Goal: Task Accomplishment & Management: Use online tool/utility

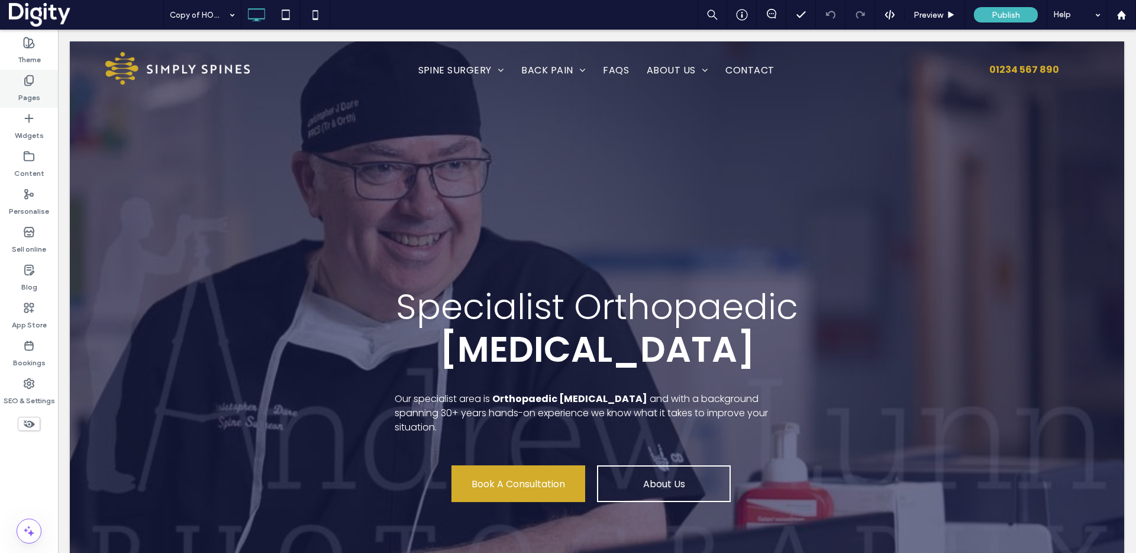
drag, startPoint x: 36, startPoint y: 71, endPoint x: 33, endPoint y: 79, distance: 8.0
click at [34, 70] on div "Pages" at bounding box center [29, 89] width 58 height 38
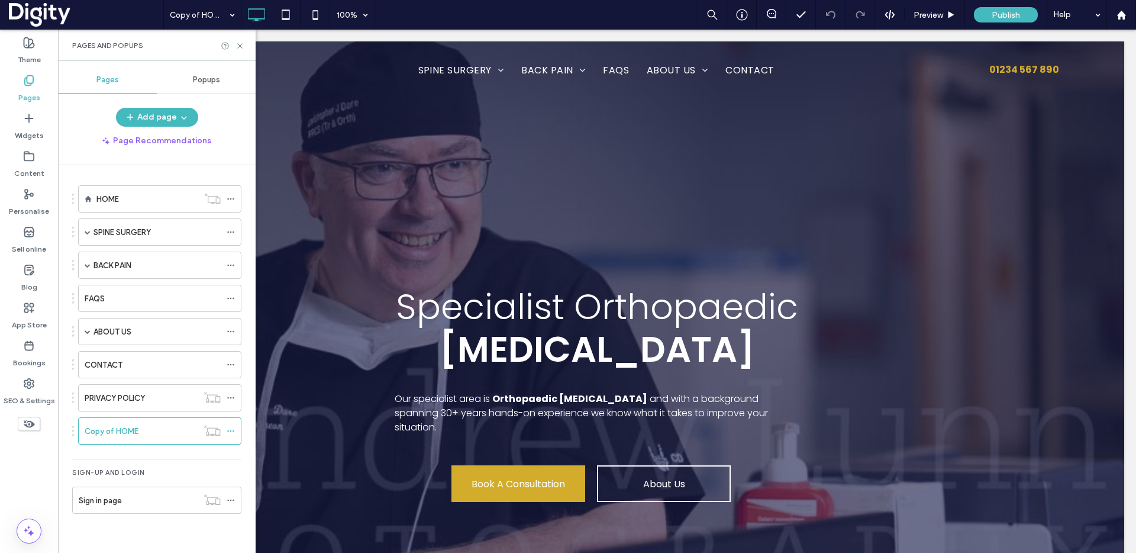
click at [133, 233] on label "SPINE SURGERY" at bounding box center [121, 232] width 57 height 21
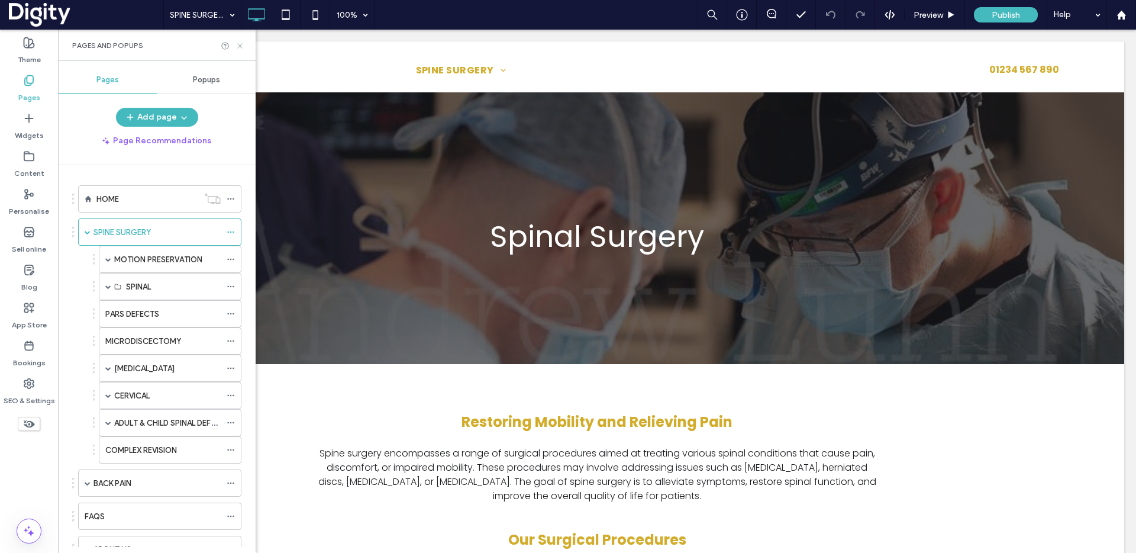
click at [241, 47] on use at bounding box center [239, 45] width 5 height 5
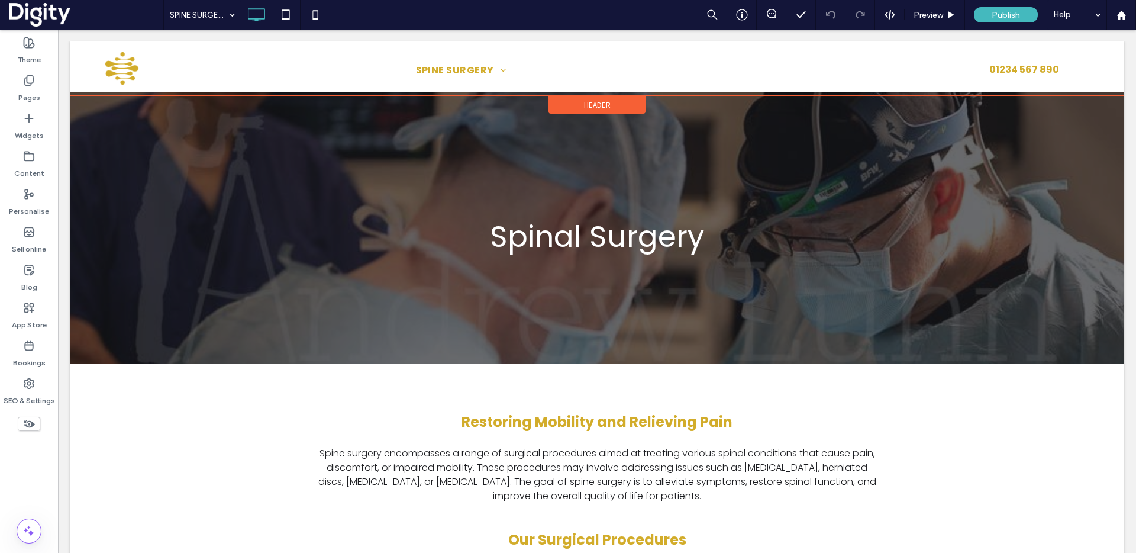
click at [578, 104] on div "Header" at bounding box center [597, 105] width 97 height 18
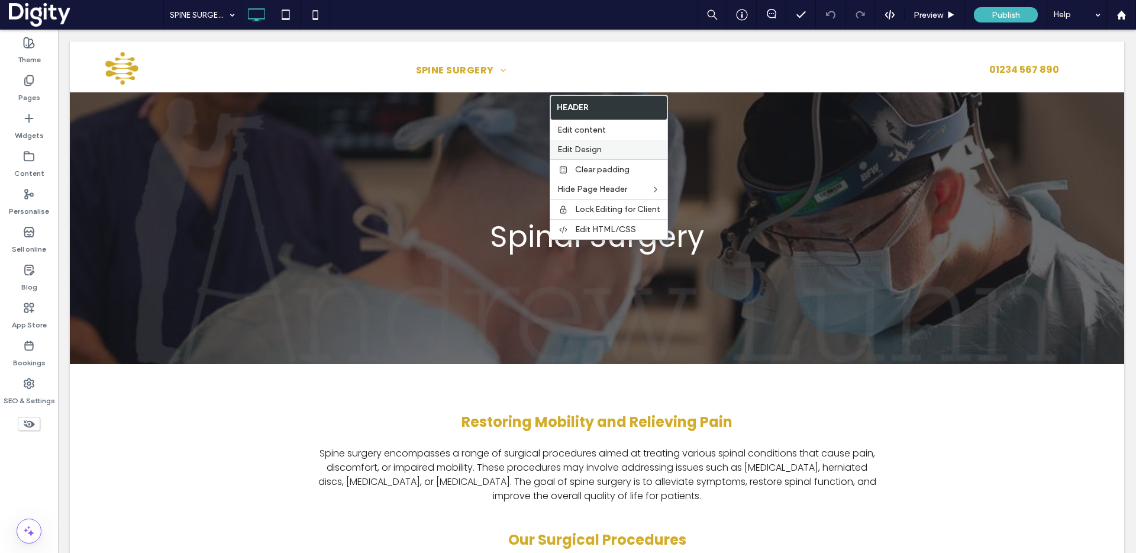
click at [581, 146] on span "Edit Design" at bounding box center [579, 149] width 44 height 10
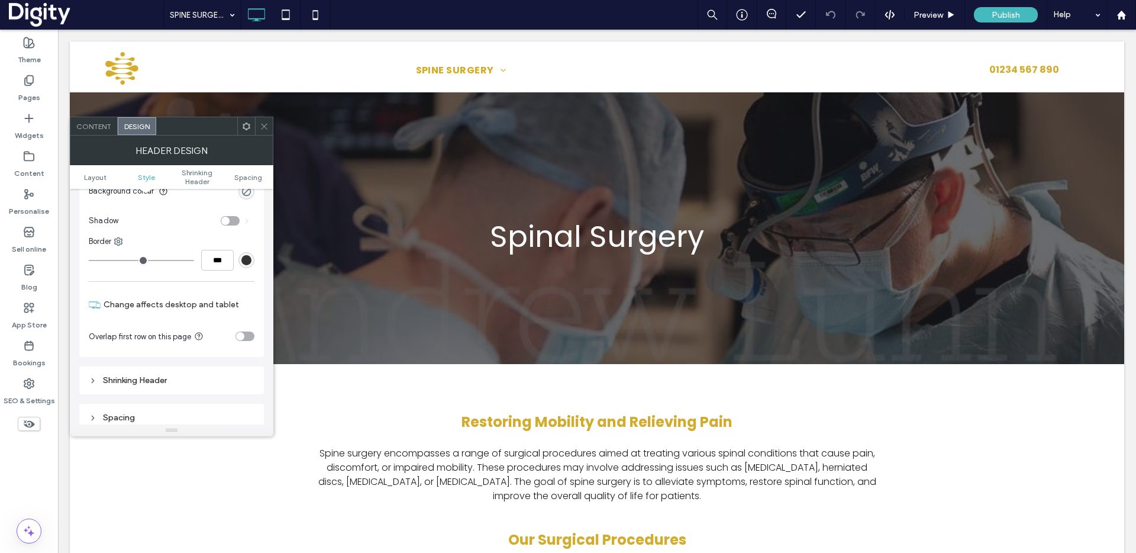
scroll to position [196, 0]
click at [247, 338] on div "toggle" at bounding box center [245, 339] width 19 height 9
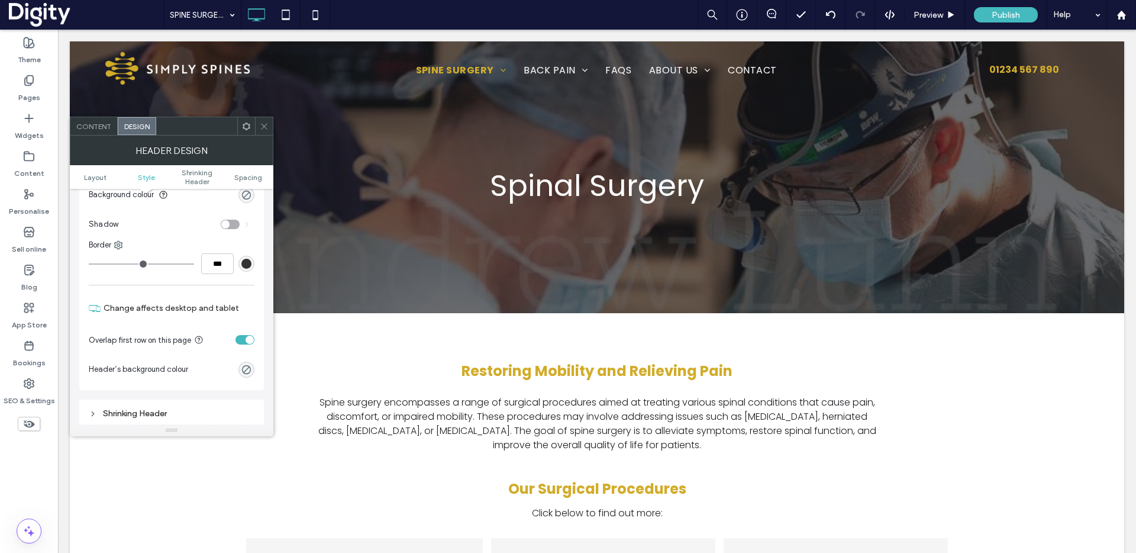
drag, startPoint x: 267, startPoint y: 131, endPoint x: 204, endPoint y: 123, distance: 63.9
click at [267, 131] on span at bounding box center [264, 126] width 9 height 18
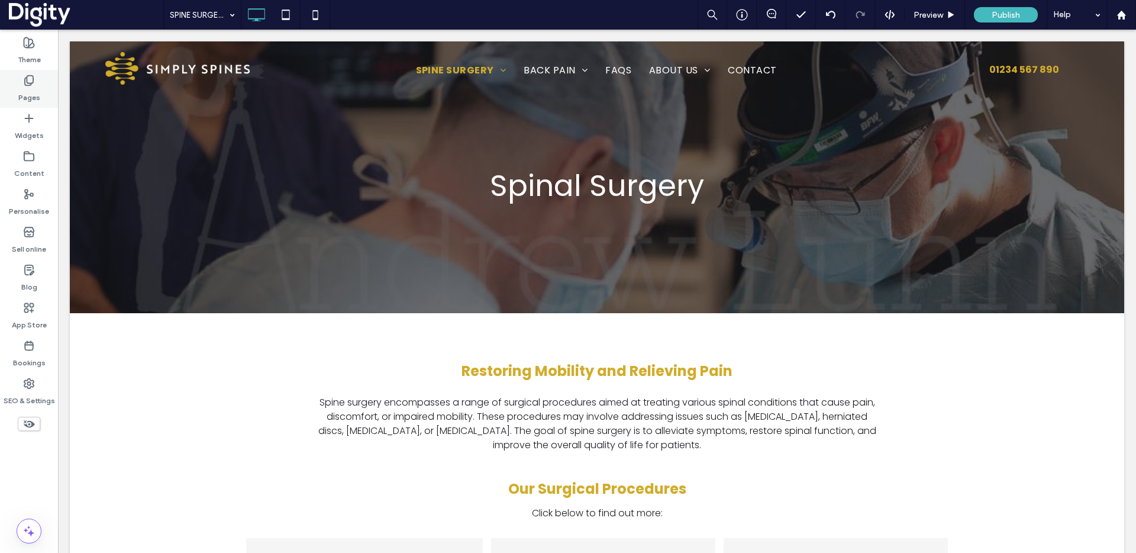
click at [27, 85] on use at bounding box center [29, 81] width 8 height 10
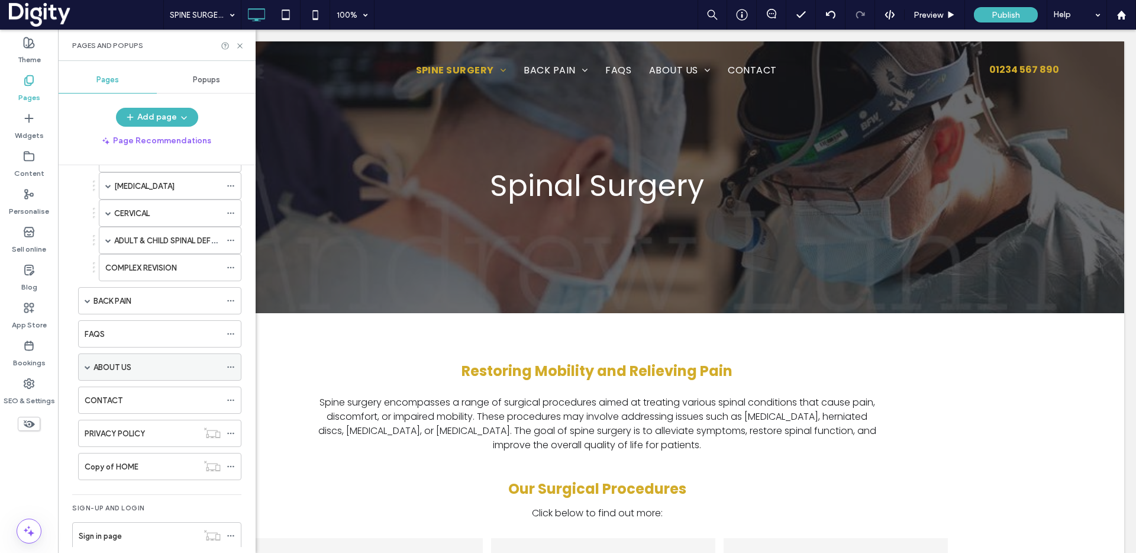
scroll to position [200, 0]
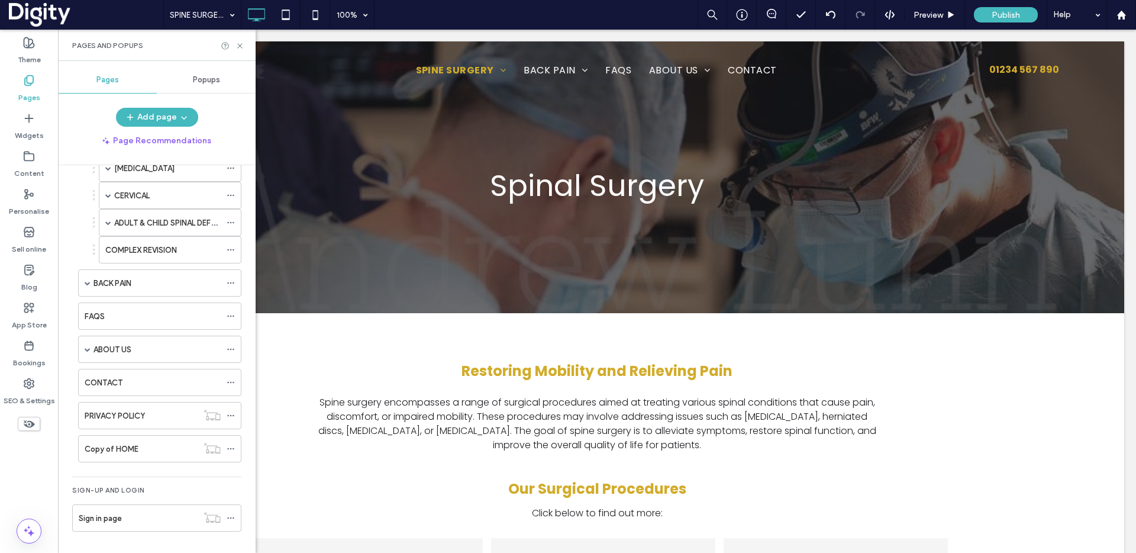
drag, startPoint x: 153, startPoint y: 449, endPoint x: 167, endPoint y: 421, distance: 30.4
click at [153, 449] on div "Copy of HOME" at bounding box center [141, 449] width 113 height 12
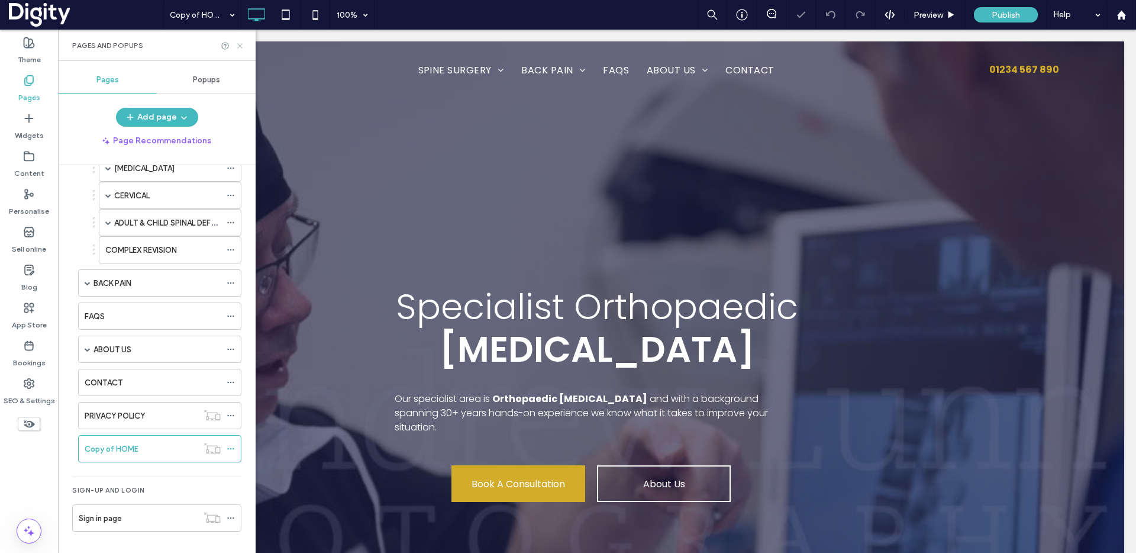
click at [241, 44] on icon at bounding box center [240, 45] width 9 height 9
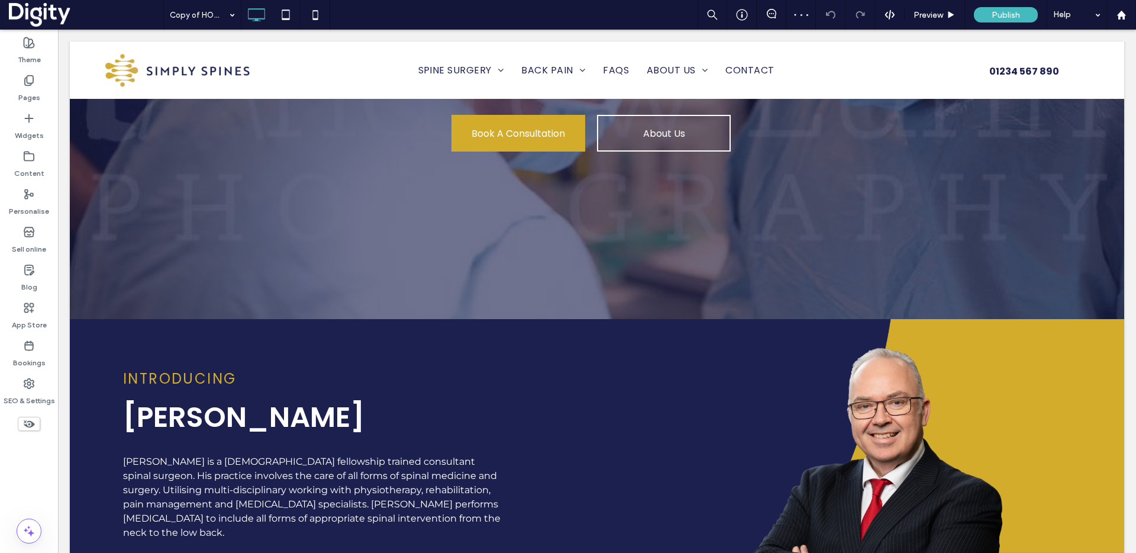
scroll to position [350, 0]
click at [940, 10] on span "Preview" at bounding box center [929, 15] width 30 height 10
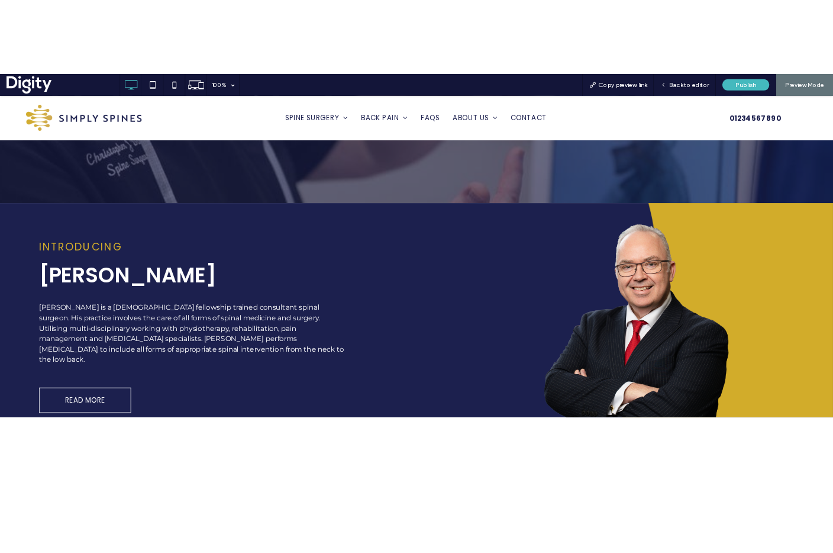
scroll to position [482, 0]
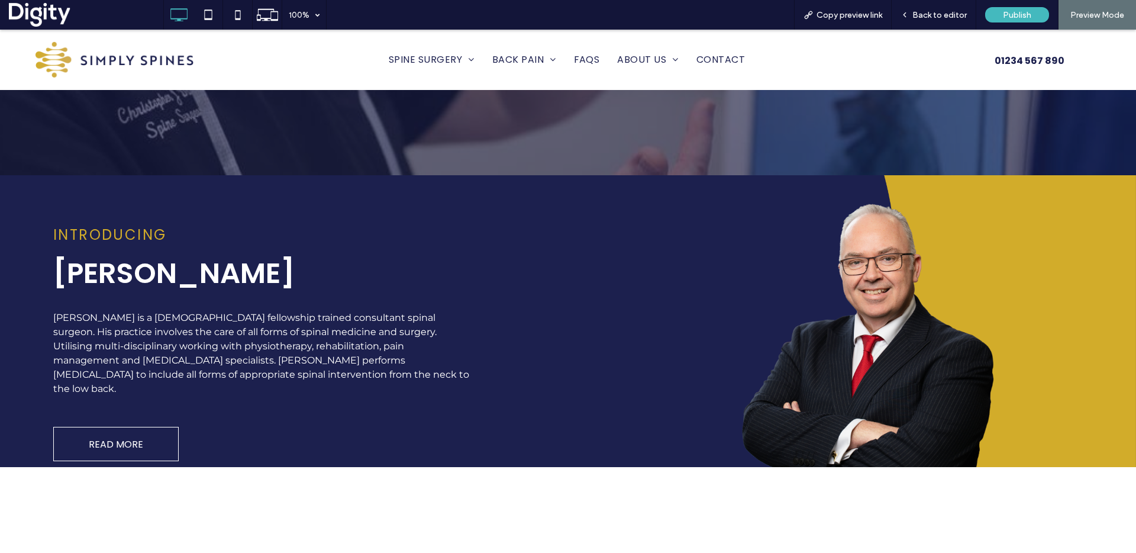
drag, startPoint x: 1132, startPoint y: 248, endPoint x: 1136, endPoint y: 61, distance: 187.0
click at [1022, 246] on div "INTRODUCING Mr Christopher Dare Mr Chris Dare is a UK fellowship trained consul…" at bounding box center [568, 321] width 1136 height 292
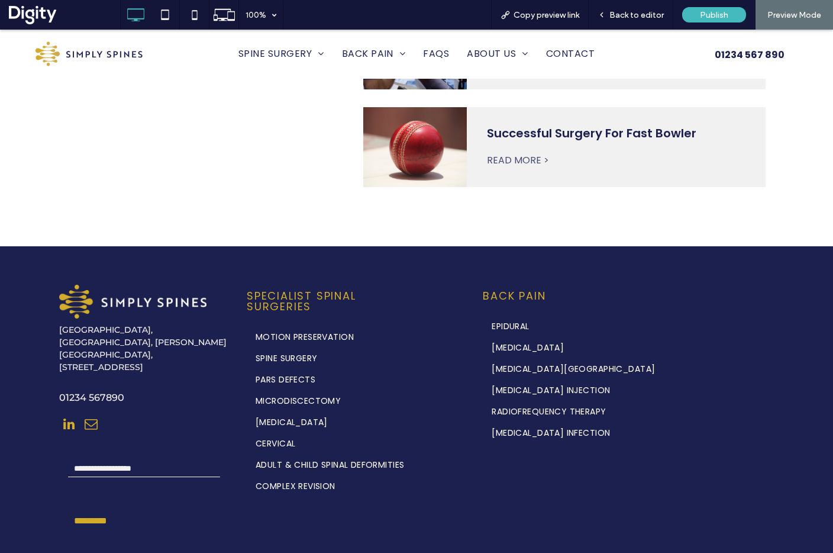
scroll to position [3489, 0]
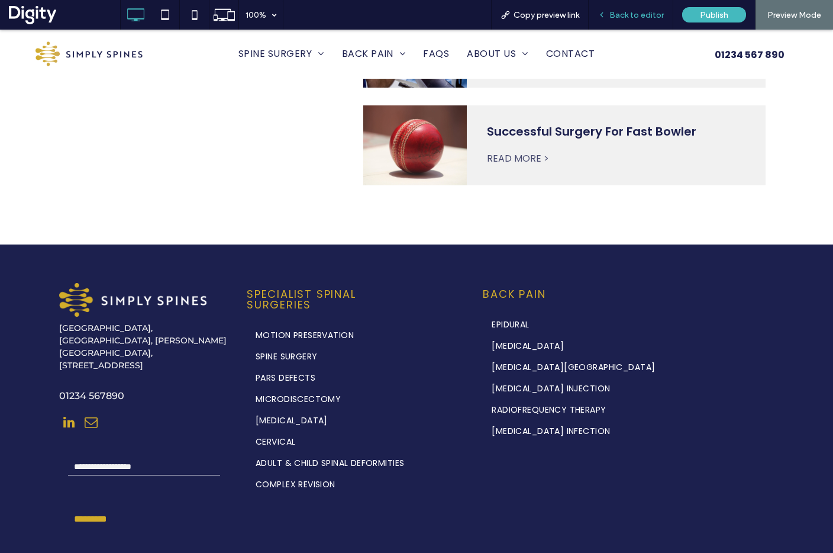
click at [634, 16] on span "Back to editor" at bounding box center [637, 15] width 54 height 10
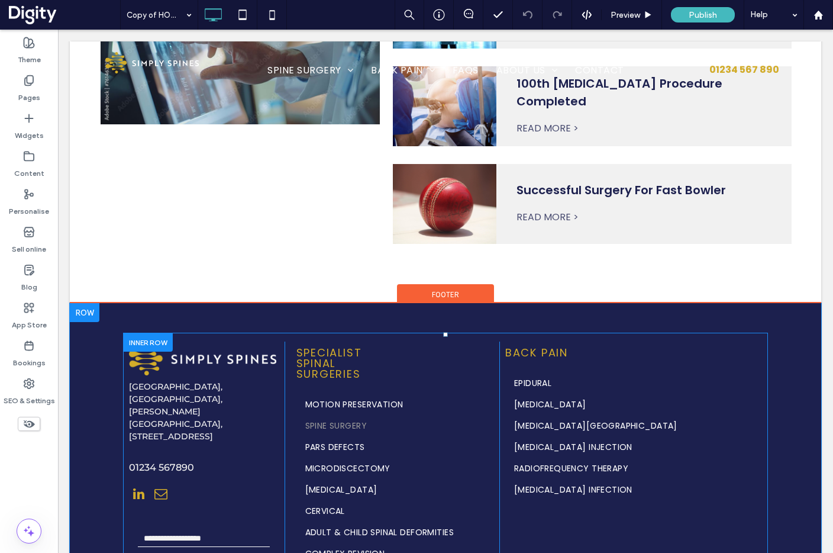
scroll to position [3520, 0]
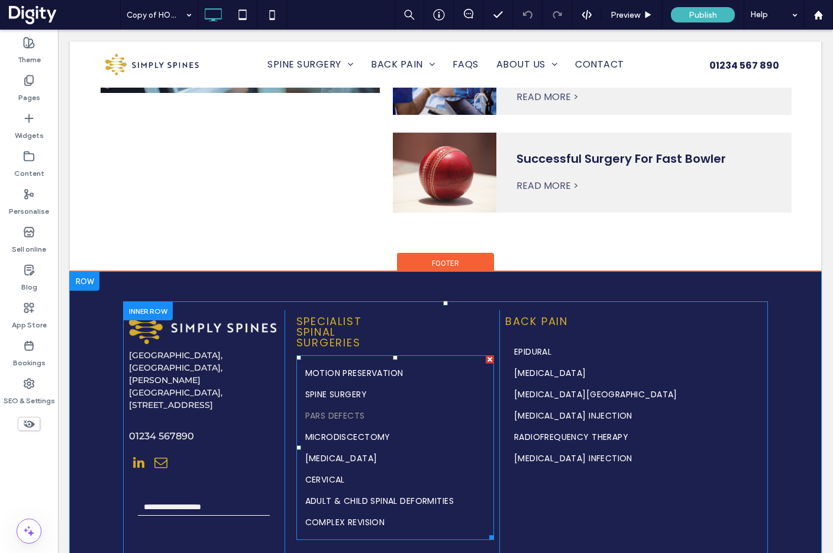
click at [354, 407] on span "PARS DEFECTS" at bounding box center [335, 415] width 60 height 17
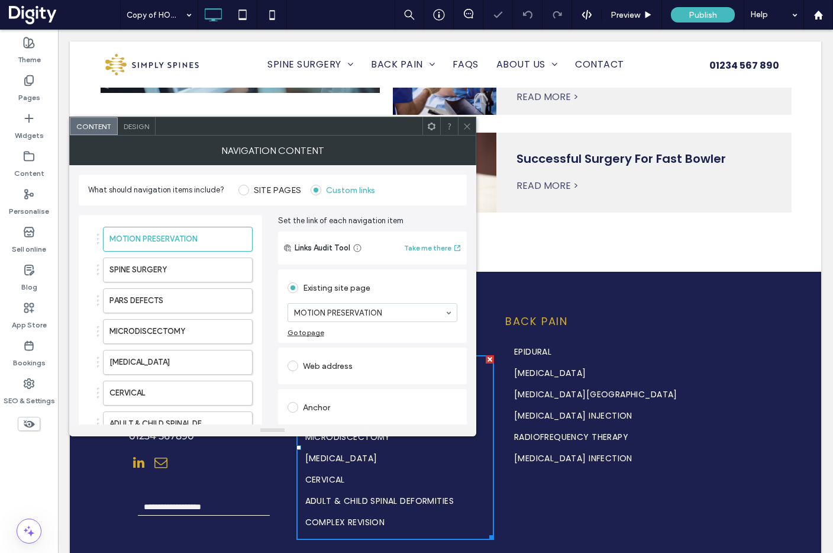
click at [143, 131] on div "Design" at bounding box center [137, 126] width 38 height 18
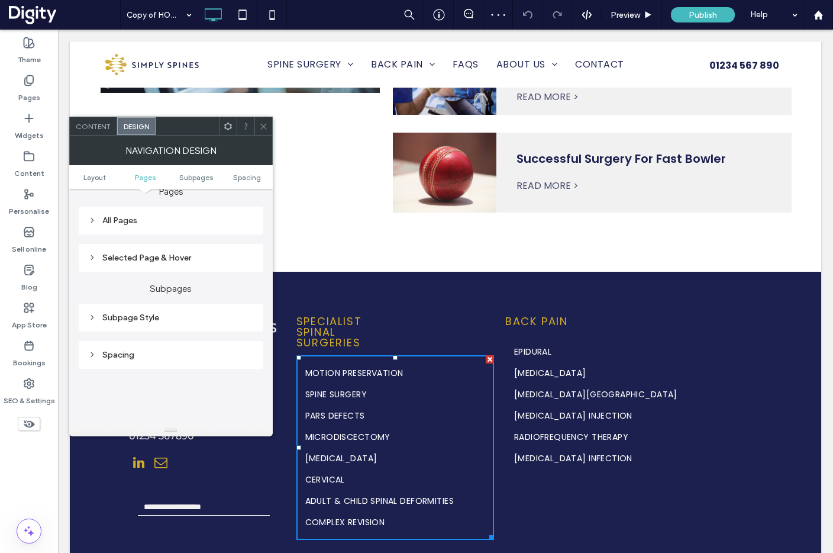
scroll to position [256, 0]
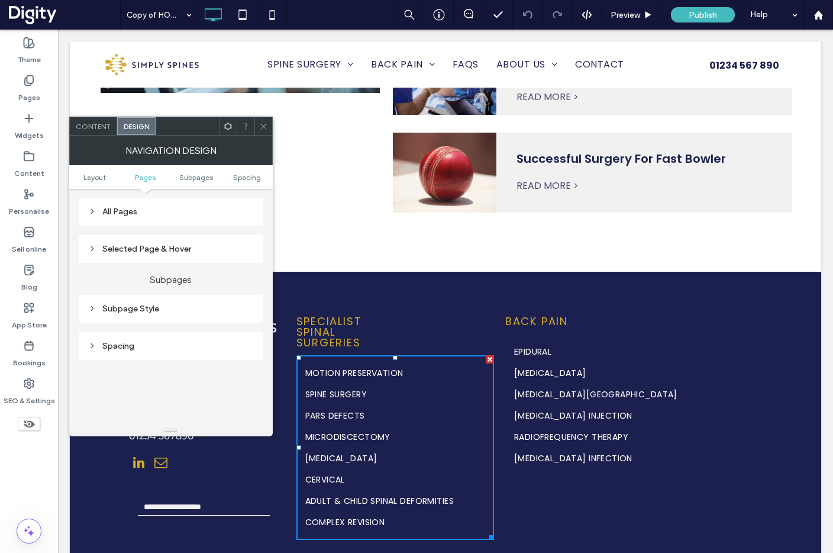
click at [208, 214] on div "All Pages" at bounding box center [171, 212] width 166 height 10
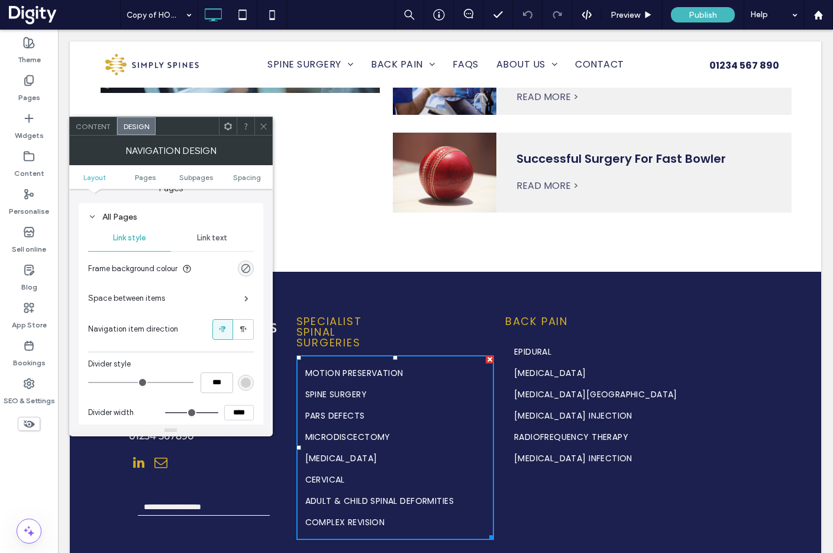
scroll to position [214, 0]
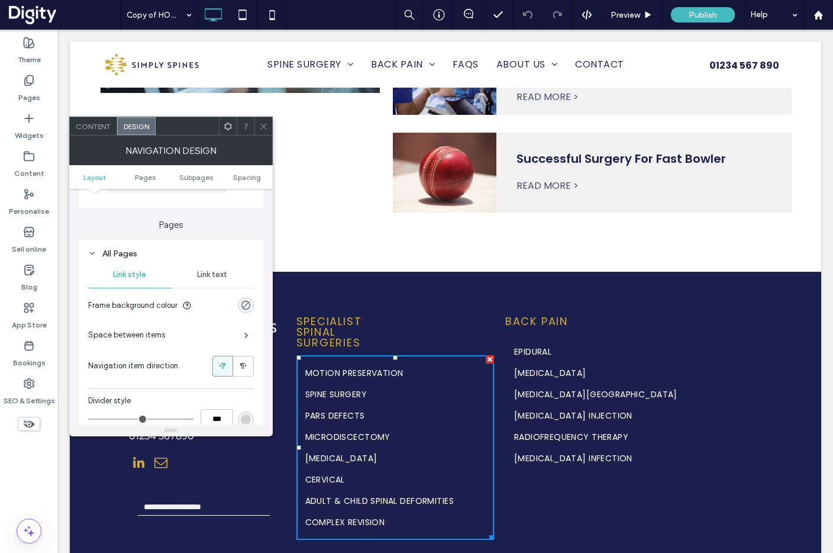
click at [209, 279] on span "Link text" at bounding box center [212, 274] width 30 height 9
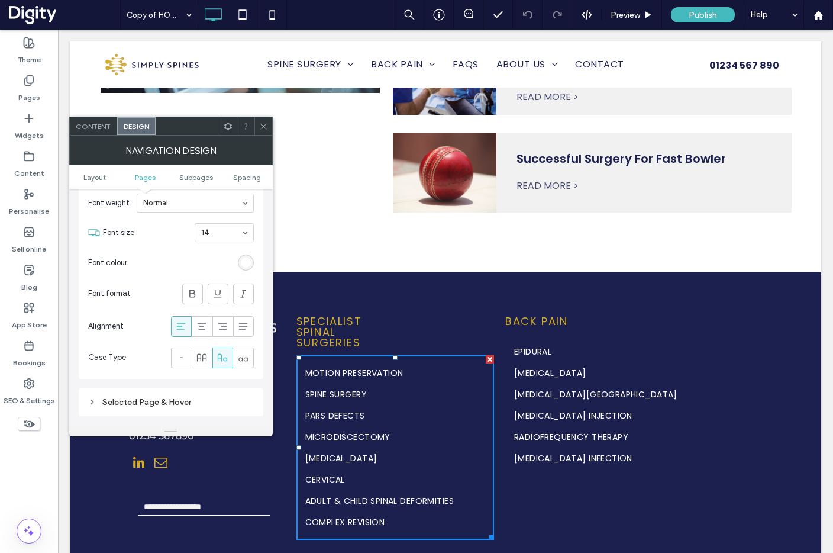
scroll to position [346, 0]
click at [241, 359] on icon at bounding box center [243, 358] width 12 height 12
click at [223, 360] on icon at bounding box center [223, 358] width 12 height 12
drag, startPoint x: 205, startPoint y: 359, endPoint x: 217, endPoint y: 359, distance: 11.8
click at [205, 359] on icon at bounding box center [202, 358] width 12 height 12
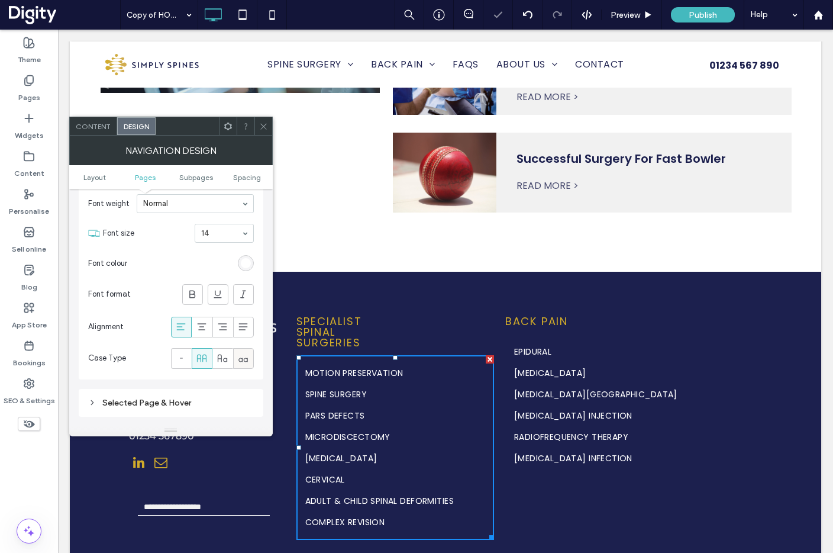
click at [236, 357] on div at bounding box center [244, 359] width 20 height 20
click at [223, 359] on use at bounding box center [222, 358] width 9 height 8
click at [201, 363] on icon at bounding box center [202, 358] width 12 height 12
click at [217, 358] on icon at bounding box center [223, 358] width 12 height 12
click at [260, 125] on icon at bounding box center [263, 126] width 9 height 9
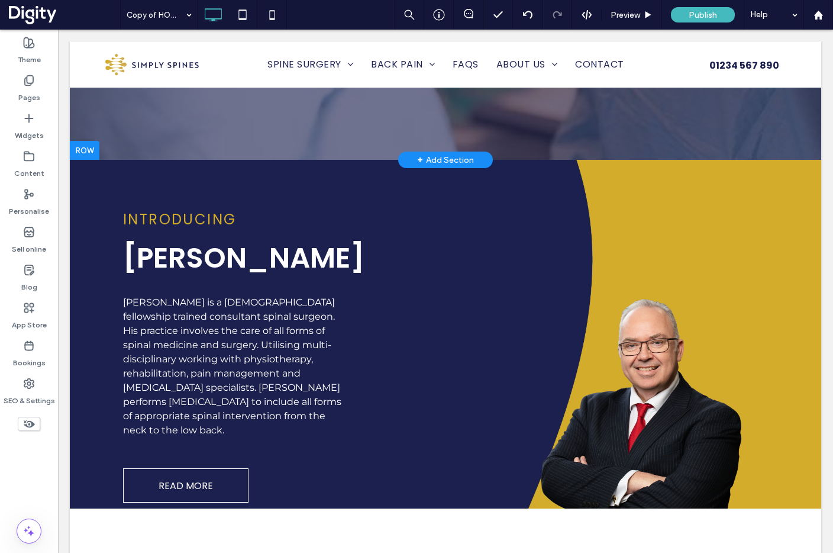
scroll to position [508, 0]
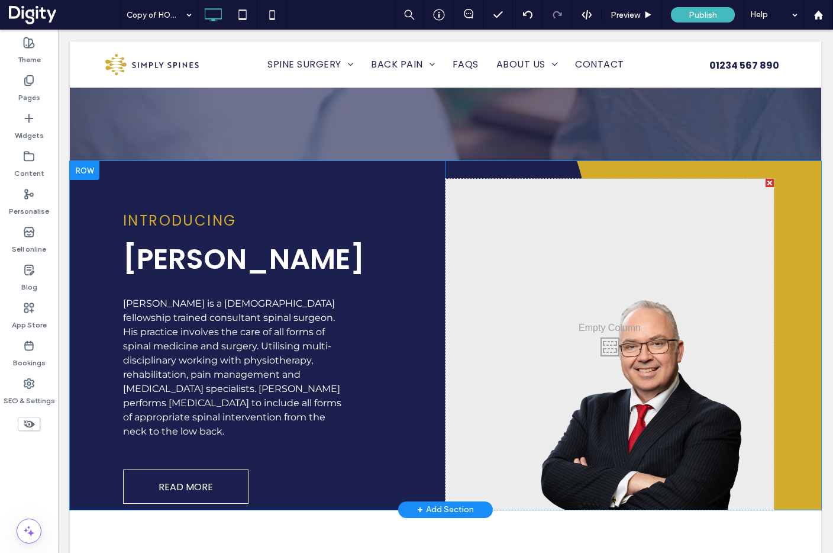
click at [86, 161] on div at bounding box center [85, 170] width 30 height 19
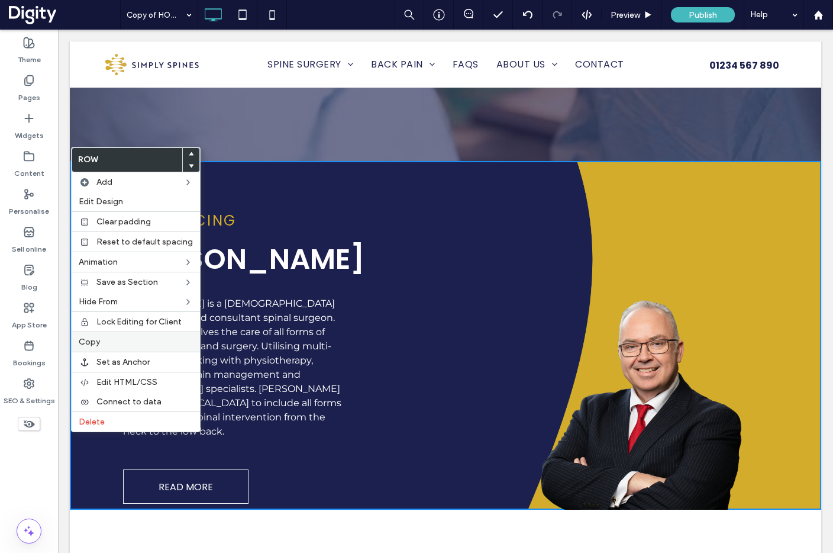
click at [103, 339] on label "Copy" at bounding box center [136, 342] width 114 height 10
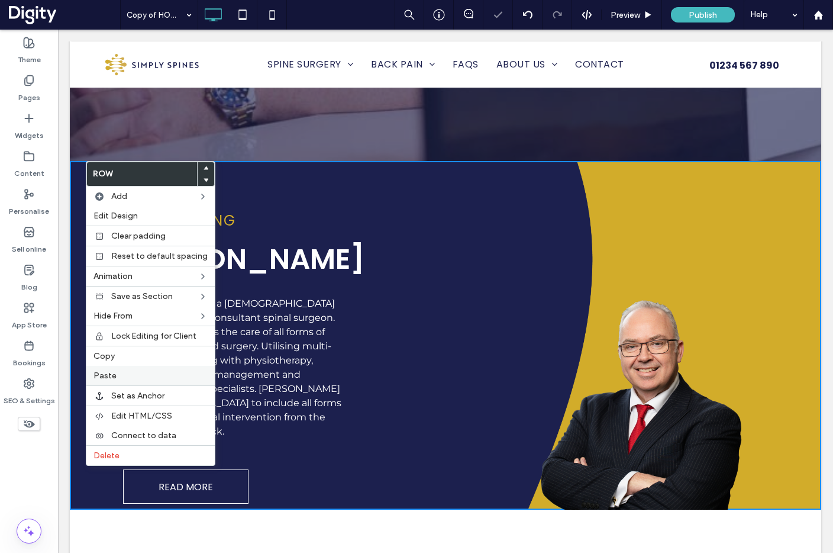
drag, startPoint x: 109, startPoint y: 376, endPoint x: 119, endPoint y: 376, distance: 10.1
click at [109, 376] on span "Paste" at bounding box center [104, 375] width 23 height 10
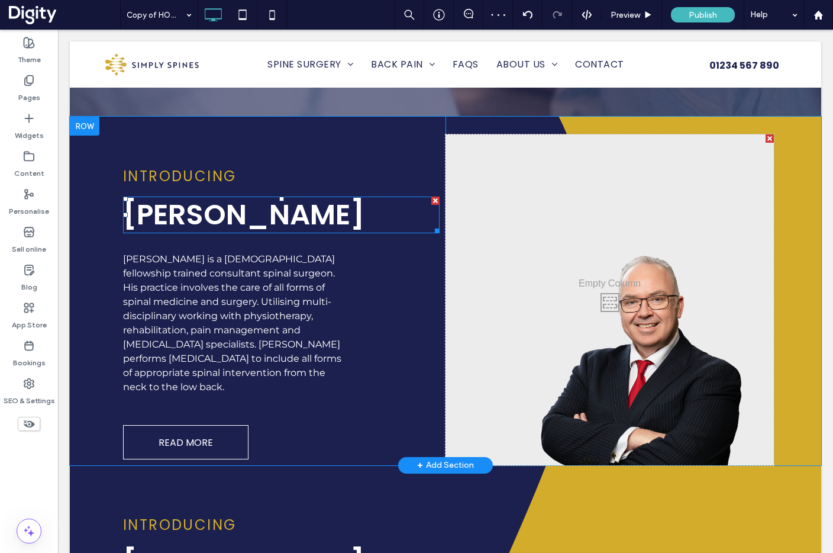
scroll to position [550, 0]
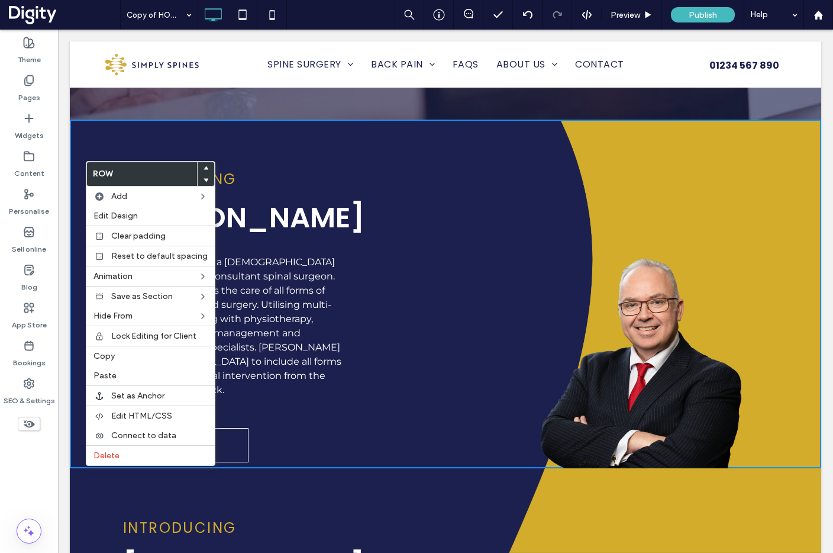
click at [165, 125] on div at bounding box center [281, 143] width 317 height 47
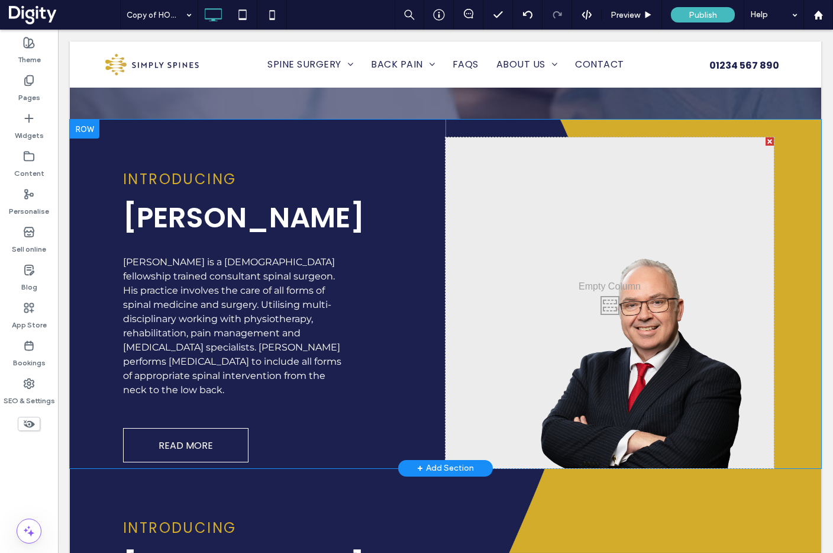
click at [91, 215] on div "INTRODUCING Mr Christopher Dare Mr Chris Dare is a UK fellowship trained consul…" at bounding box center [446, 294] width 752 height 349
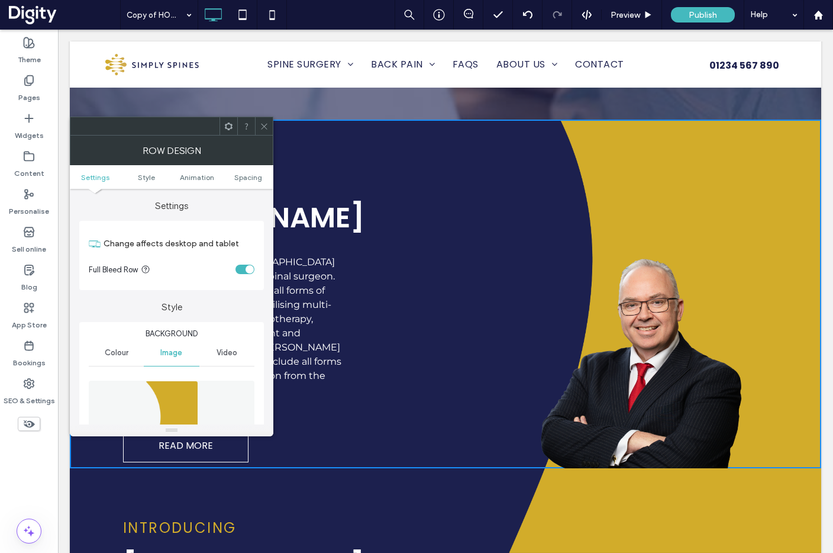
click at [299, 234] on div "INTRODUCING Mr Christopher Dare Mr Chris Dare is a UK fellowship trained consul…" at bounding box center [281, 294] width 328 height 349
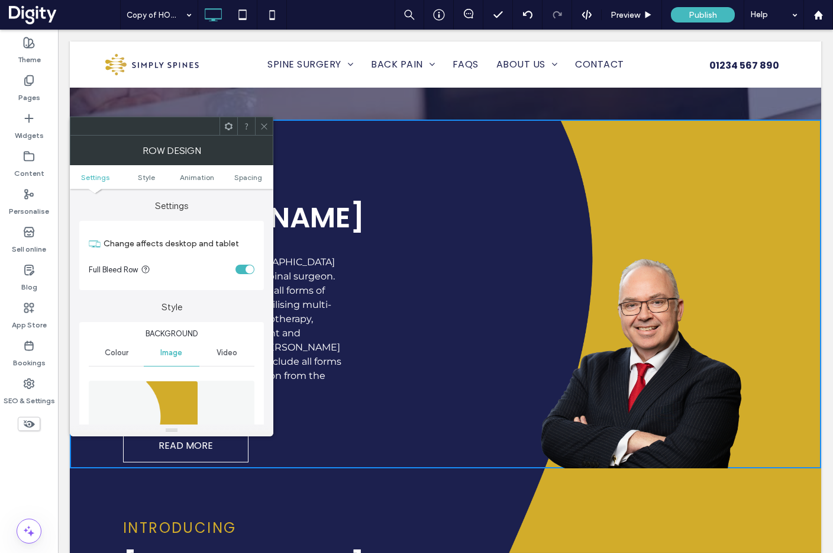
click at [266, 124] on use at bounding box center [264, 126] width 6 height 6
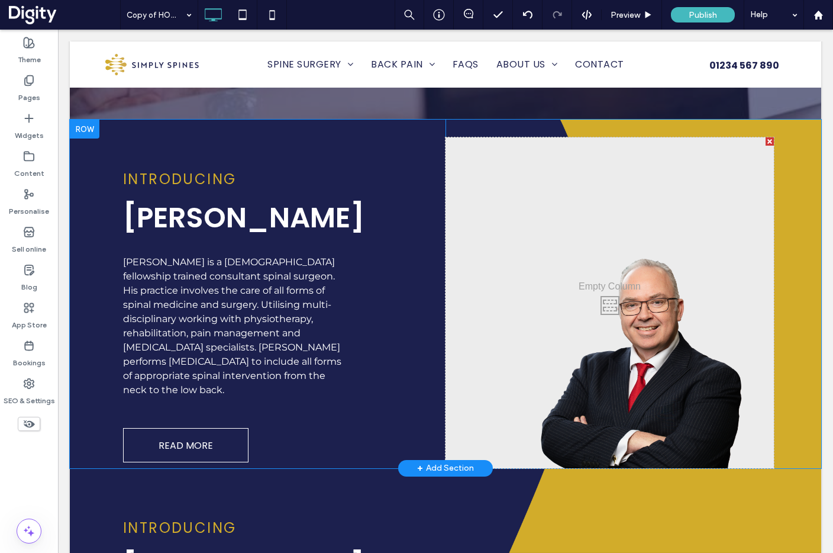
click at [308, 377] on div "INTRODUCING Mr Christopher Dare Mr Chris Dare is a UK fellowship trained consul…" at bounding box center [281, 294] width 328 height 349
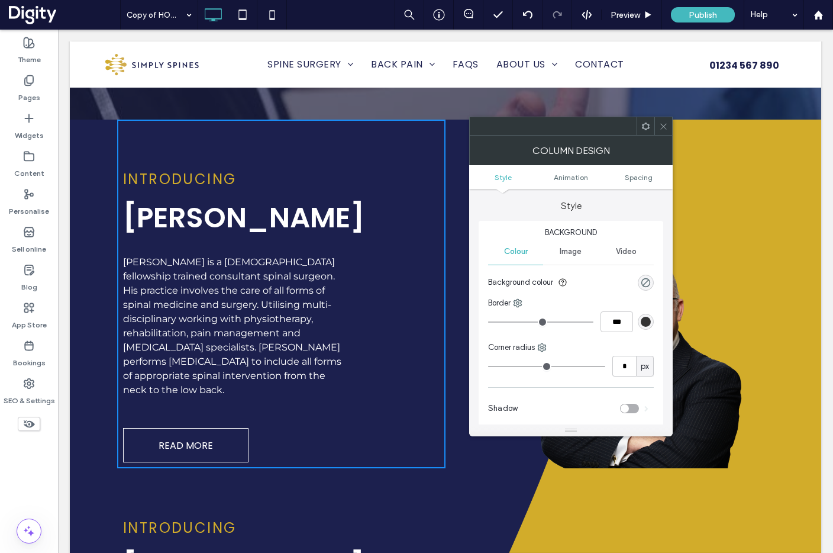
drag, startPoint x: 665, startPoint y: 124, endPoint x: 553, endPoint y: 189, distance: 129.4
click at [663, 125] on icon at bounding box center [663, 126] width 9 height 9
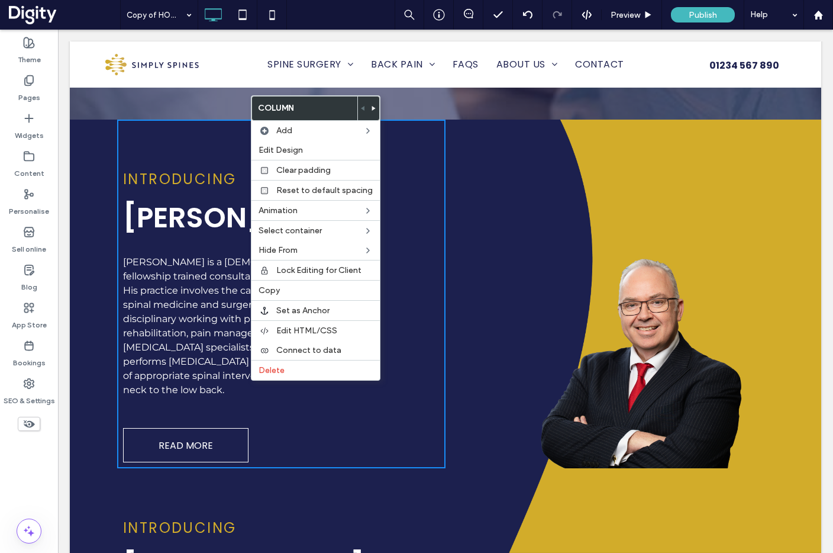
click at [372, 108] on use at bounding box center [374, 108] width 4 height 5
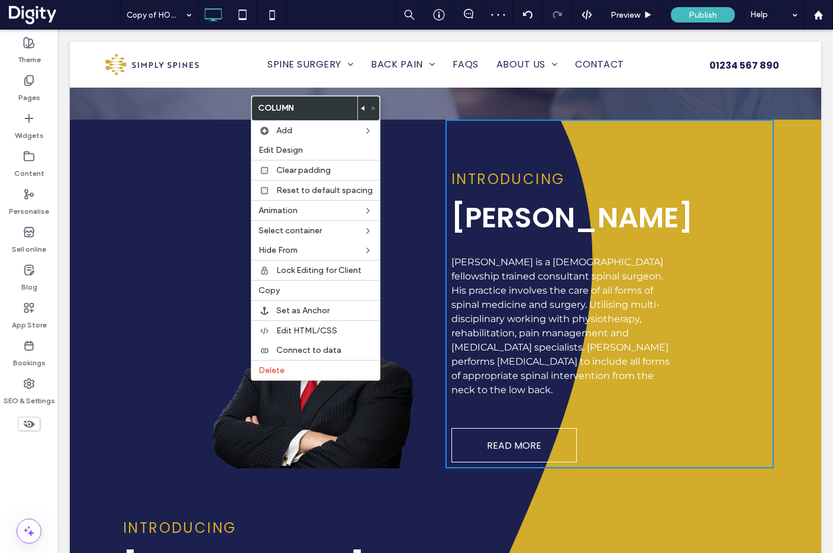
click at [809, 124] on div "Click To Paste Click To Paste INTRODUCING Mr Christopher Dare Mr Chris Dare is …" at bounding box center [446, 294] width 752 height 349
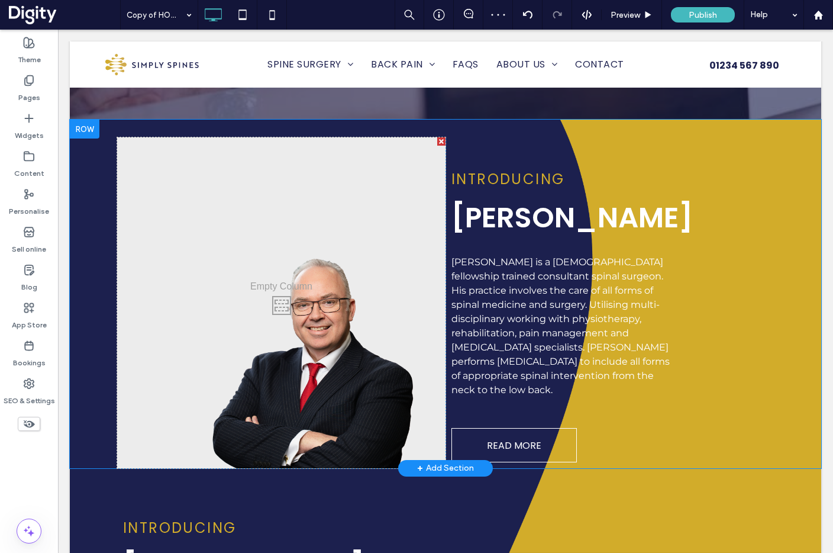
click at [807, 125] on div "Click To Paste Click To Paste INTRODUCING Mr Christopher Dare Mr Chris Dare is …" at bounding box center [446, 294] width 752 height 349
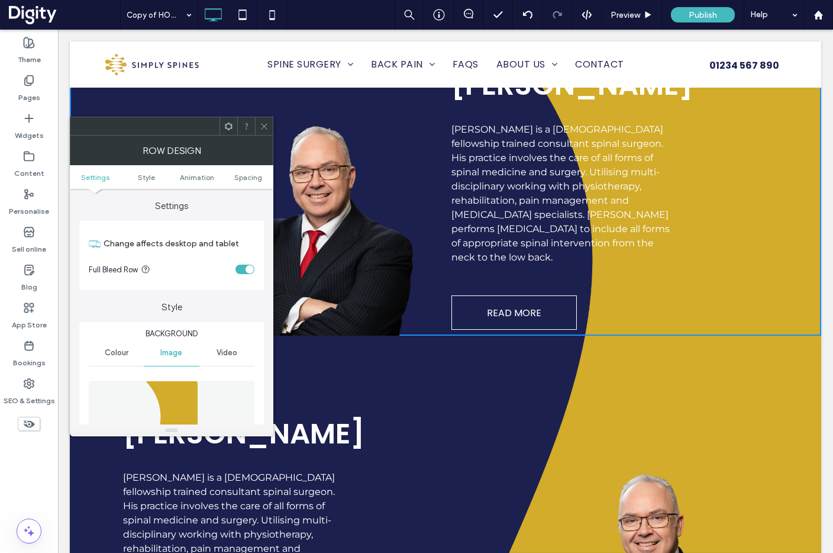
scroll to position [573, 0]
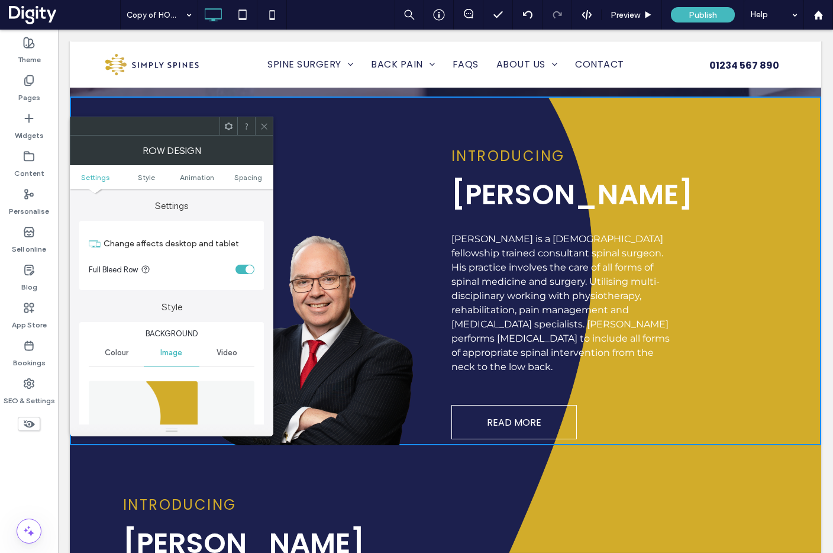
click at [269, 126] on div at bounding box center [264, 126] width 18 height 18
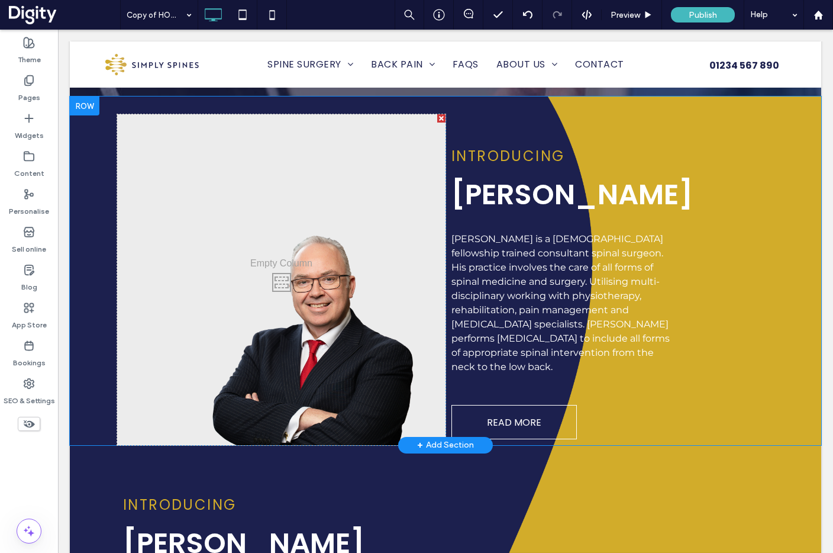
click at [374, 317] on div "Click To Paste Click To Paste" at bounding box center [281, 279] width 328 height 331
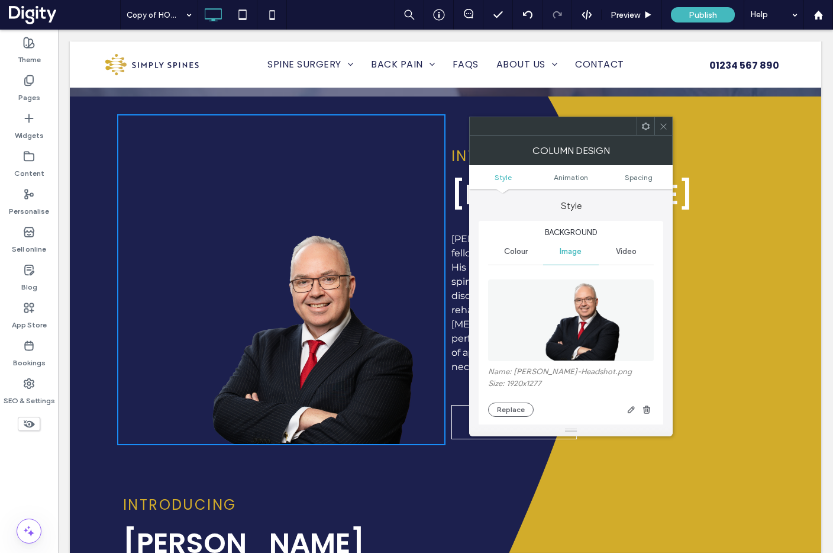
click at [604, 324] on img at bounding box center [571, 320] width 122 height 82
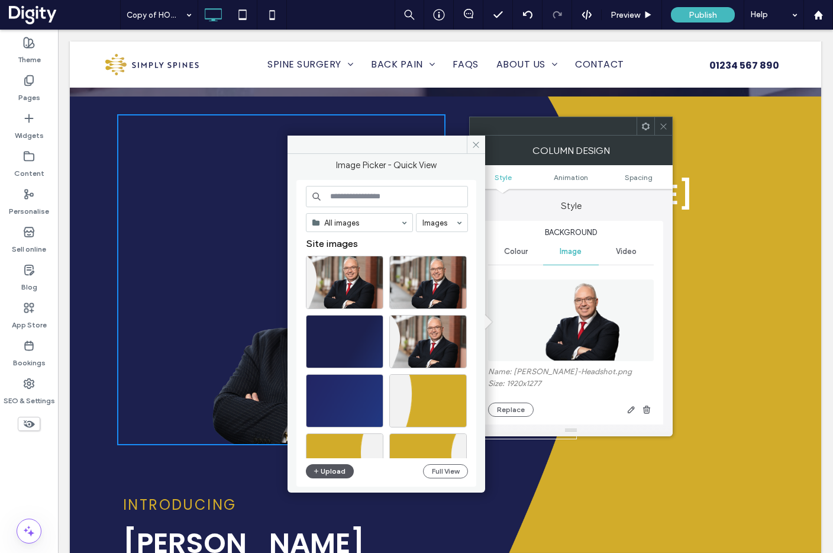
click at [335, 467] on button "Upload" at bounding box center [330, 471] width 49 height 14
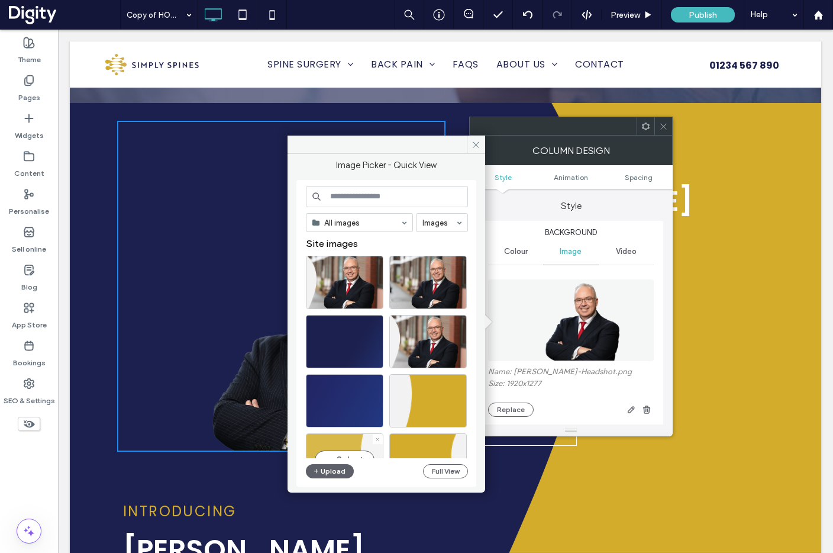
scroll to position [565, 0]
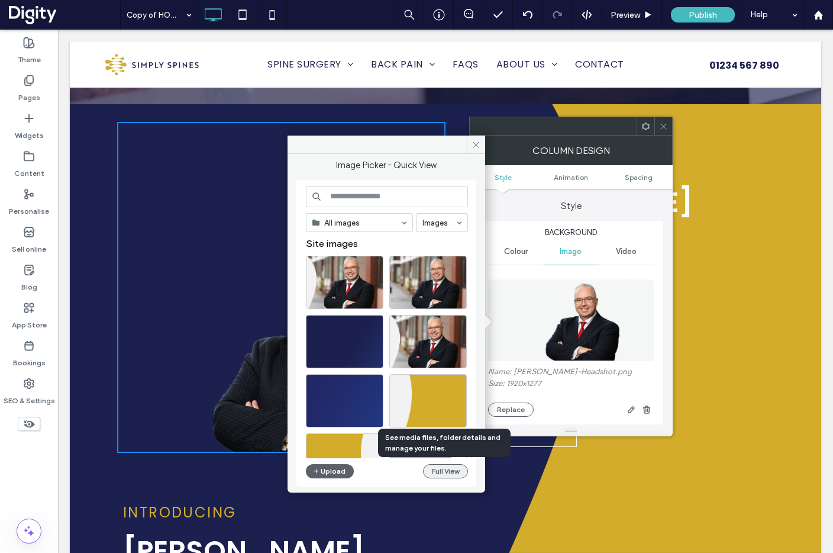
click at [433, 467] on button "Full View" at bounding box center [445, 471] width 45 height 14
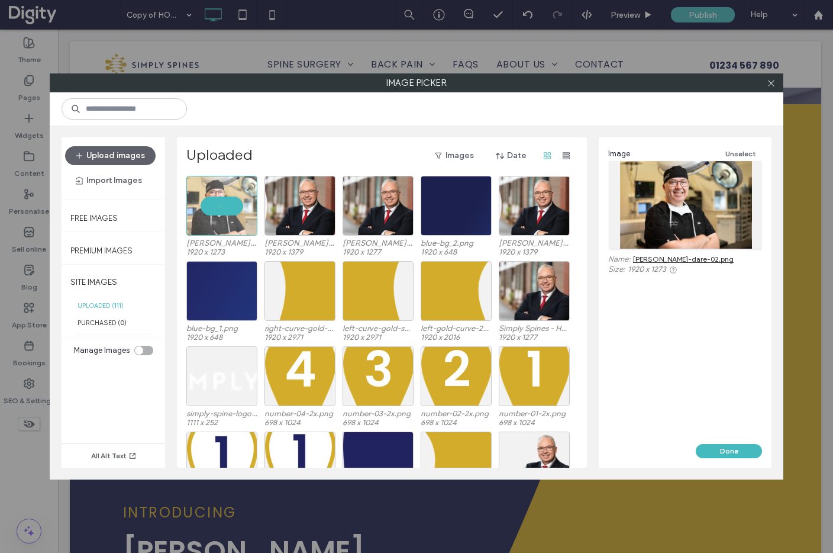
scroll to position [4, 0]
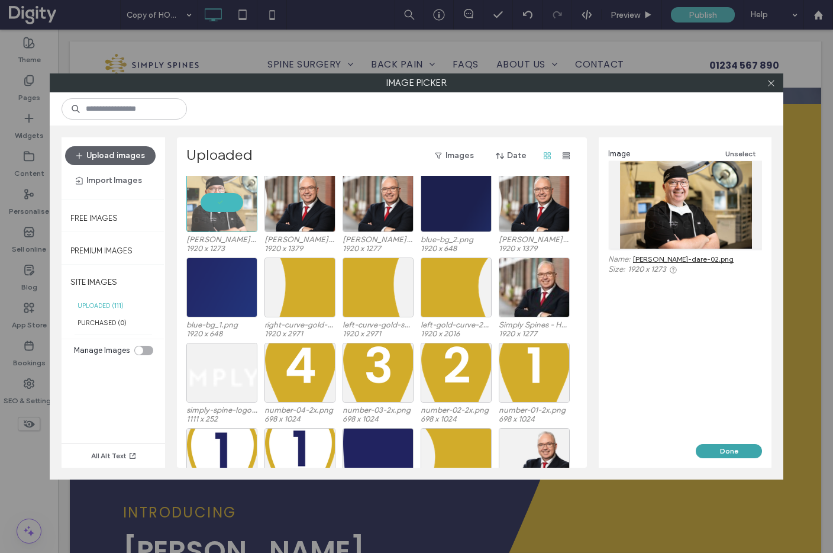
click at [727, 448] on button "Done" at bounding box center [729, 451] width 66 height 14
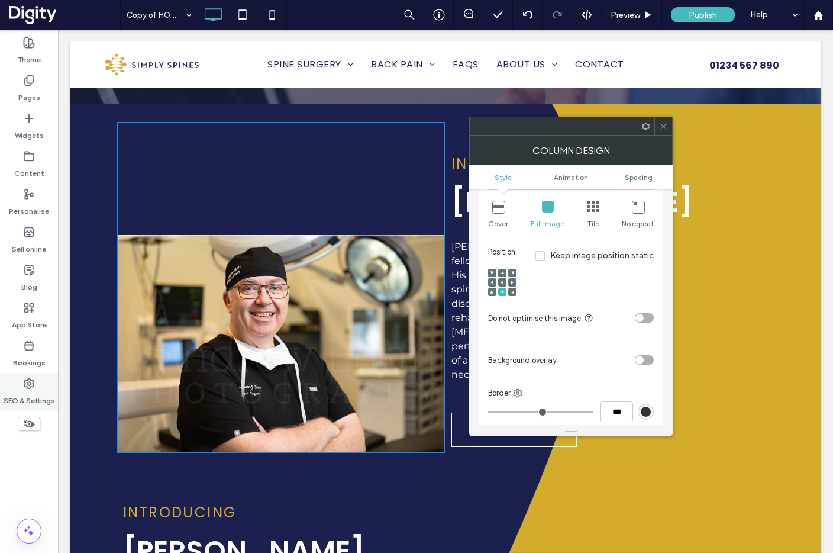
scroll to position [254, 0]
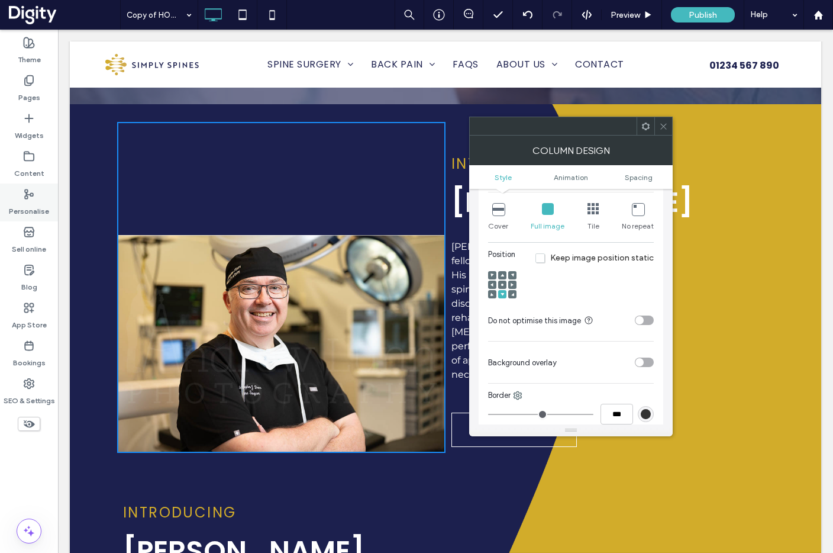
click at [27, 201] on label "Personalise" at bounding box center [29, 208] width 40 height 17
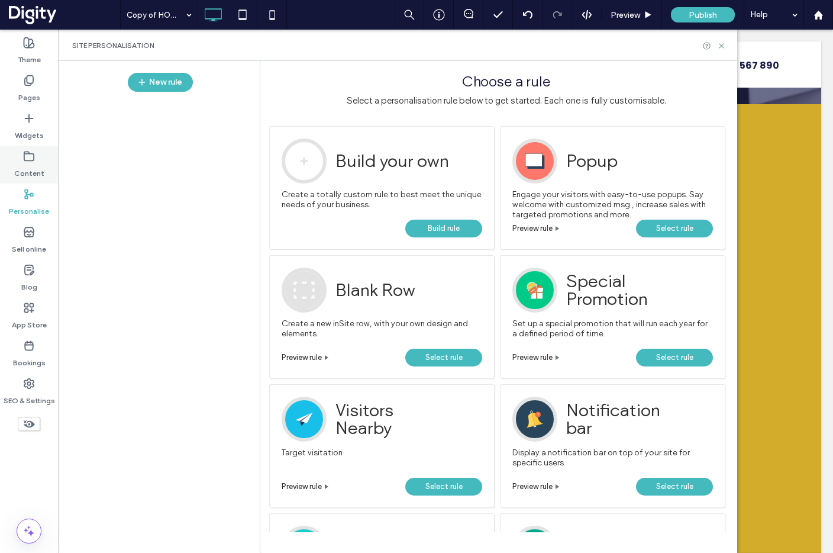
click at [28, 157] on icon at bounding box center [29, 156] width 12 height 12
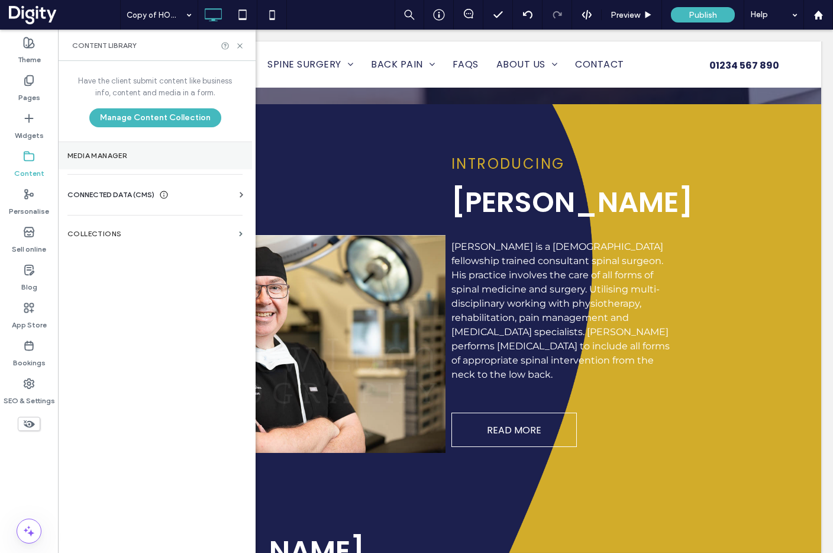
click at [163, 153] on label "Media Manager" at bounding box center [154, 155] width 175 height 8
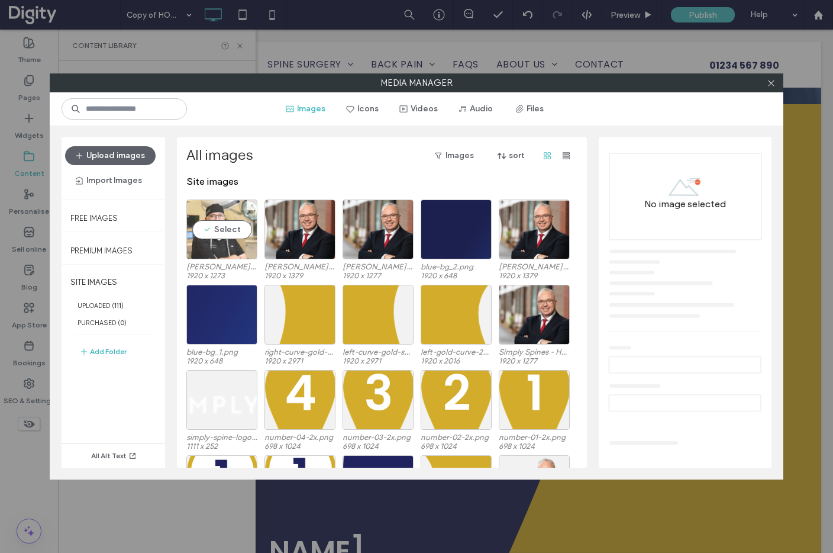
click at [244, 224] on div "Select" at bounding box center [221, 229] width 71 height 60
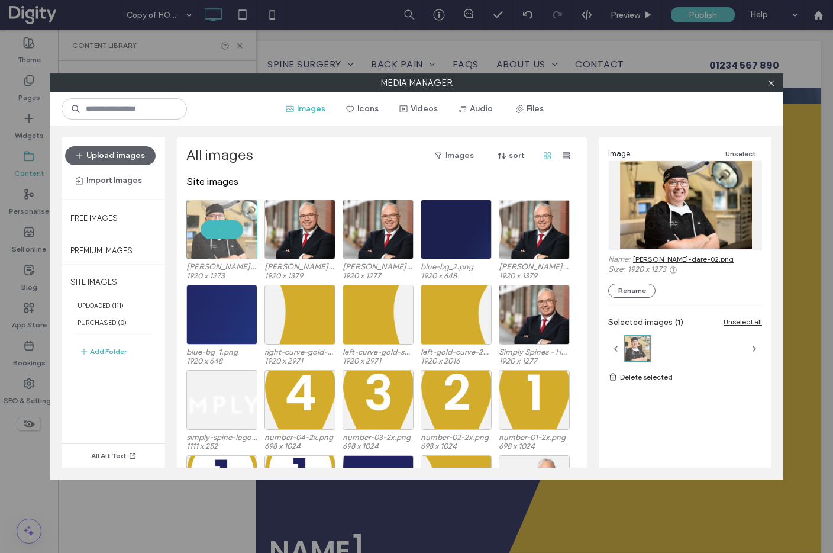
drag, startPoint x: 772, startPoint y: 82, endPoint x: 720, endPoint y: 90, distance: 53.2
click at [772, 82] on icon at bounding box center [771, 83] width 9 height 9
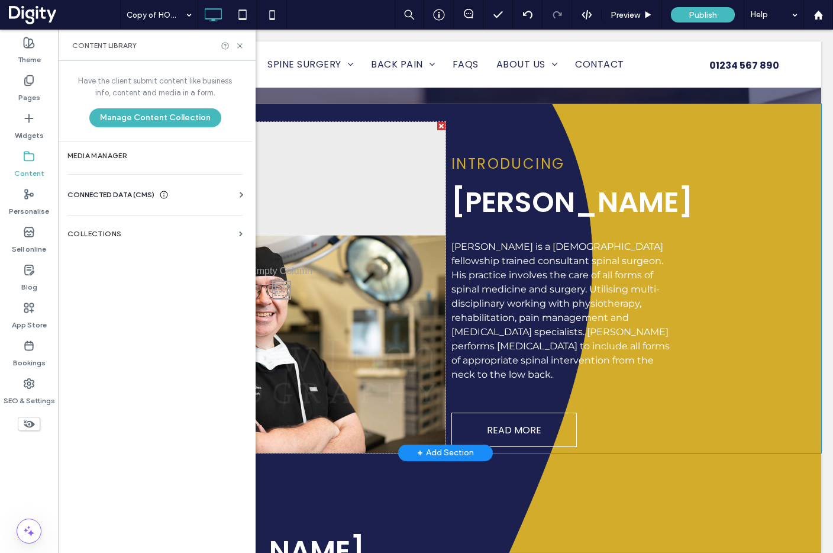
click at [379, 365] on div "Click To Paste Click To Paste" at bounding box center [281, 287] width 328 height 331
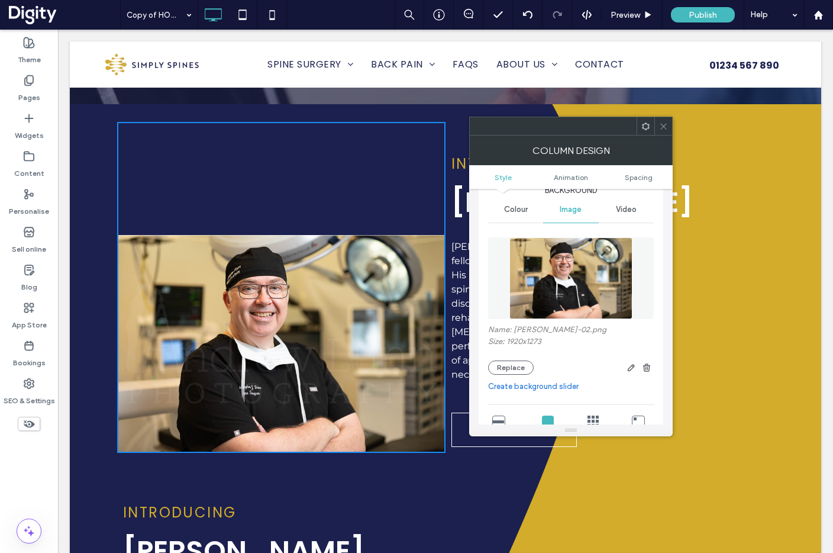
scroll to position [60, 0]
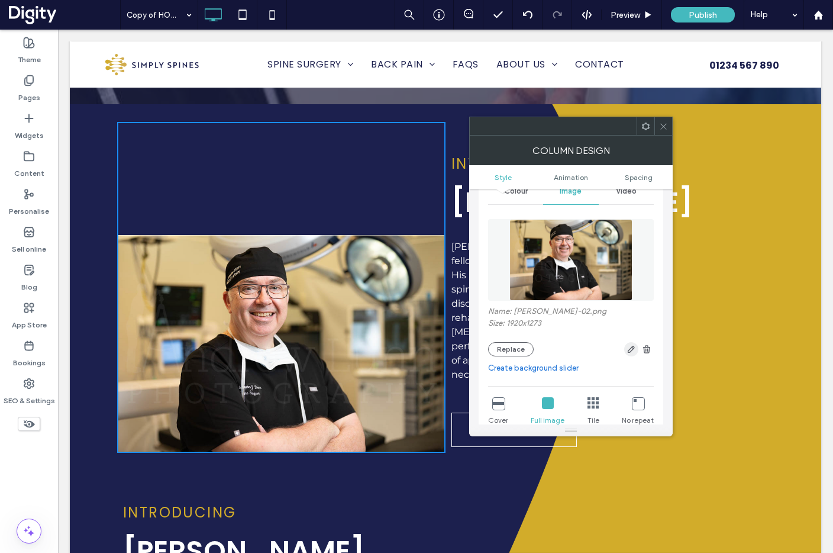
click at [631, 347] on icon "button" at bounding box center [631, 348] width 9 height 9
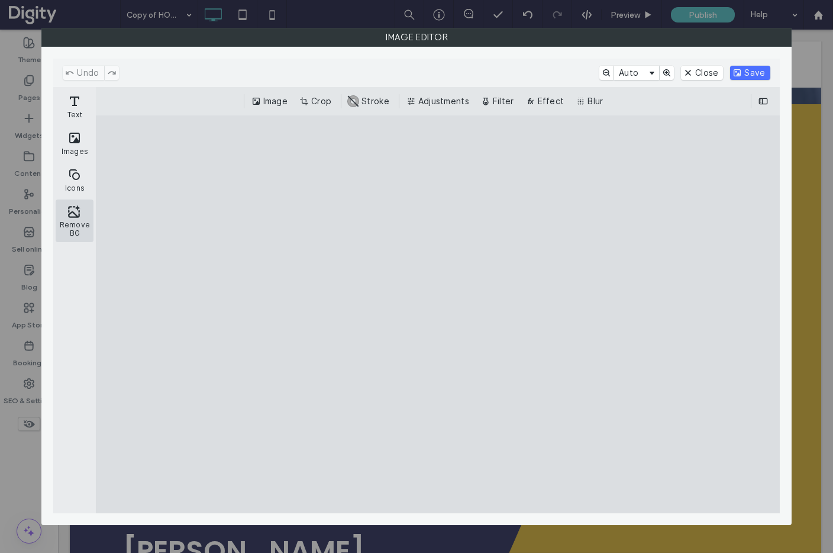
click at [76, 217] on button "Remove BG" at bounding box center [75, 220] width 38 height 43
click at [751, 73] on button "Save" at bounding box center [750, 73] width 40 height 14
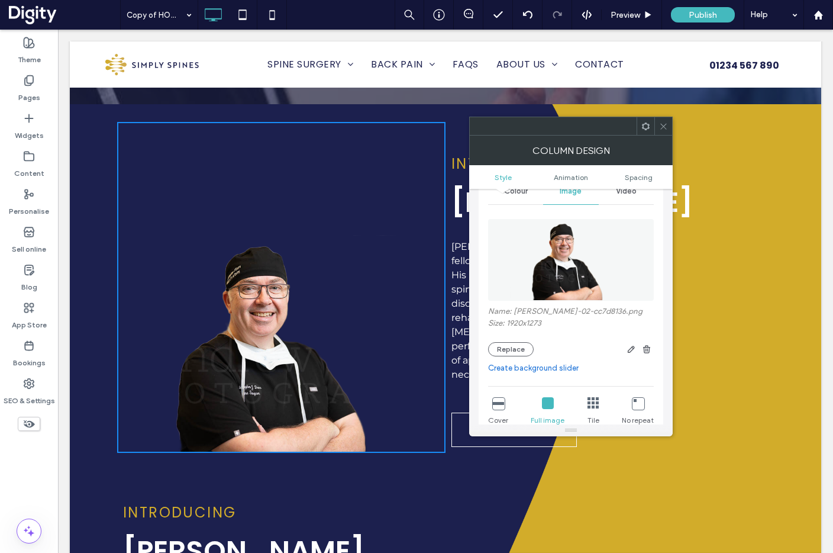
click at [665, 125] on icon at bounding box center [663, 126] width 9 height 9
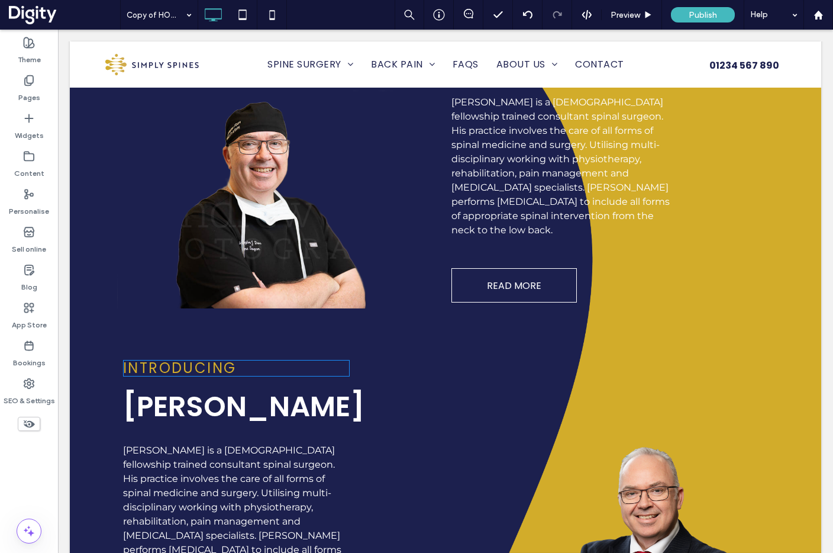
scroll to position [734, 0]
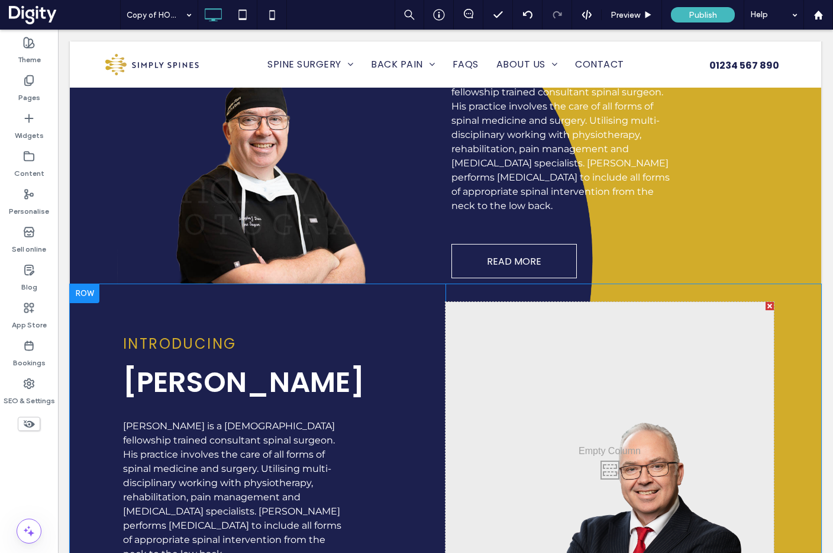
click at [85, 284] on div at bounding box center [85, 293] width 30 height 19
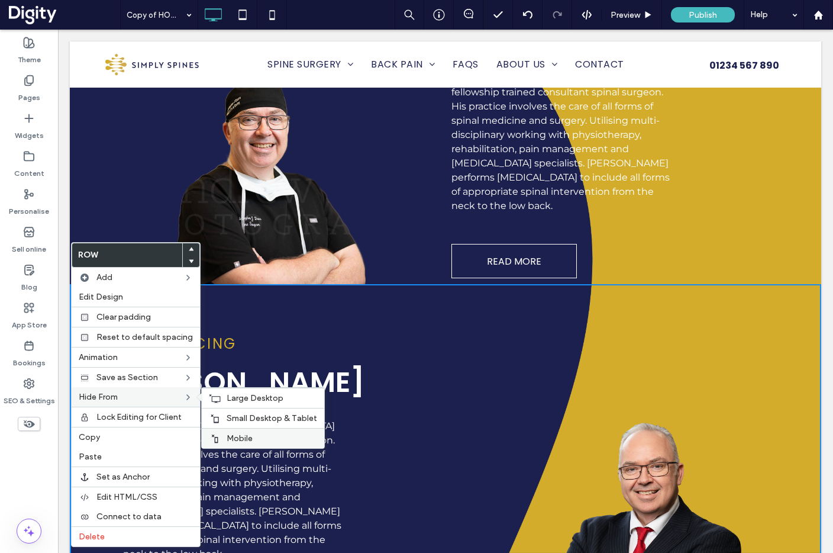
click at [257, 437] on label "Mobile" at bounding box center [272, 438] width 91 height 10
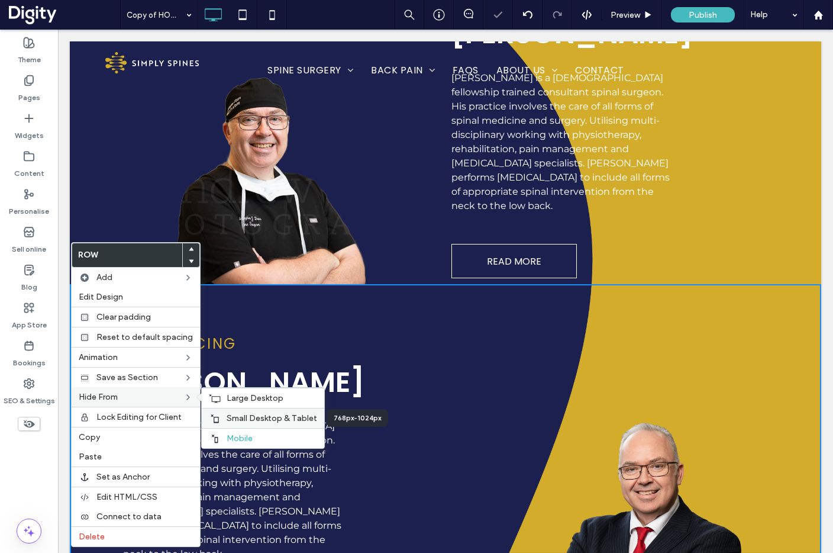
click at [258, 418] on span "Small Desktop & Tablet" at bounding box center [272, 418] width 91 height 10
drag, startPoint x: 260, startPoint y: 396, endPoint x: 288, endPoint y: 395, distance: 27.3
click at [260, 396] on span "Large Desktop" at bounding box center [255, 398] width 57 height 10
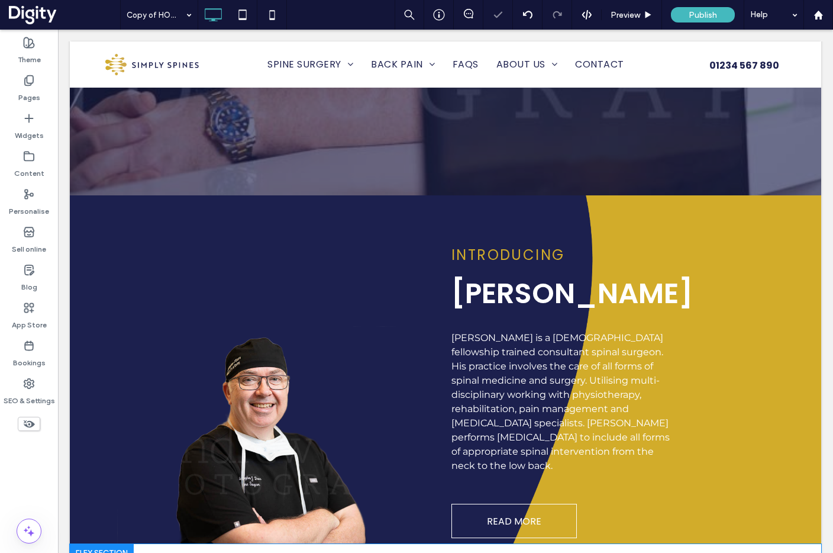
scroll to position [483, 0]
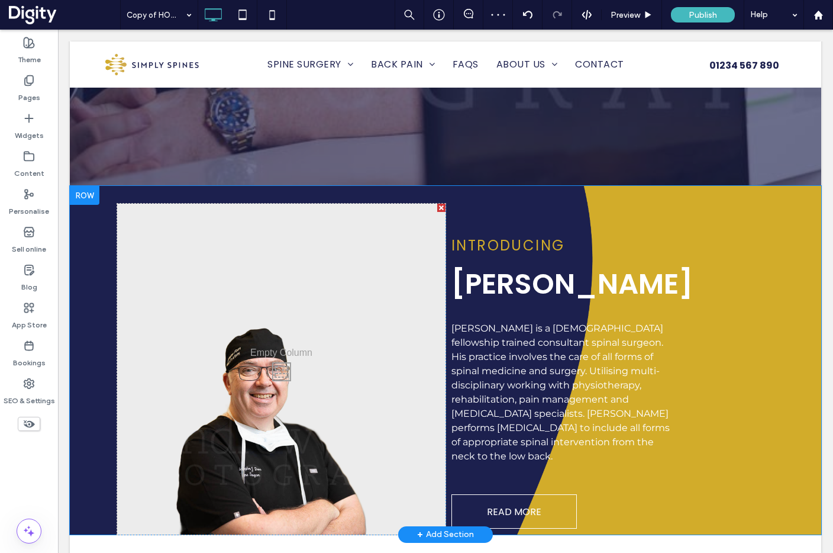
click at [255, 287] on div "Click To Paste Click To Paste" at bounding box center [281, 369] width 328 height 331
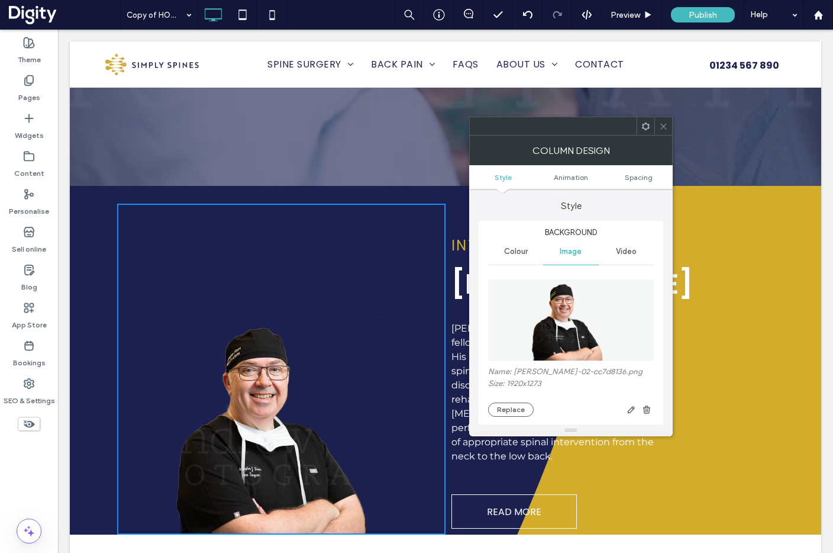
click at [666, 128] on use at bounding box center [663, 126] width 6 height 6
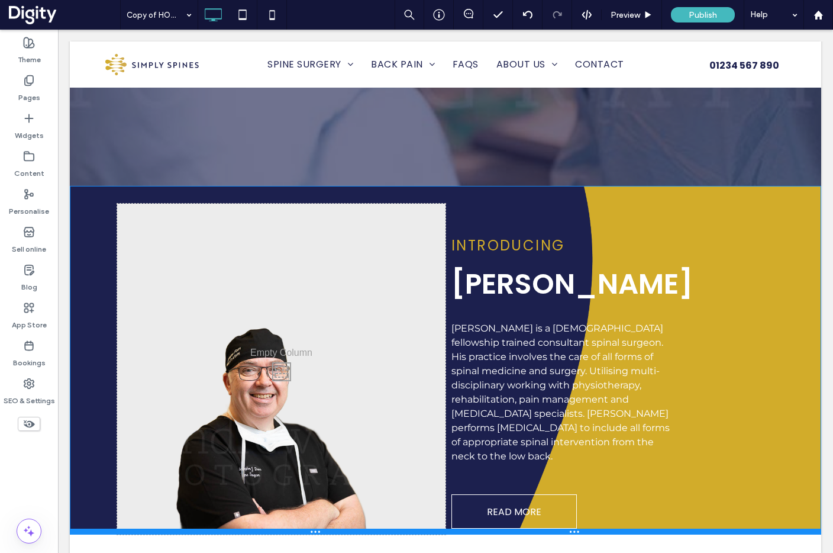
drag, startPoint x: 327, startPoint y: 500, endPoint x: 324, endPoint y: 374, distance: 126.1
click at [324, 374] on div "Click To Paste Click To Paste INTRODUCING Mr Christopher Dare Mr Chris Dare is …" at bounding box center [446, 360] width 752 height 349
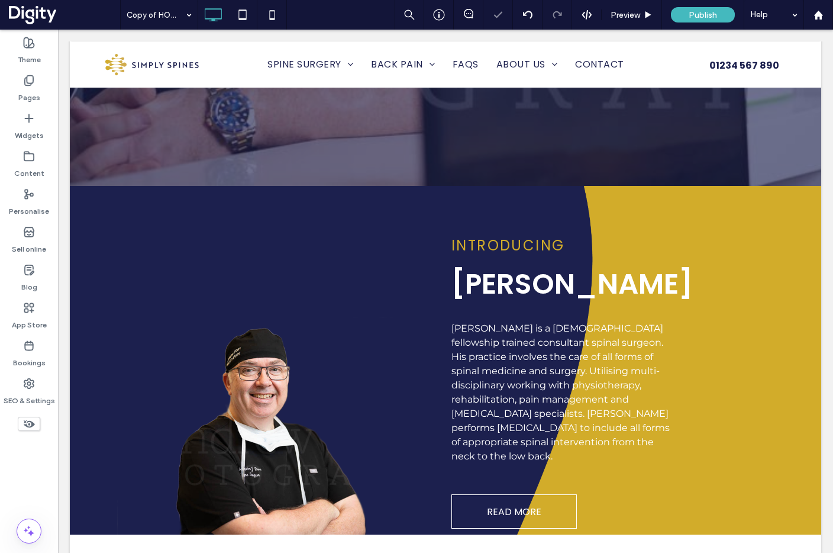
click at [343, 272] on div "Click To Paste Click To Paste" at bounding box center [281, 369] width 328 height 331
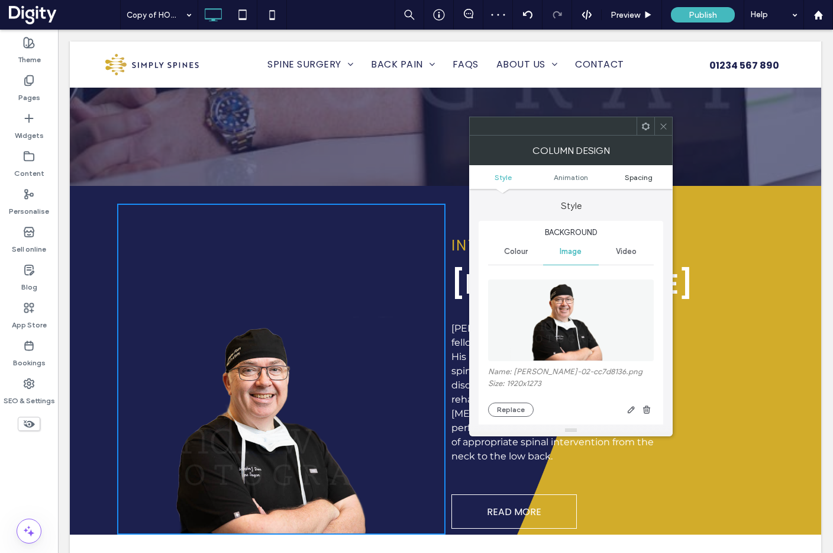
drag, startPoint x: 646, startPoint y: 165, endPoint x: 642, endPoint y: 177, distance: 12.9
click at [646, 165] on ul "Style Animation Spacing" at bounding box center [571, 177] width 204 height 24
click at [642, 178] on span "Spacing" at bounding box center [639, 177] width 28 height 9
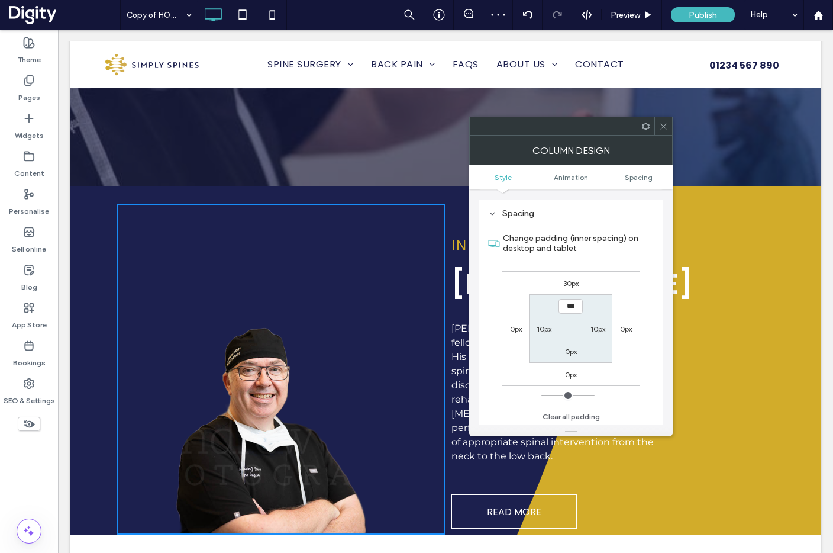
scroll to position [624, 0]
click at [566, 284] on label "30px" at bounding box center [570, 282] width 15 height 9
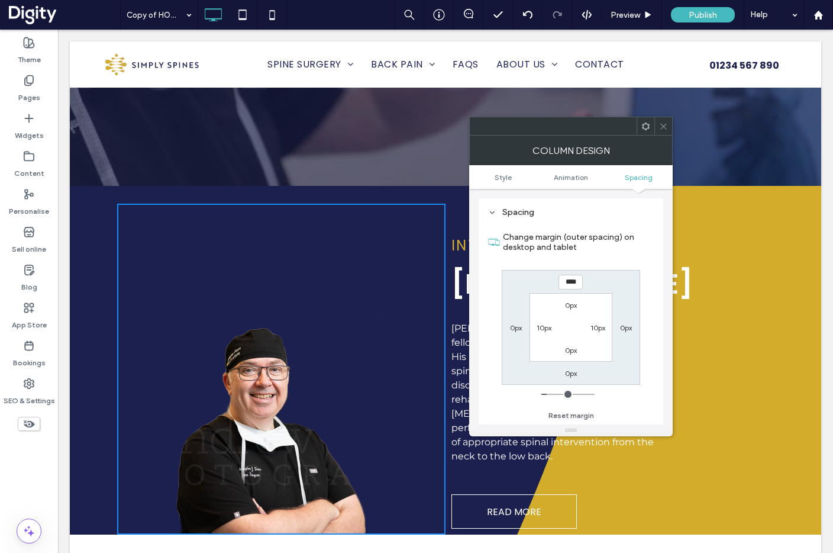
type input "**"
type input "*"
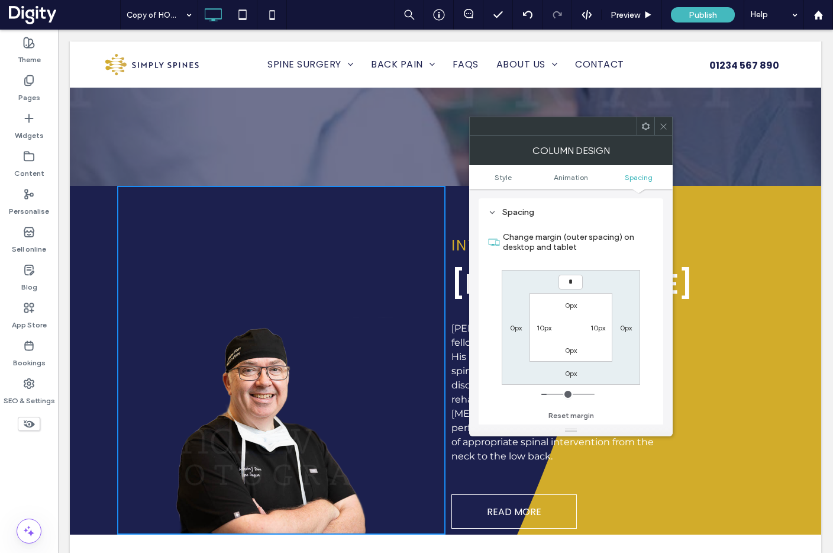
type input "*"
type input "***"
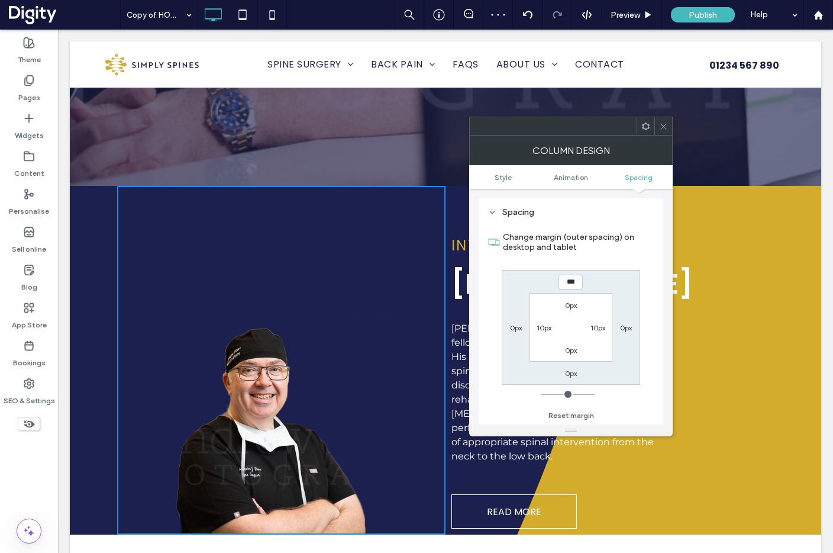
click at [666, 125] on icon at bounding box center [663, 126] width 9 height 9
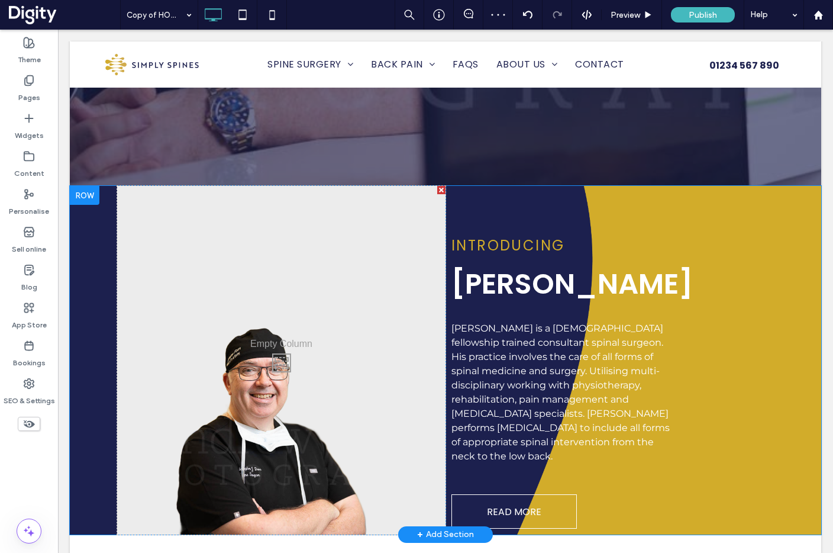
click at [307, 340] on div "Click To Paste Click To Paste" at bounding box center [281, 360] width 328 height 349
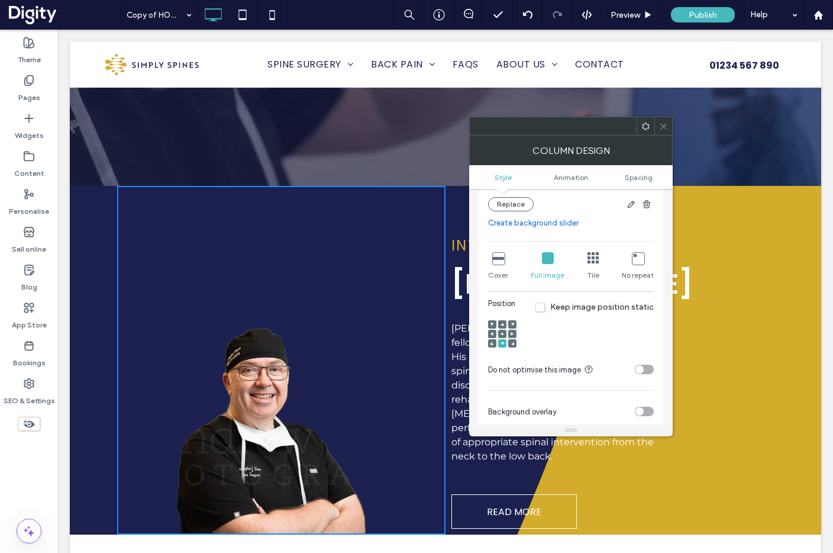
scroll to position [214, 0]
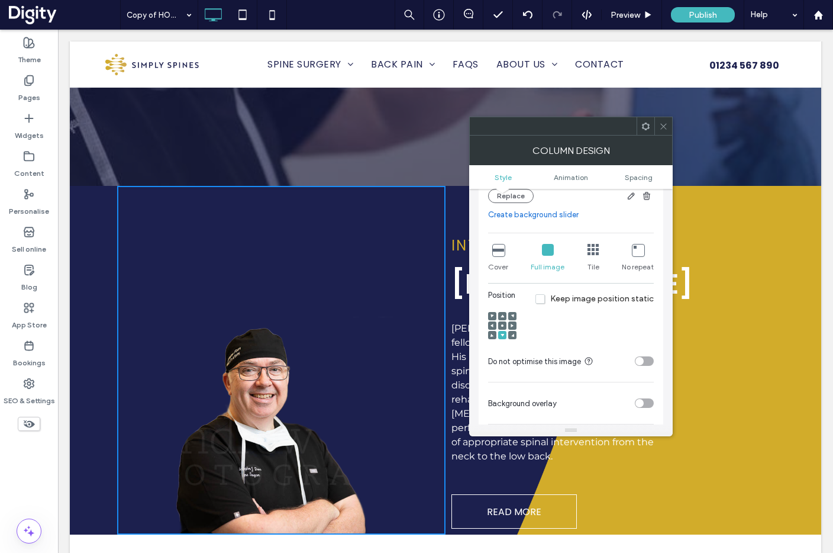
click at [499, 250] on icon at bounding box center [498, 250] width 12 height 12
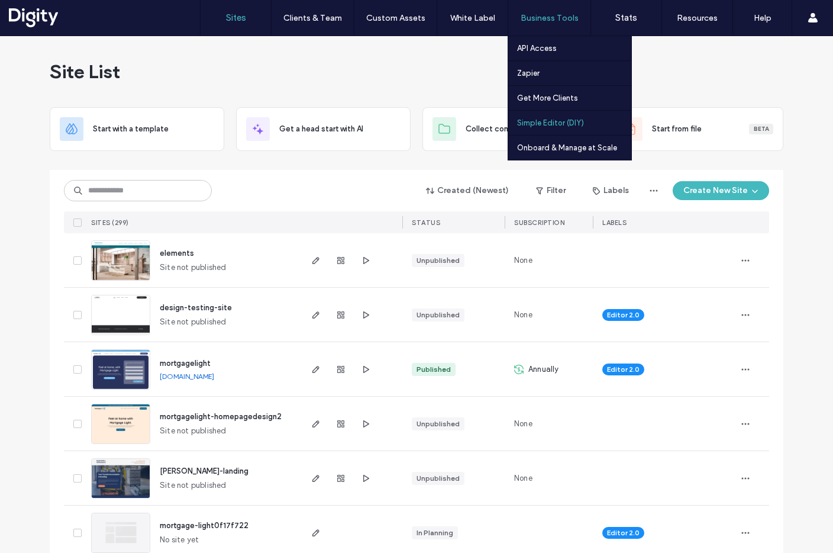
click at [556, 120] on label "Simple Editor (DIY)" at bounding box center [550, 122] width 67 height 9
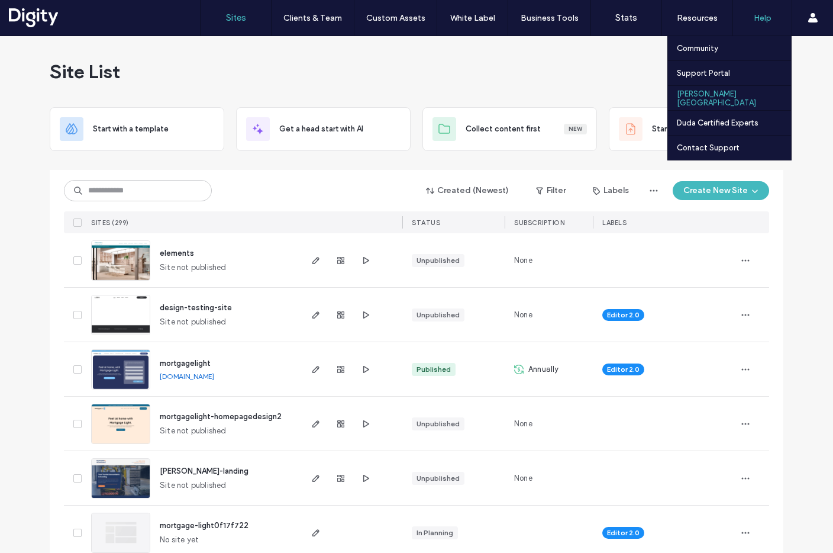
click at [705, 95] on label "Duda University" at bounding box center [734, 98] width 114 height 18
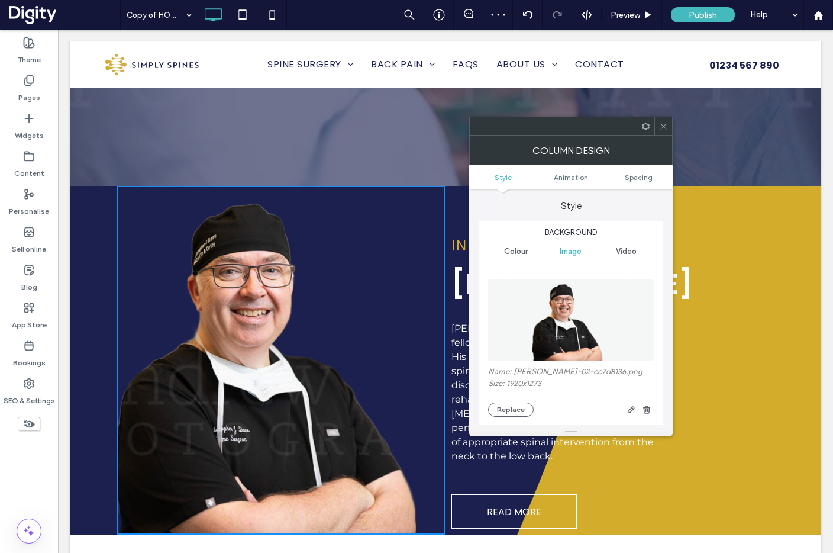
scroll to position [214, 0]
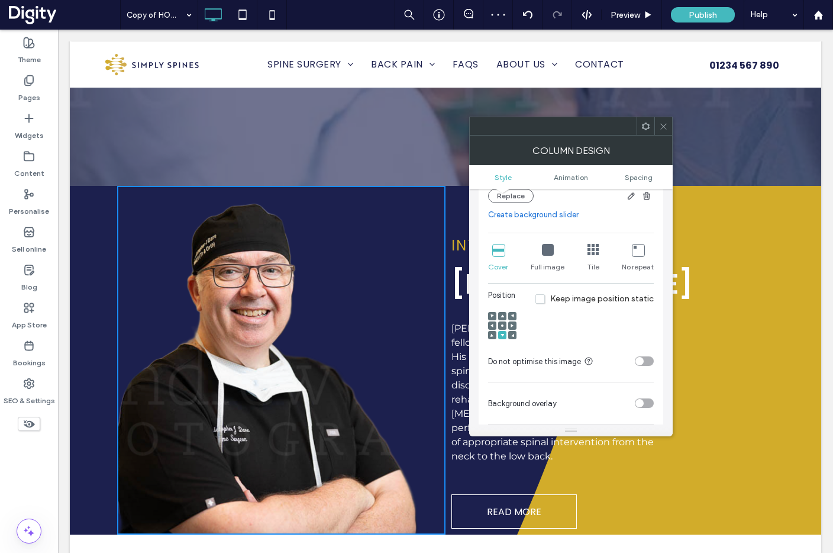
click at [665, 124] on use at bounding box center [663, 126] width 6 height 6
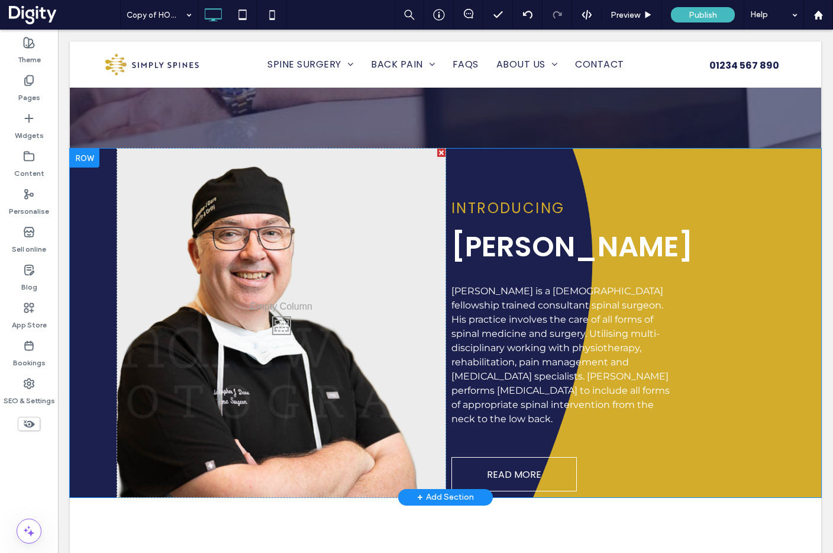
scroll to position [520, 0]
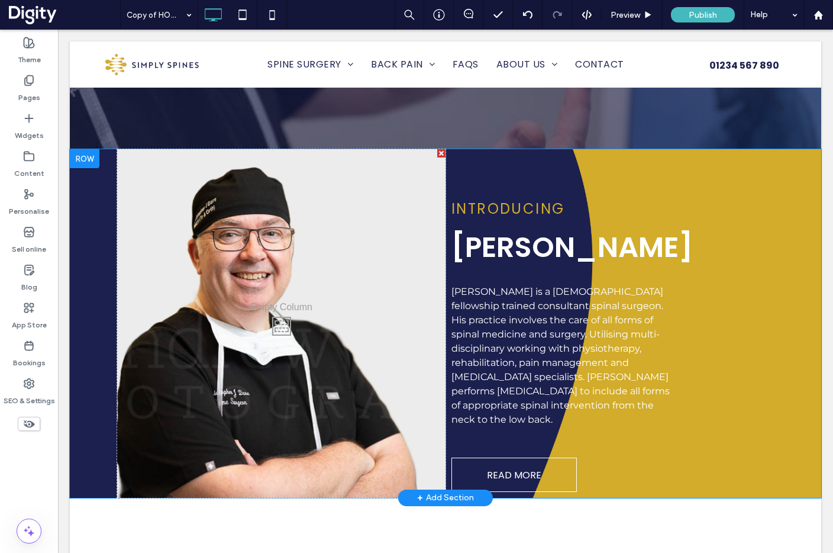
click at [805, 175] on div "Click To Paste Click To Paste INTRODUCING Mr Christopher Dare Mr Chris Dare is …" at bounding box center [446, 323] width 752 height 349
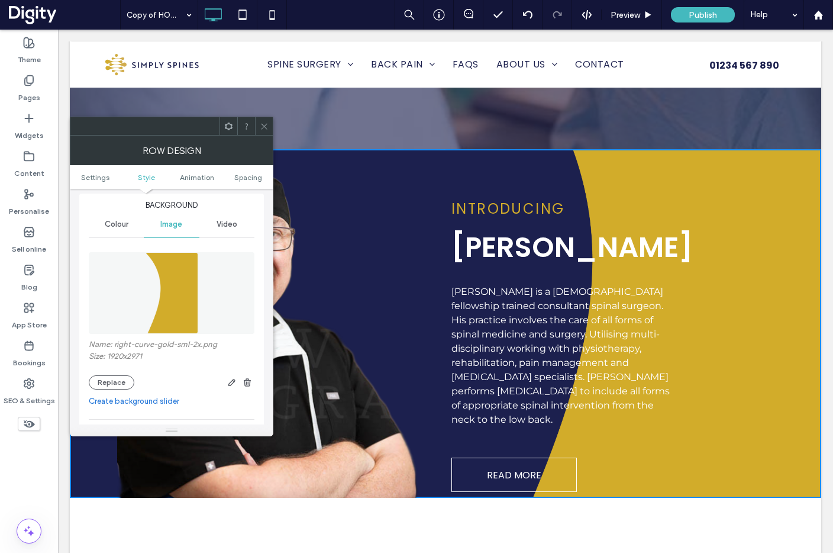
scroll to position [130, 0]
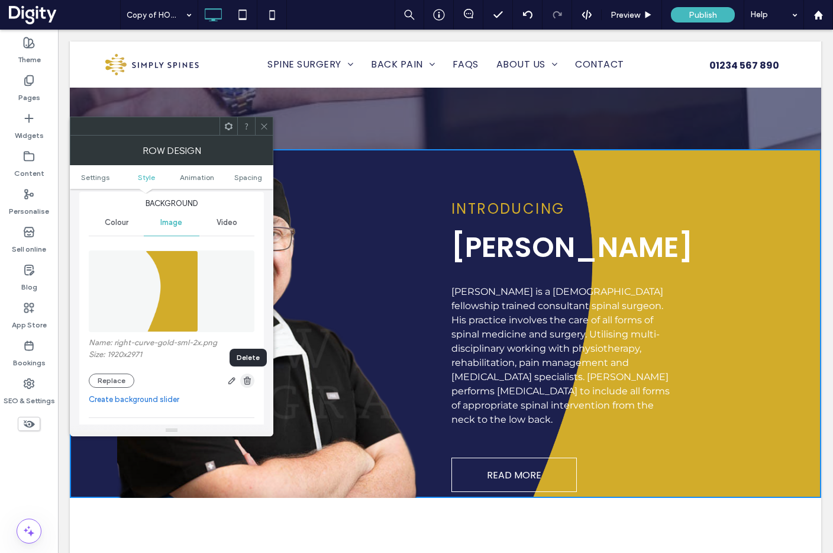
click at [247, 382] on use "button" at bounding box center [247, 380] width 7 height 8
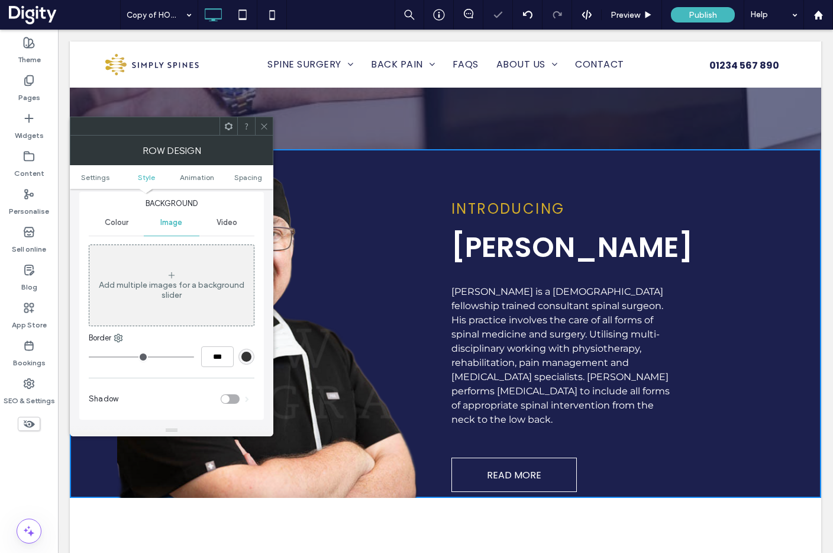
click at [358, 154] on div "Click To Paste Click To Paste" at bounding box center [281, 323] width 328 height 349
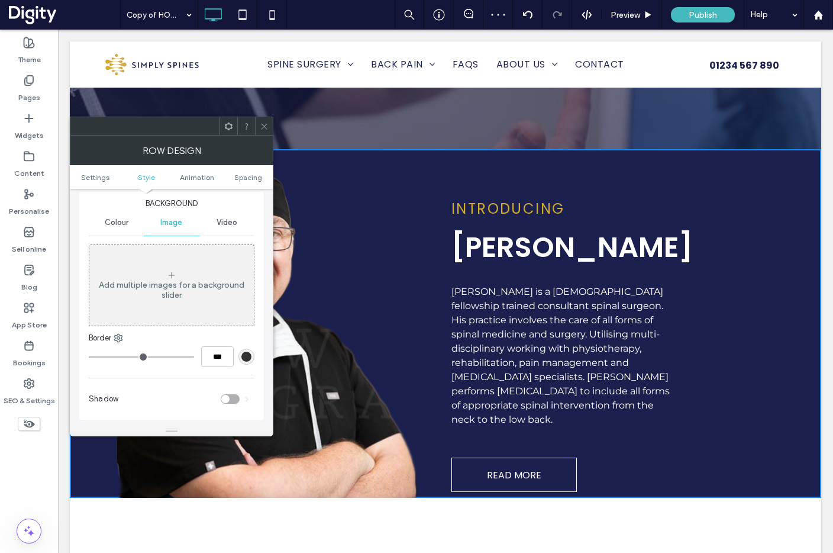
click at [262, 127] on icon at bounding box center [264, 126] width 9 height 9
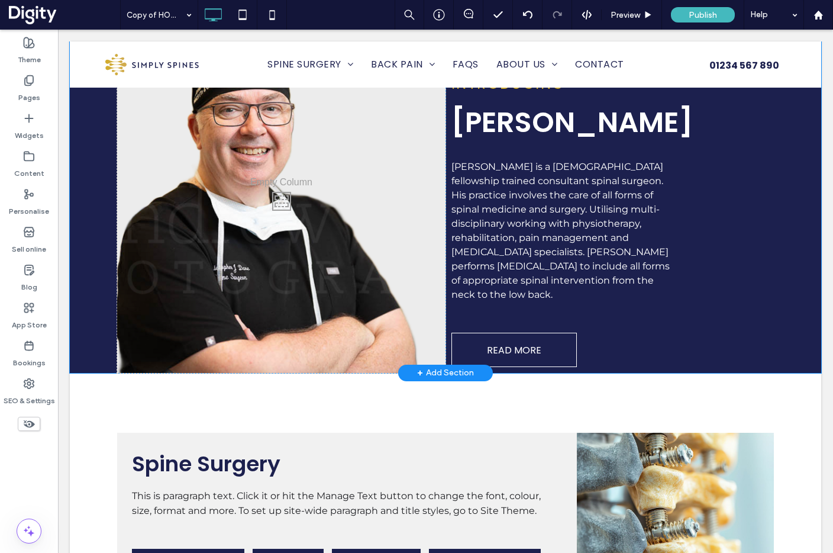
scroll to position [646, 0]
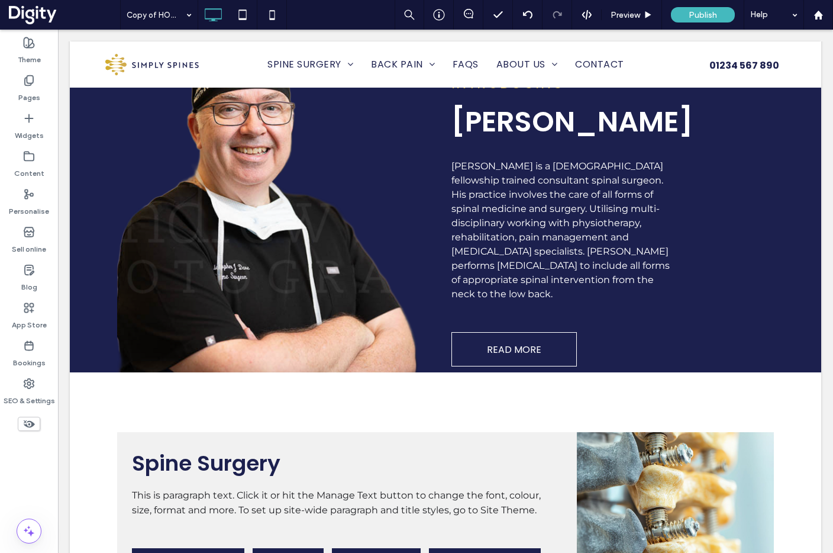
click at [28, 424] on use at bounding box center [29, 424] width 11 height 8
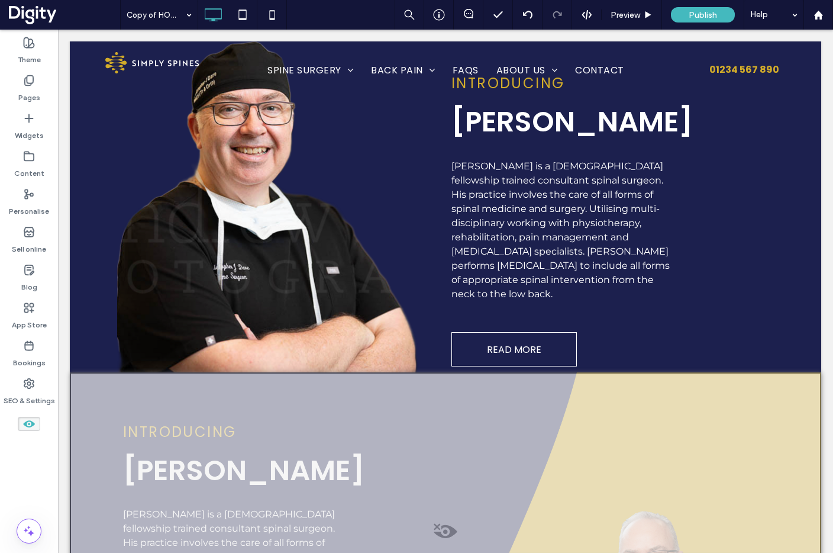
click at [445, 523] on span at bounding box center [445, 535] width 749 height 24
drag, startPoint x: 468, startPoint y: 520, endPoint x: 527, endPoint y: 546, distance: 64.7
click at [468, 520] on button "Yes" at bounding box center [462, 520] width 37 height 15
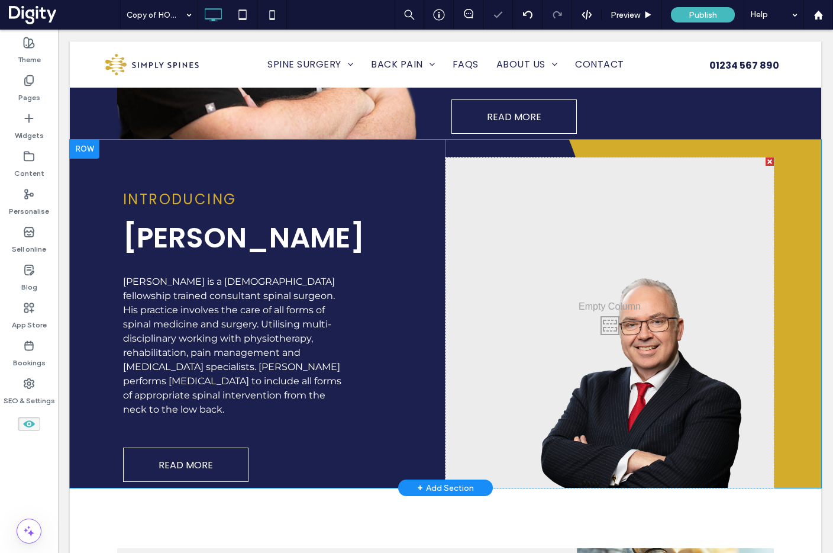
scroll to position [887, 0]
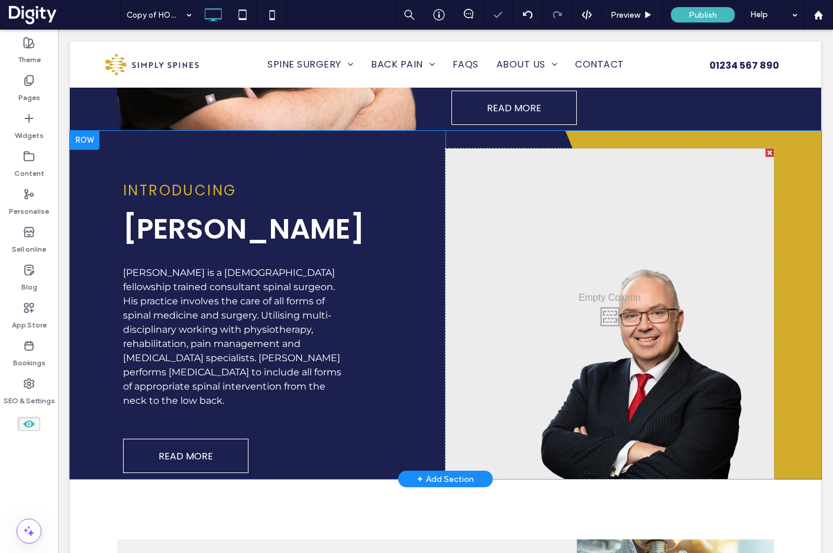
click at [636, 369] on div "Click To Paste" at bounding box center [610, 314] width 328 height 331
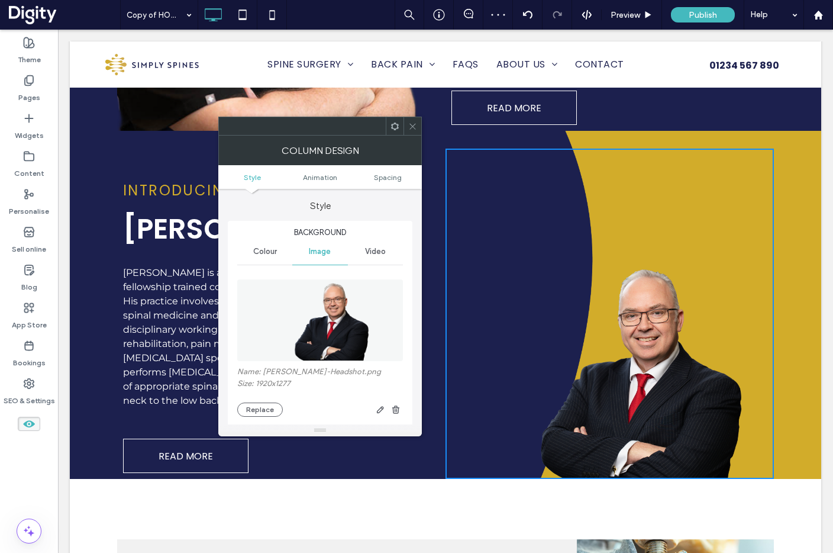
click at [414, 129] on icon at bounding box center [412, 126] width 9 height 9
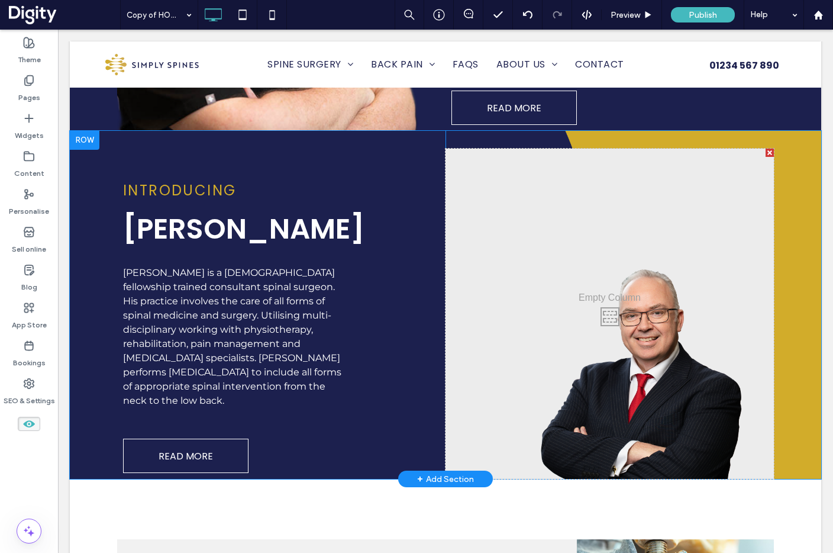
click at [802, 137] on div "INTRODUCING Mr Christopher Dare Mr Chris Dare is a UK fellowship trained consul…" at bounding box center [446, 305] width 752 height 349
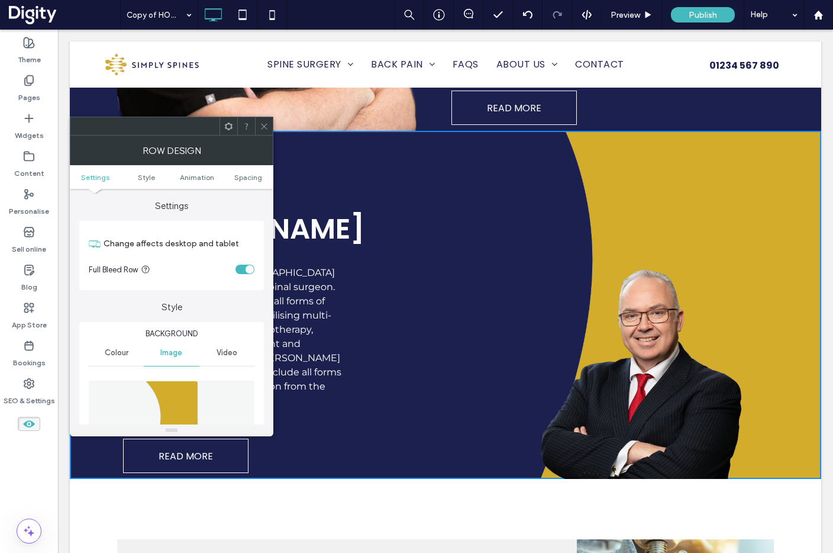
drag, startPoint x: 266, startPoint y: 123, endPoint x: 224, endPoint y: 202, distance: 89.5
click at [266, 123] on icon at bounding box center [264, 126] width 9 height 9
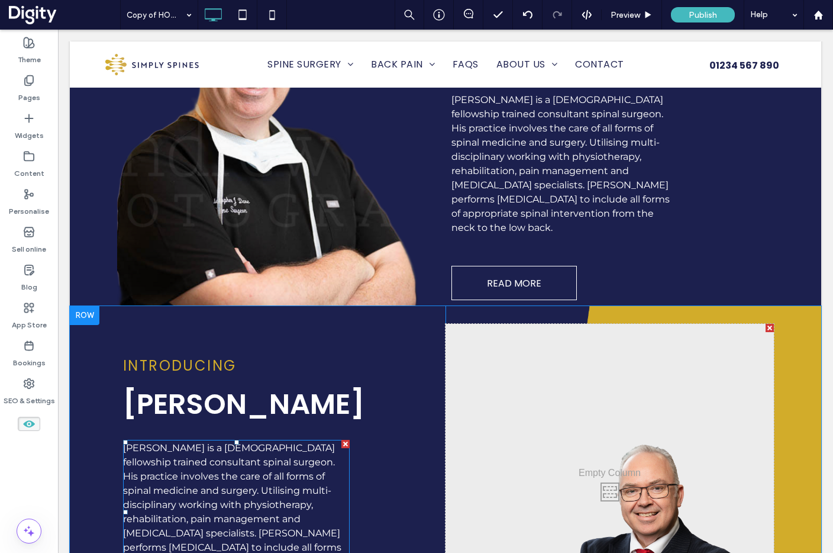
scroll to position [705, 0]
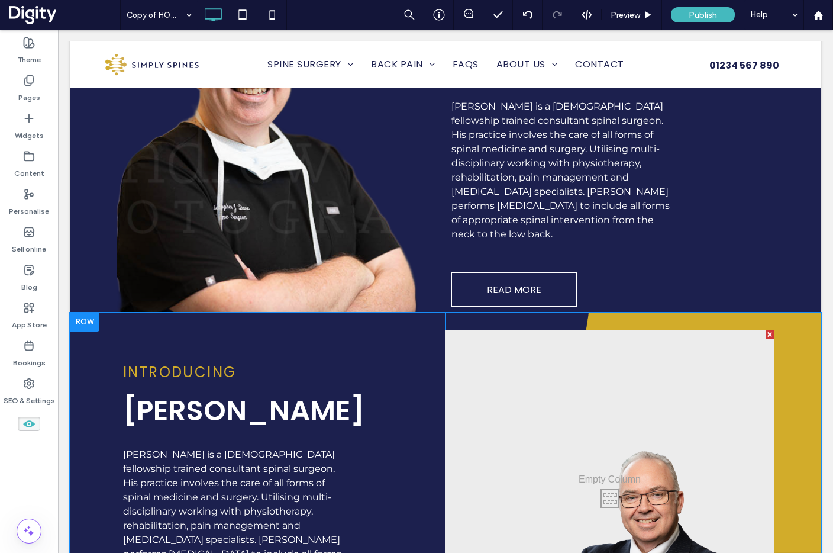
click at [85, 312] on div at bounding box center [85, 321] width 30 height 19
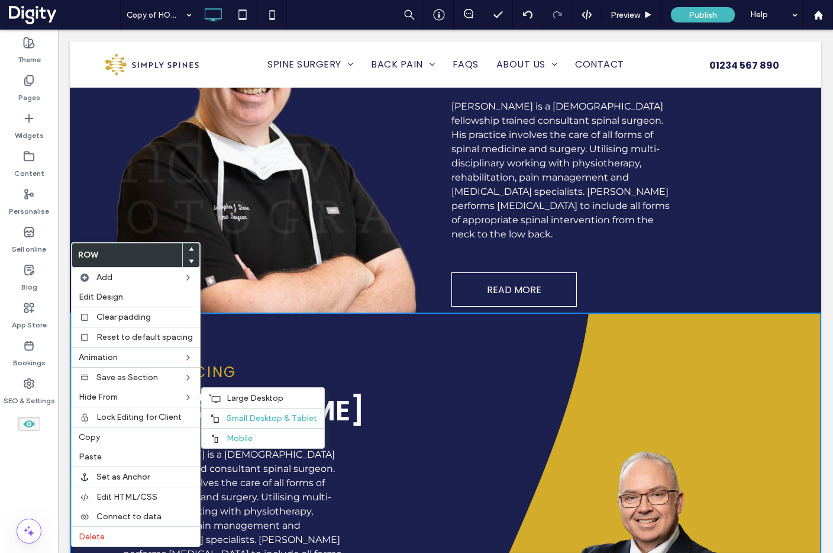
click at [231, 397] on span "Large Desktop" at bounding box center [255, 398] width 57 height 10
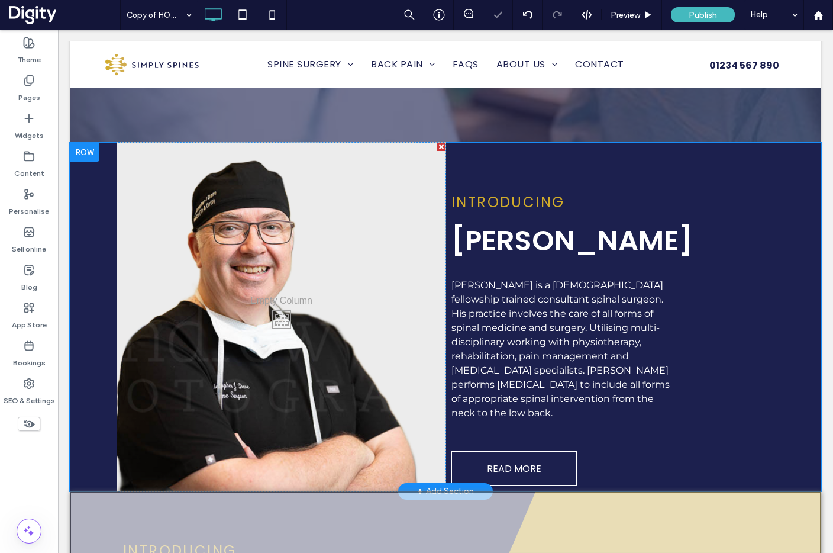
scroll to position [504, 0]
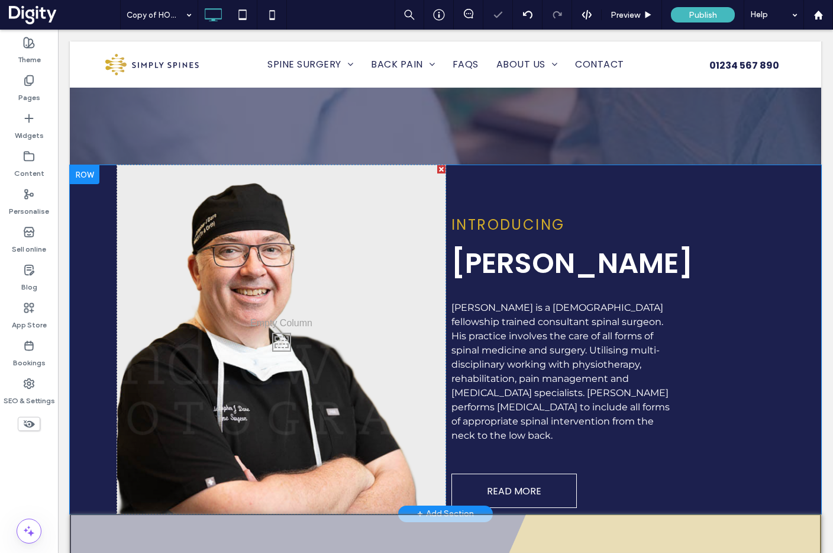
click at [104, 238] on div "Click To Paste Click To Paste INTRODUCING Mr Christopher Dare Mr Chris Dare is …" at bounding box center [446, 339] width 752 height 349
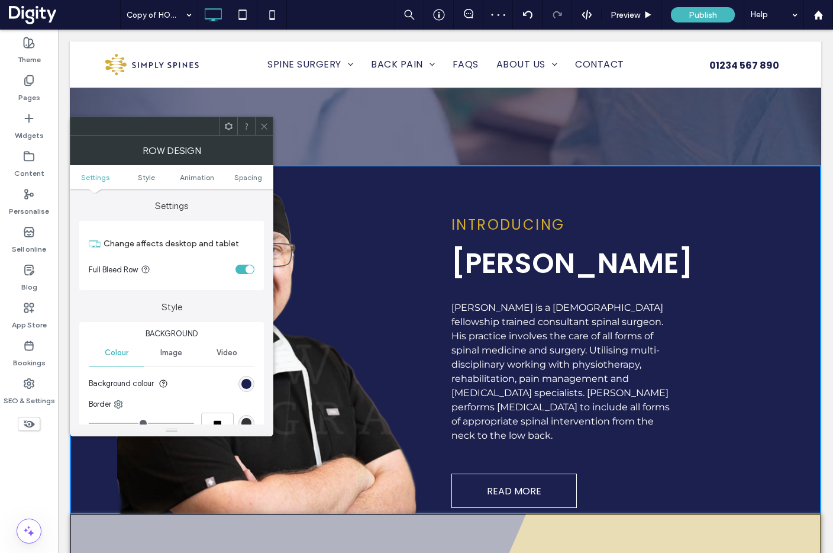
click at [172, 354] on span "Image" at bounding box center [171, 352] width 22 height 9
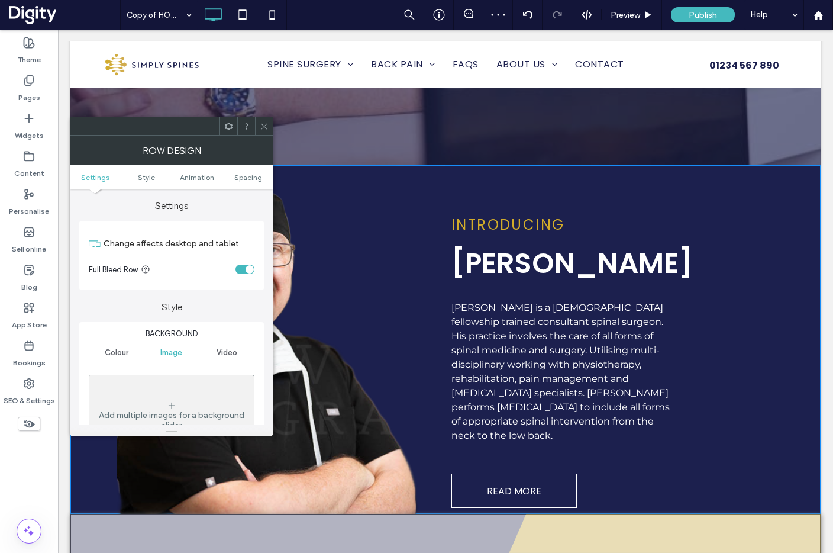
drag, startPoint x: 173, startPoint y: 394, endPoint x: 215, endPoint y: 393, distance: 42.6
click at [173, 393] on div "Add multiple images for a background slider" at bounding box center [171, 415] width 165 height 78
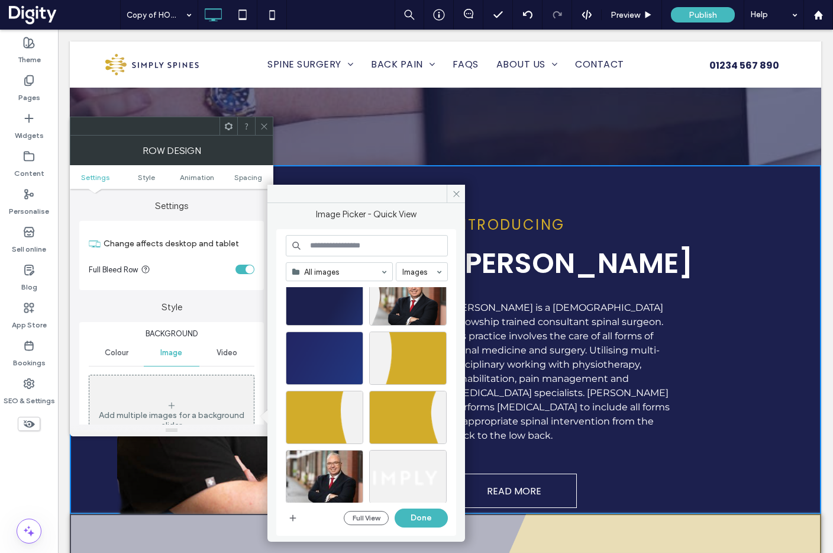
scroll to position [154, 0]
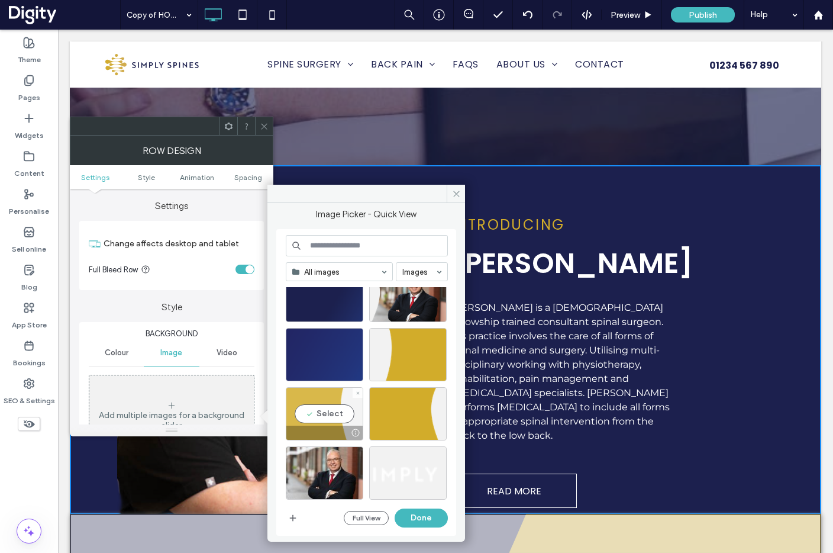
click at [321, 414] on div "Select" at bounding box center [325, 413] width 78 height 53
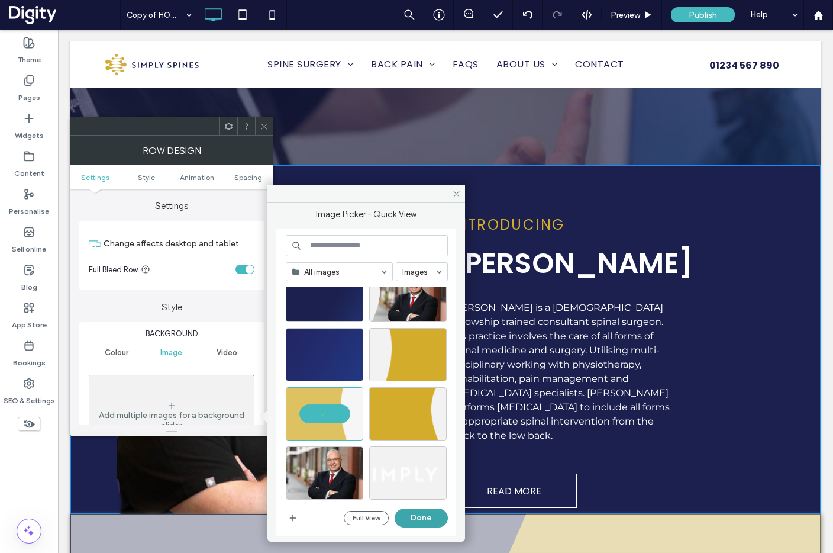
click at [427, 517] on button "Done" at bounding box center [421, 517] width 53 height 19
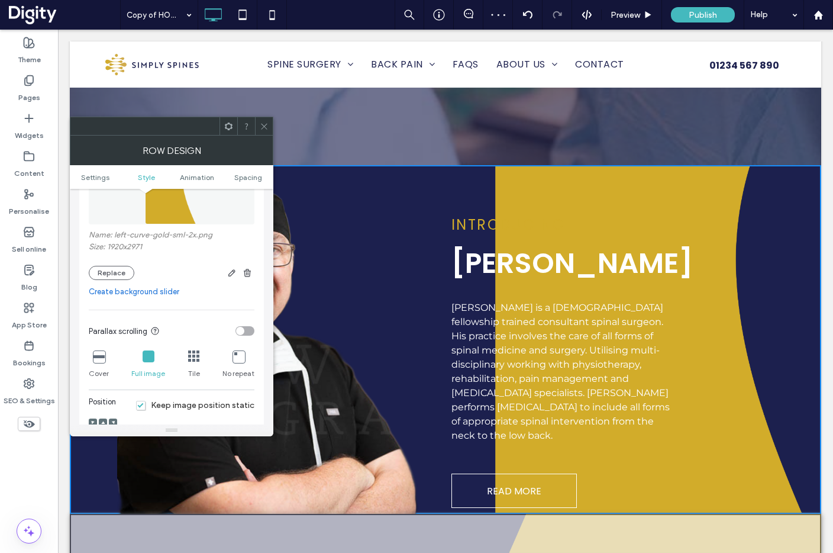
scroll to position [249, 0]
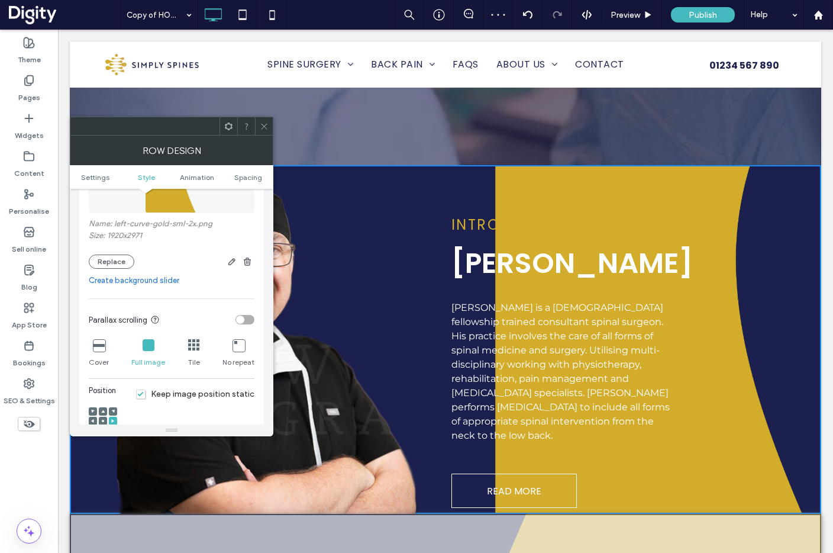
click at [93, 420] on icon at bounding box center [93, 421] width 4 height 4
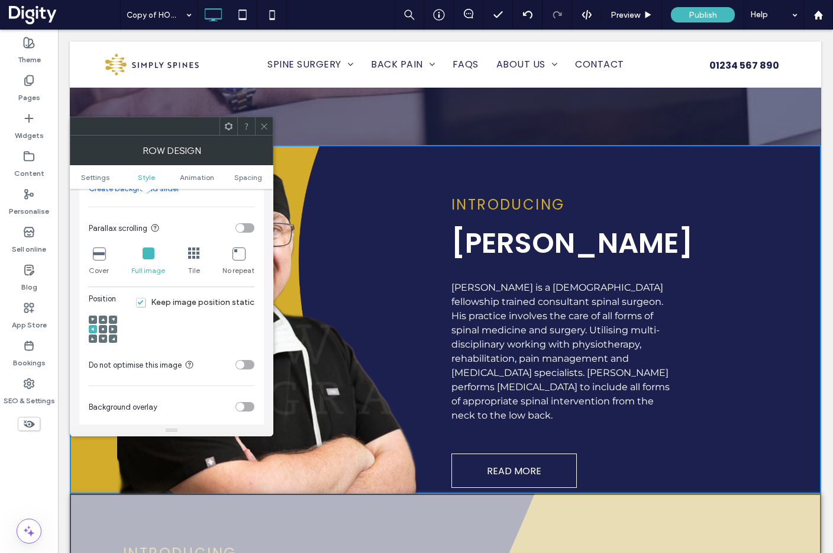
scroll to position [536, 0]
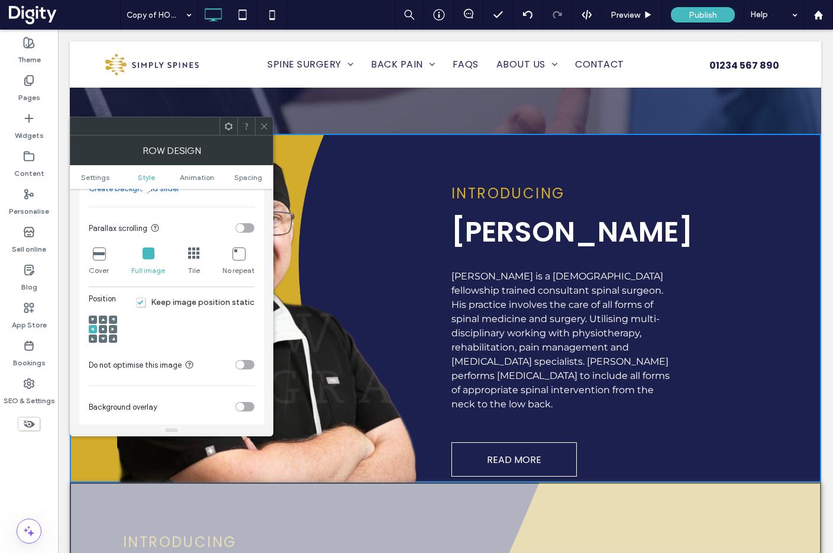
click at [266, 125] on icon at bounding box center [264, 126] width 9 height 9
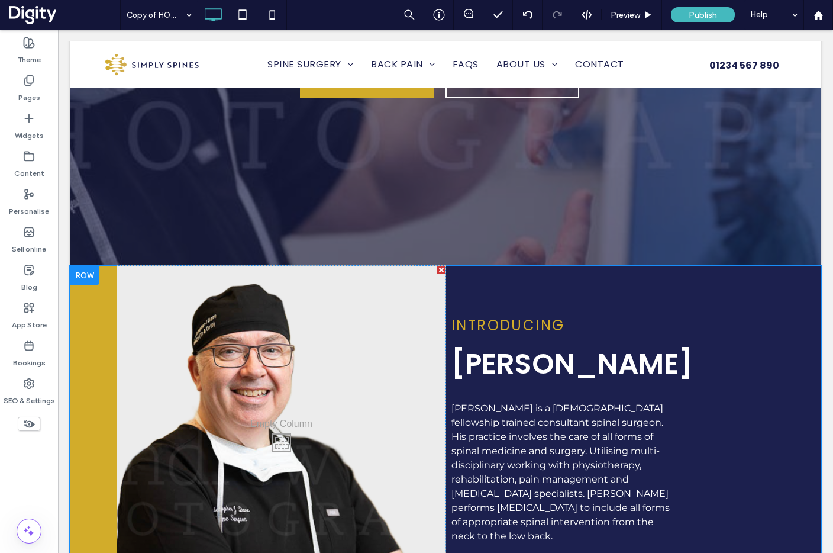
scroll to position [401, 0]
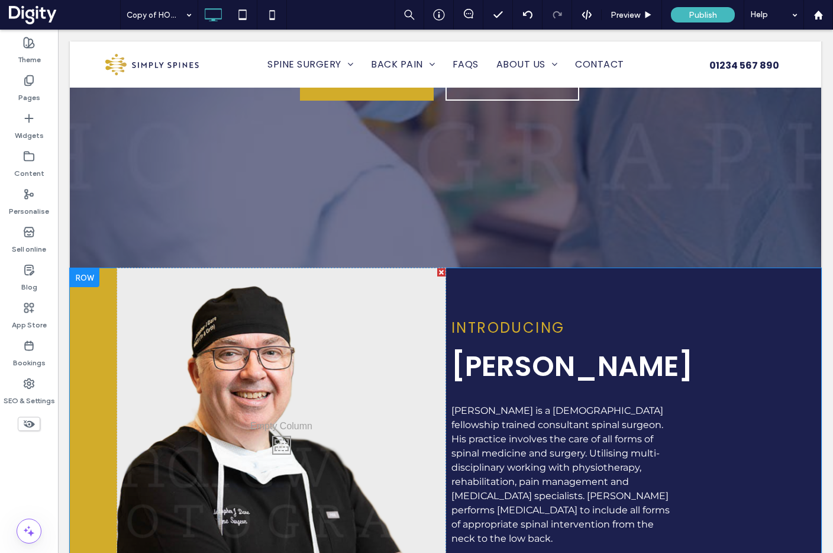
click at [793, 280] on div "Click To Paste Click To Paste INTRODUCING Mr Christopher Dare Mr Chris Dare is …" at bounding box center [446, 442] width 752 height 349
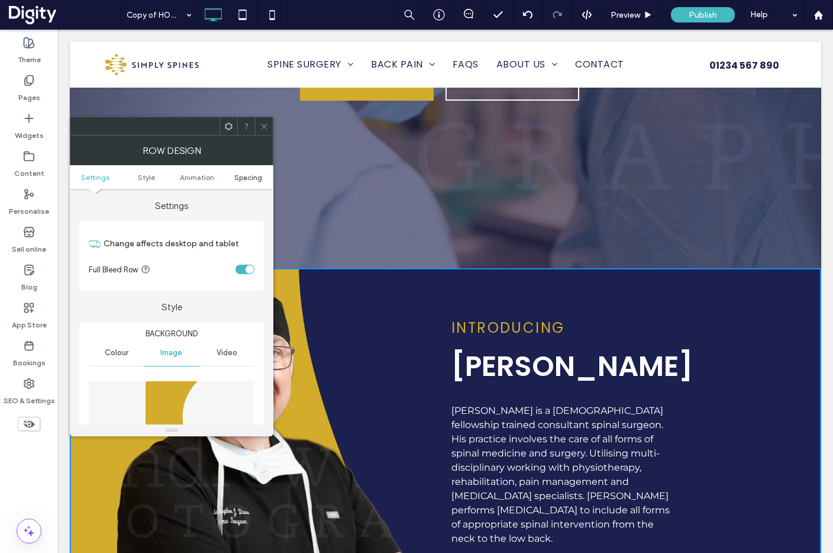
click at [249, 178] on span "Spacing" at bounding box center [248, 177] width 28 height 9
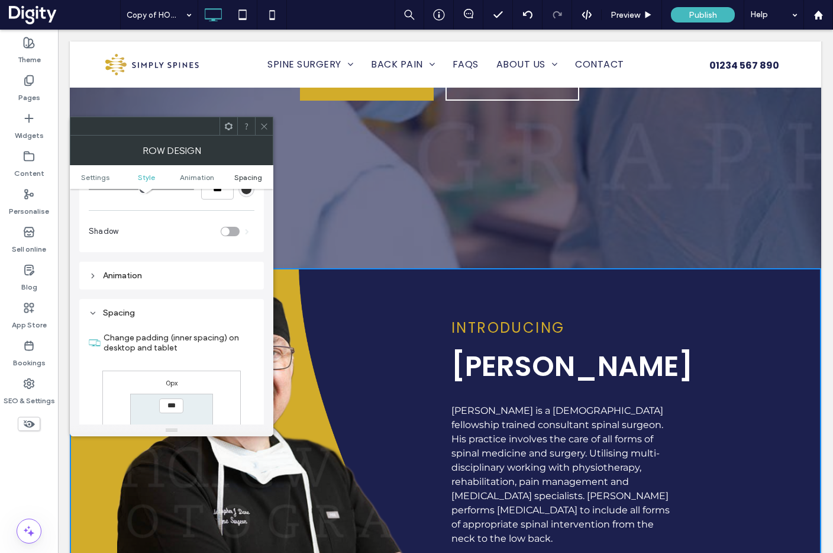
scroll to position [711, 0]
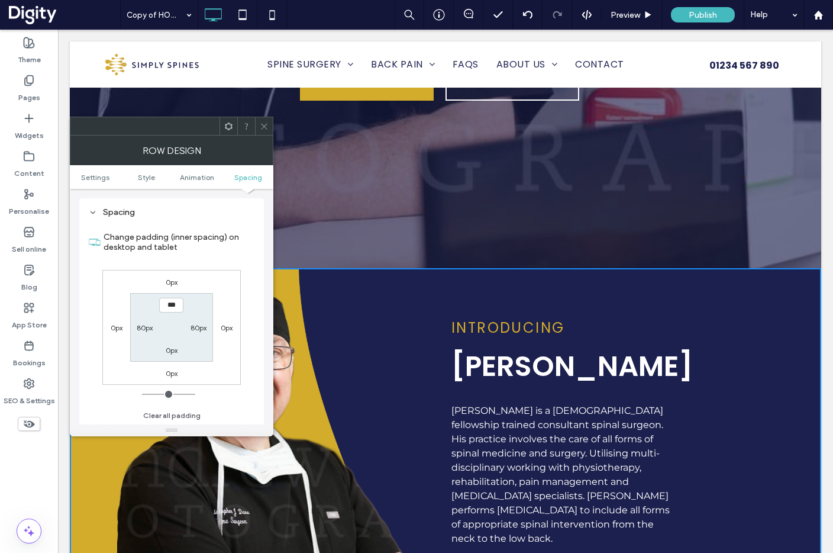
click at [265, 122] on icon at bounding box center [264, 126] width 9 height 9
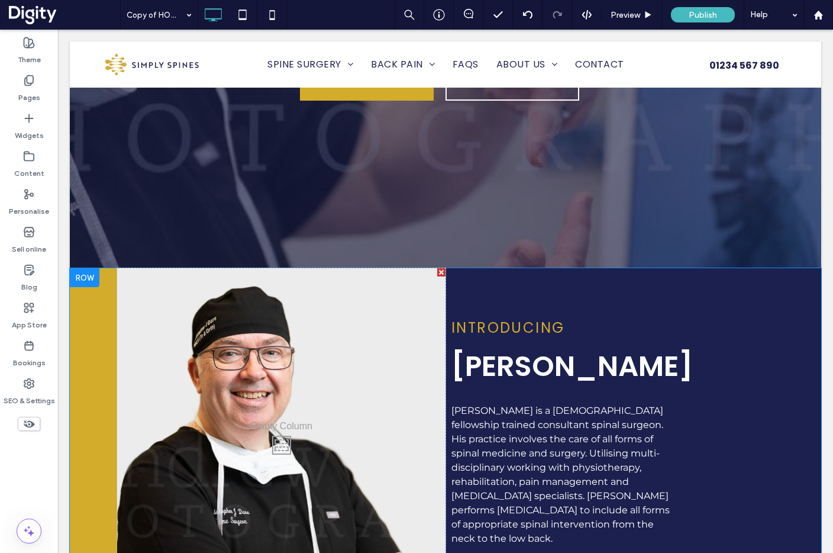
click at [92, 352] on div "Click To Paste Click To Paste INTRODUCING Mr Christopher Dare Mr Chris Dare is …" at bounding box center [446, 442] width 752 height 349
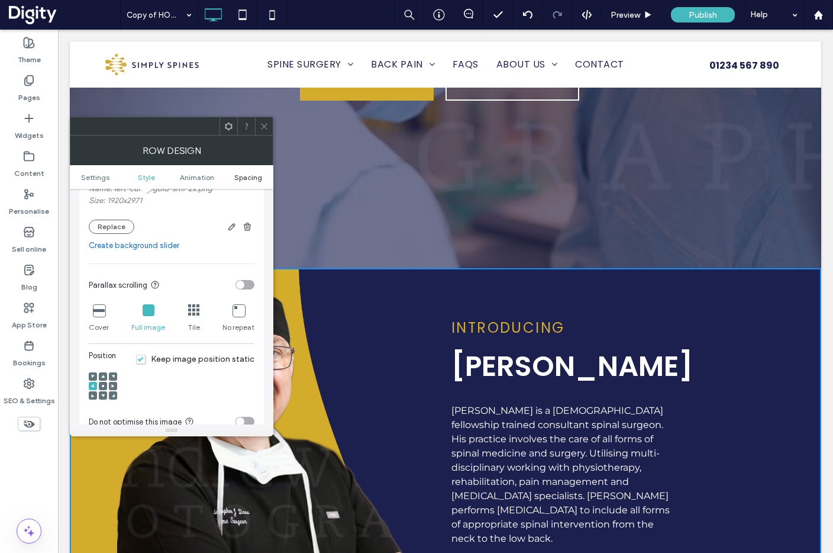
scroll to position [285, 0]
click at [267, 126] on icon at bounding box center [264, 126] width 9 height 9
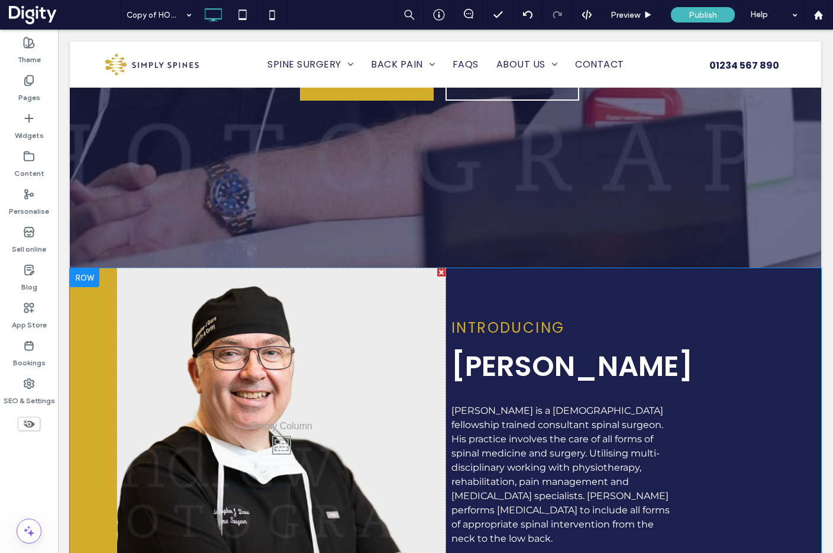
click at [276, 409] on div "Click To Paste Click To Paste" at bounding box center [281, 442] width 328 height 349
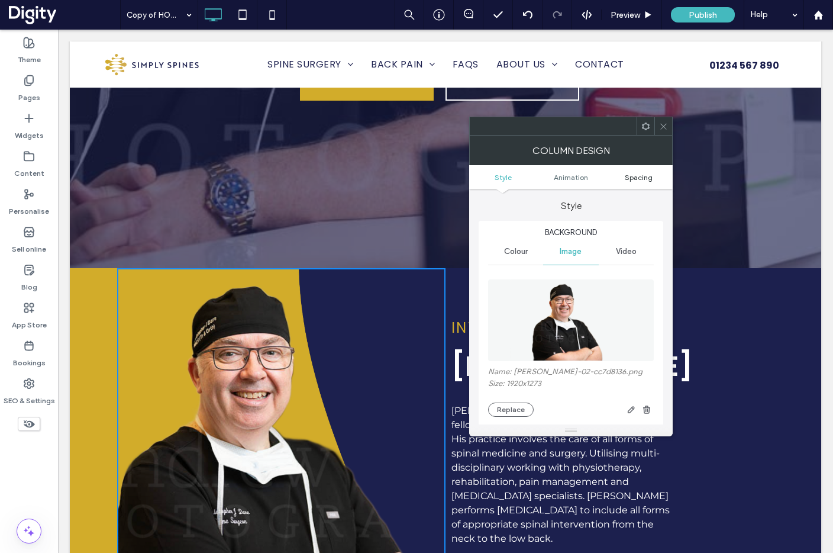
click at [632, 173] on span "Spacing" at bounding box center [639, 177] width 28 height 9
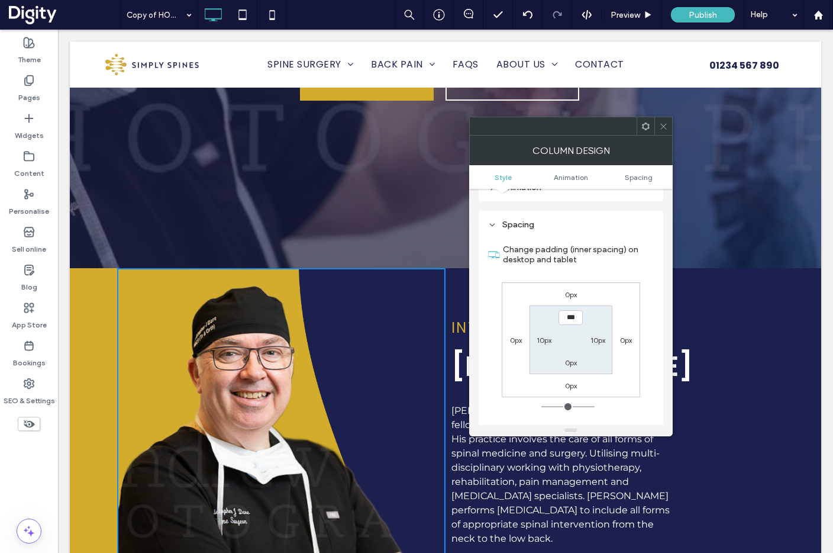
scroll to position [624, 0]
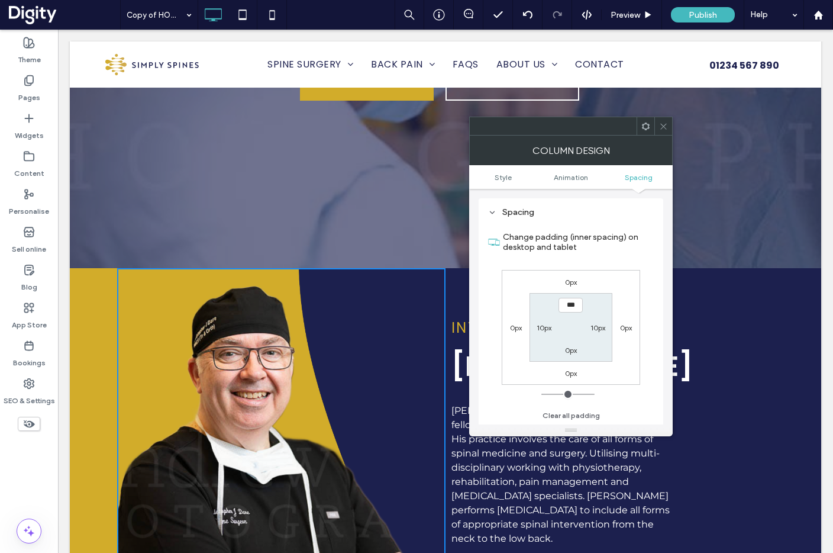
drag, startPoint x: 663, startPoint y: 123, endPoint x: 469, endPoint y: 280, distance: 249.4
click at [662, 123] on icon at bounding box center [663, 126] width 9 height 9
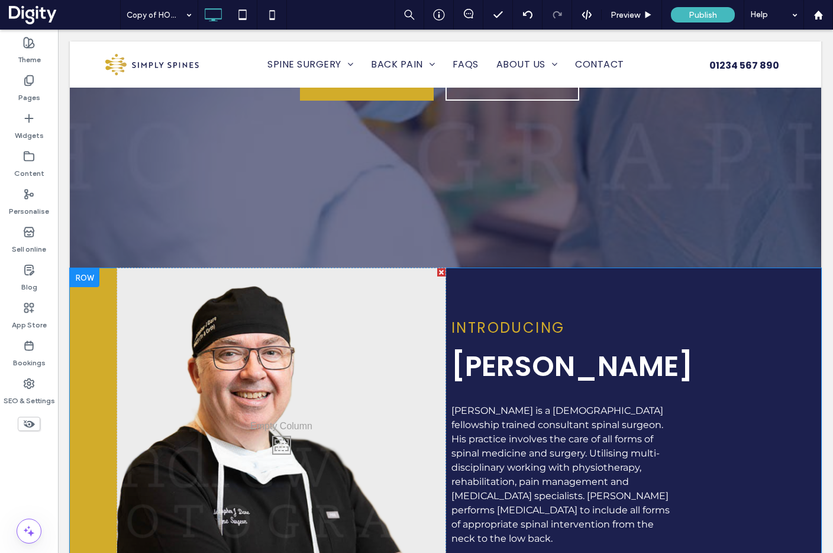
click at [449, 317] on div "INTRODUCING Mr Christopher Dare Mr Chris Dare is a UK fellowship trained consul…" at bounding box center [610, 442] width 328 height 349
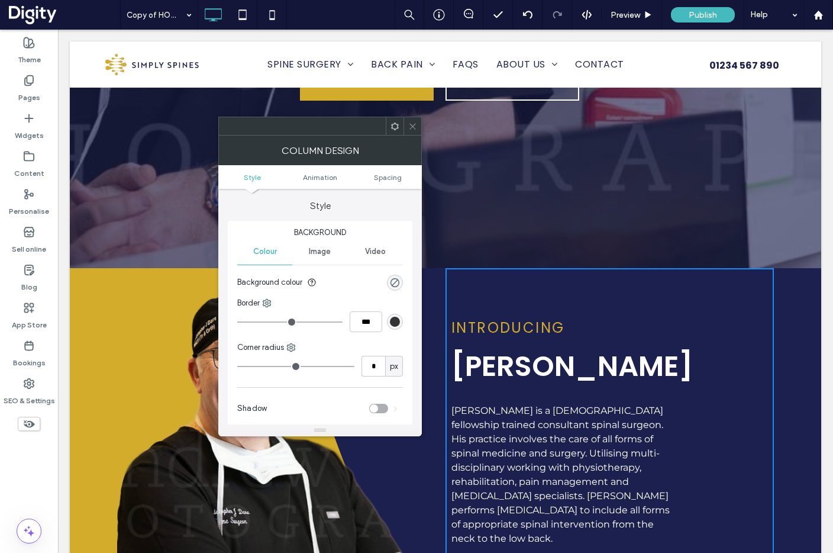
drag, startPoint x: 385, startPoint y: 176, endPoint x: 379, endPoint y: 211, distance: 34.8
click at [385, 176] on span "Spacing" at bounding box center [388, 177] width 28 height 9
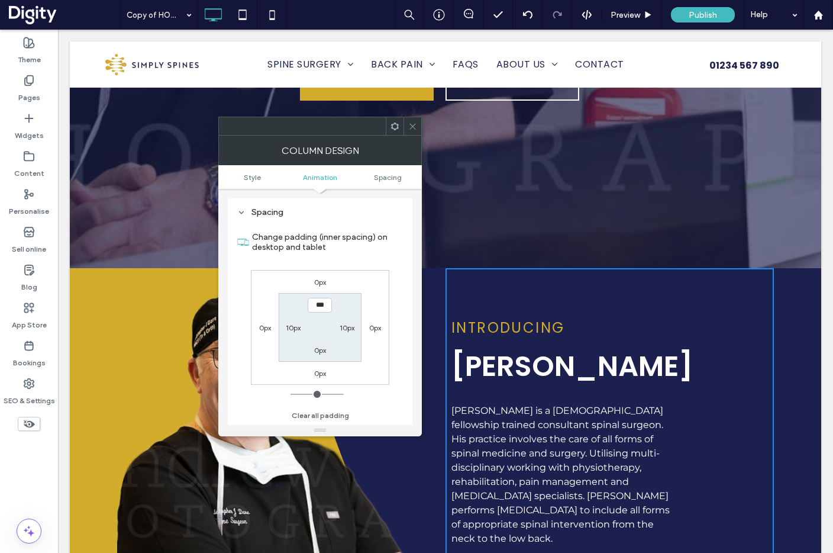
scroll to position [278, 0]
click at [295, 327] on label "10px" at bounding box center [293, 327] width 15 height 9
type input "**"
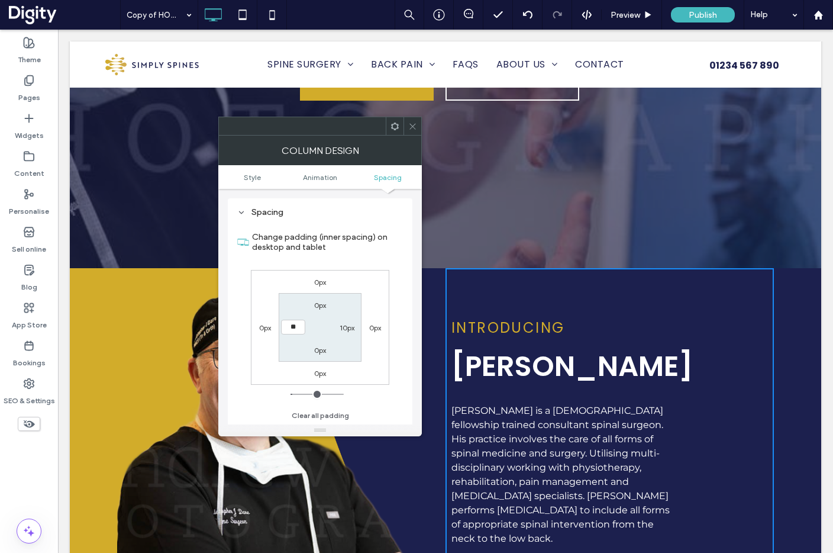
type input "**"
type input "****"
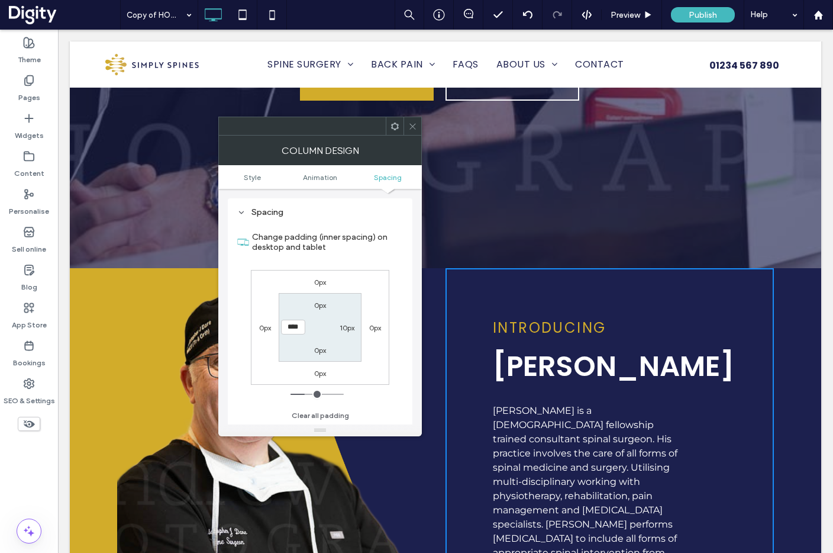
click at [412, 128] on icon at bounding box center [412, 126] width 9 height 9
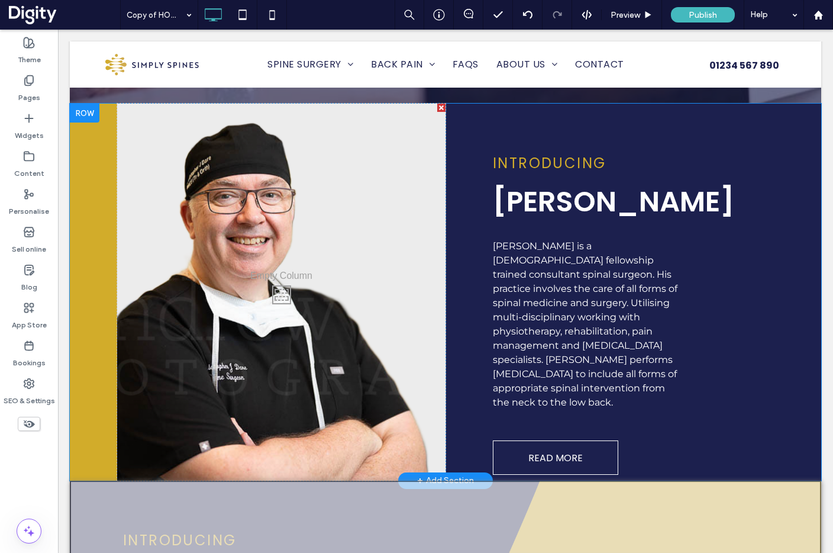
scroll to position [567, 0]
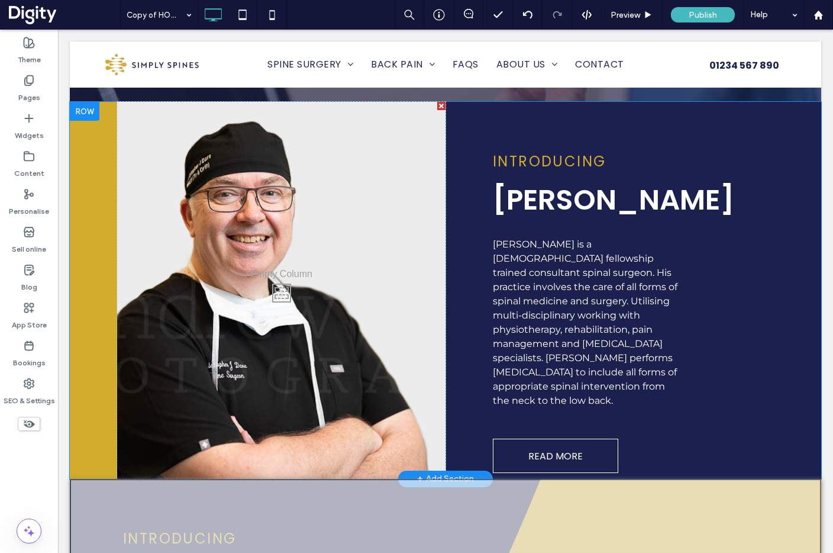
click at [103, 327] on div "Click To Paste Click To Paste INTRODUCING Mr Christopher Dare Mr Chris Dare is …" at bounding box center [446, 290] width 752 height 377
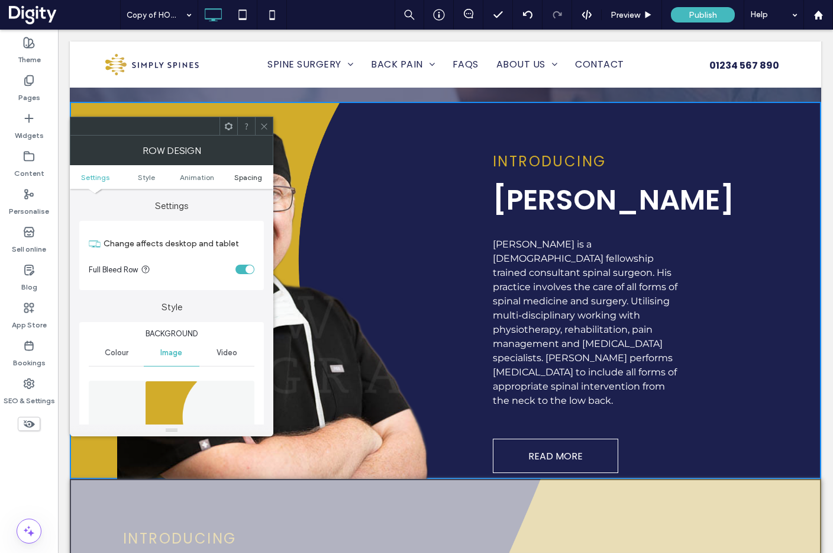
click at [246, 175] on span "Spacing" at bounding box center [248, 177] width 28 height 9
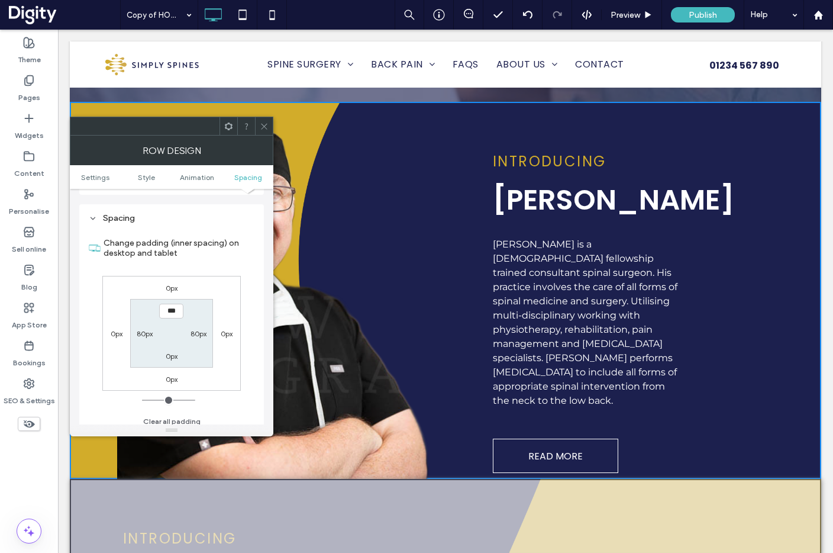
scroll to position [711, 0]
click at [144, 326] on label "80px" at bounding box center [145, 327] width 16 height 9
type input "**"
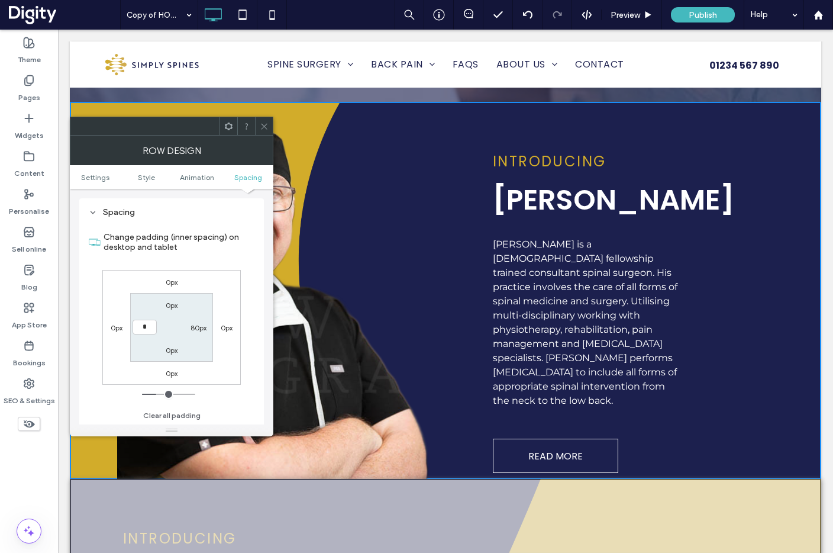
type input "*"
type input "***"
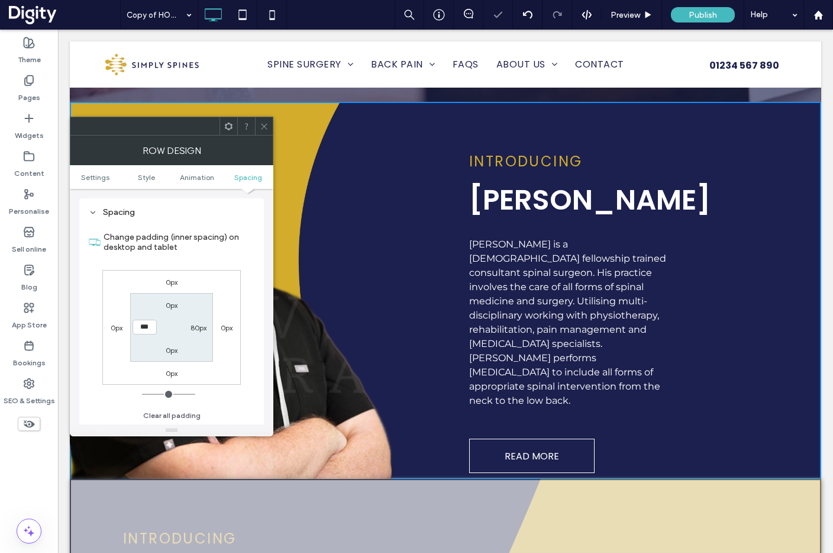
click at [266, 124] on use at bounding box center [264, 126] width 6 height 6
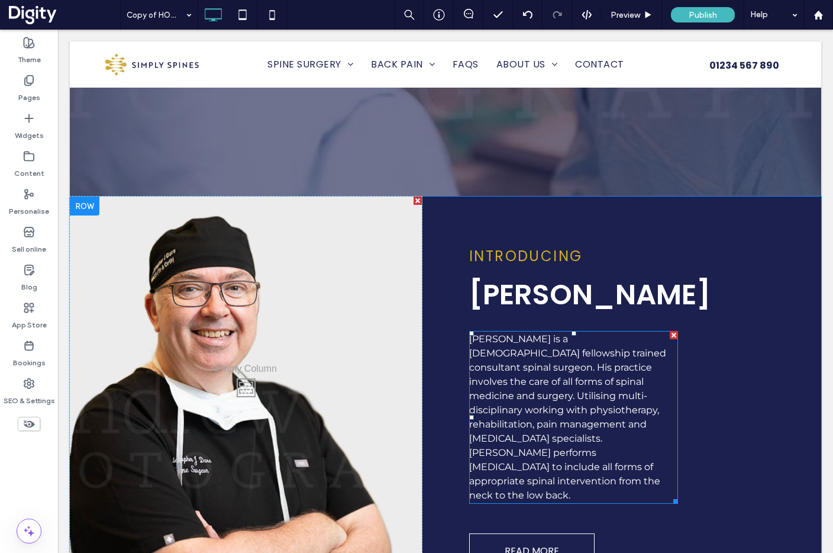
scroll to position [472, 0]
click at [662, 412] on p "Mr Chris Dare is a UK fellowship trained consultant spinal surgeon. His practic…" at bounding box center [573, 418] width 209 height 170
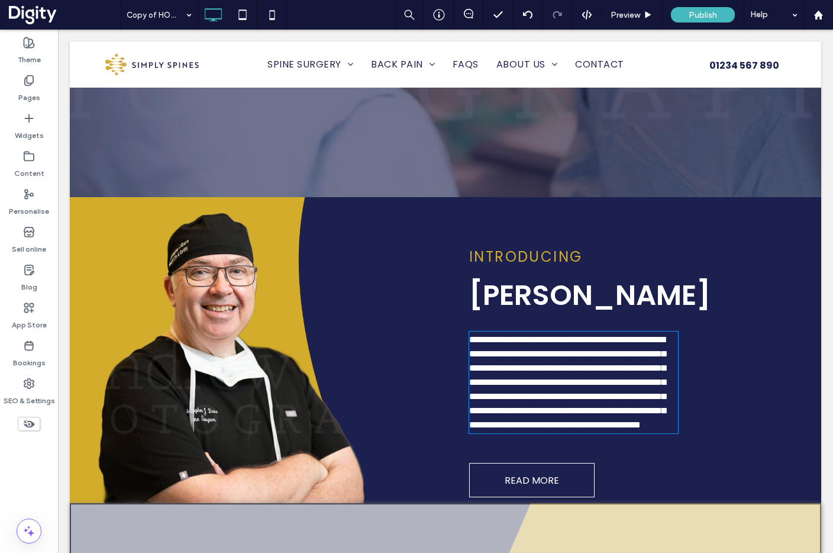
type input "**********"
type input "**"
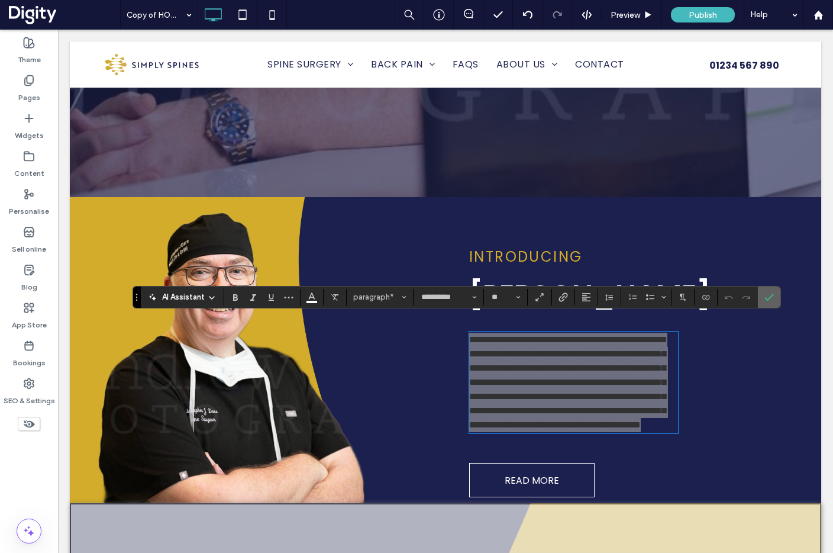
click at [776, 297] on label "Confirm" at bounding box center [769, 296] width 18 height 21
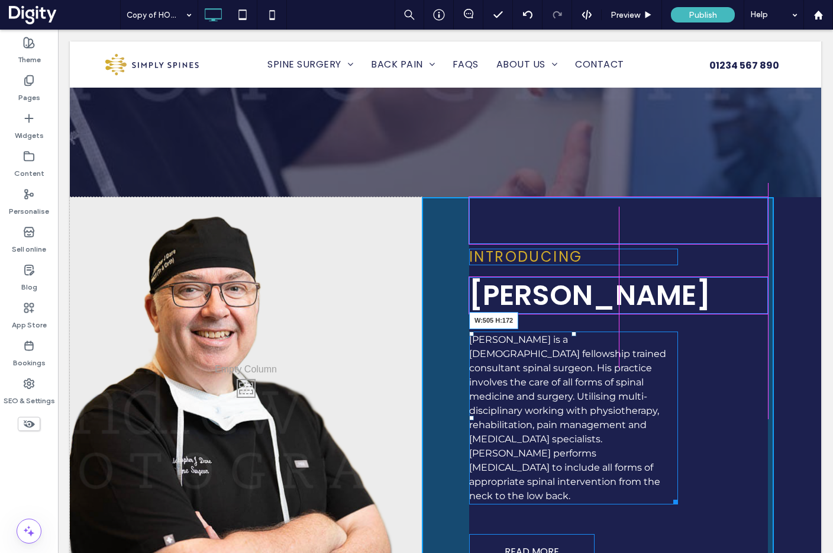
drag, startPoint x: 675, startPoint y: 457, endPoint x: 776, endPoint y: 459, distance: 101.8
click at [776, 459] on div "Click To Paste Click To Paste INTRODUCING Mr Christopher Dare Mr Chris Dare is …" at bounding box center [446, 385] width 752 height 377
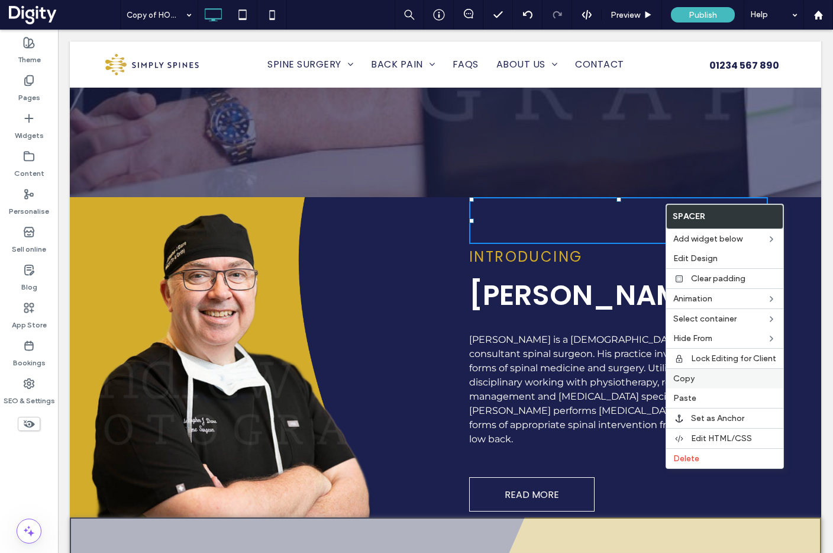
click at [694, 375] on span "Copy" at bounding box center [683, 378] width 21 height 10
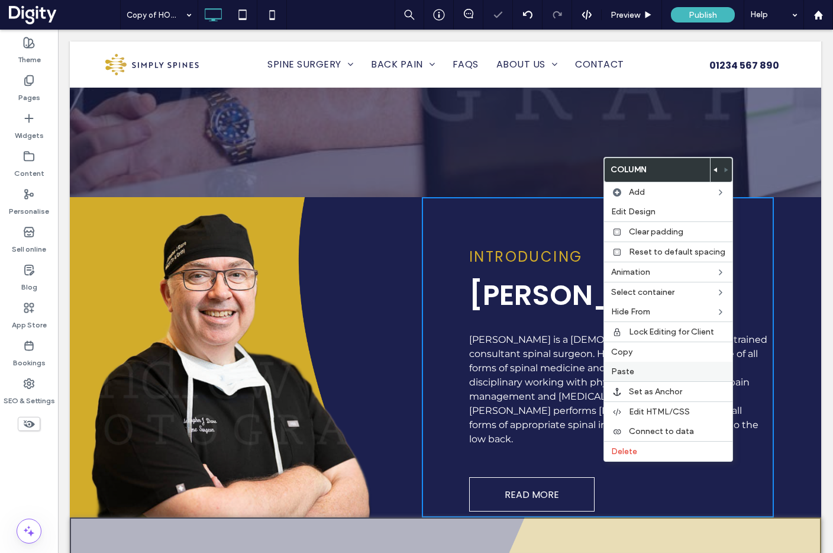
click at [653, 373] on label "Paste" at bounding box center [668, 371] width 114 height 10
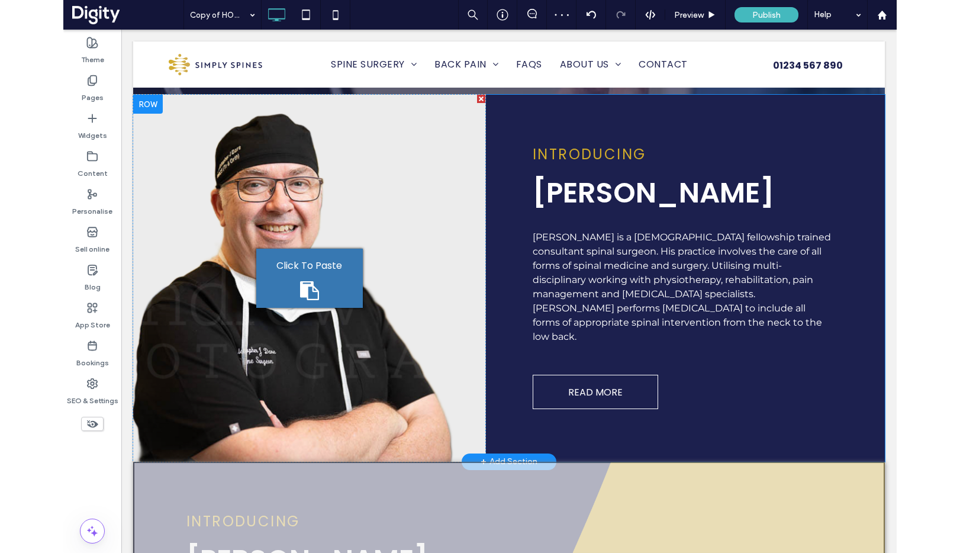
scroll to position [567, 0]
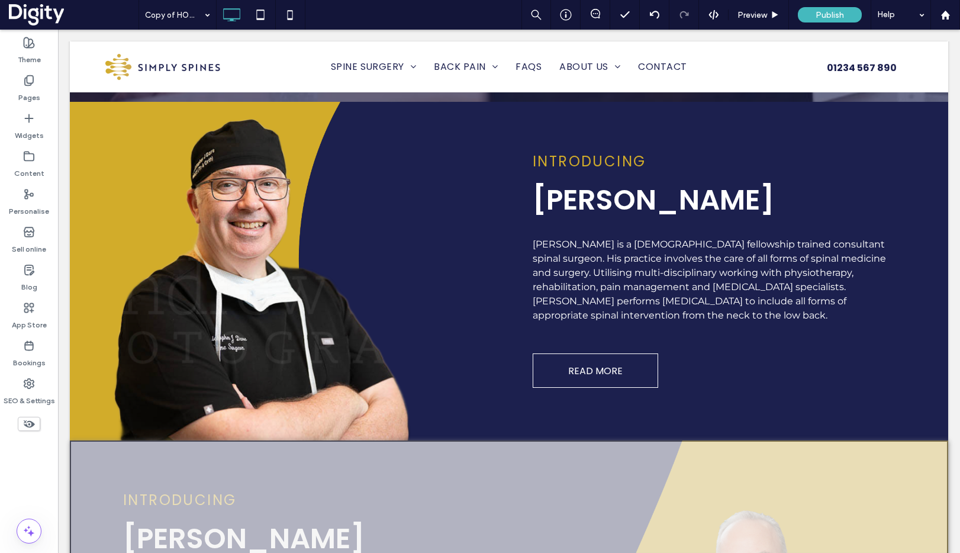
drag, startPoint x: 23, startPoint y: 418, endPoint x: 53, endPoint y: 419, distance: 29.6
click at [23, 418] on icon at bounding box center [28, 423] width 13 height 13
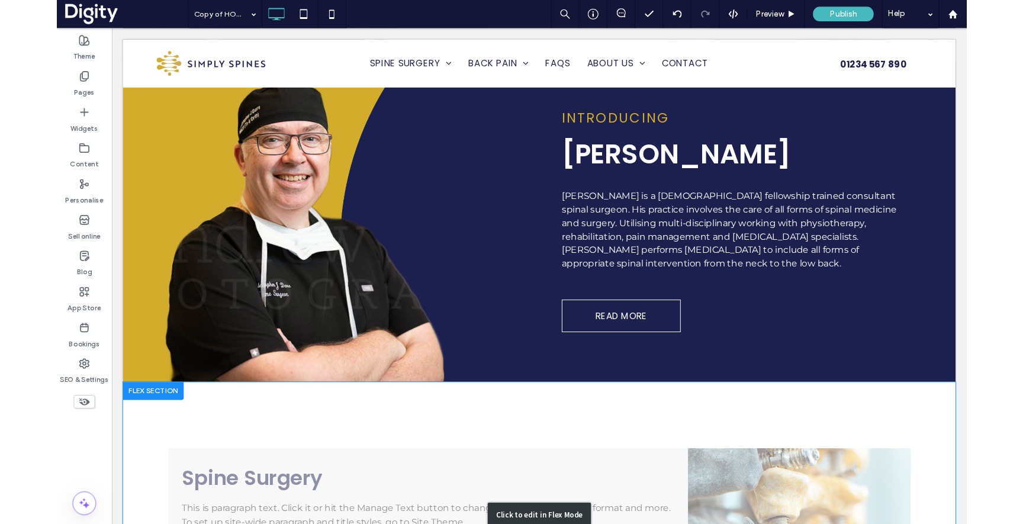
scroll to position [602, 0]
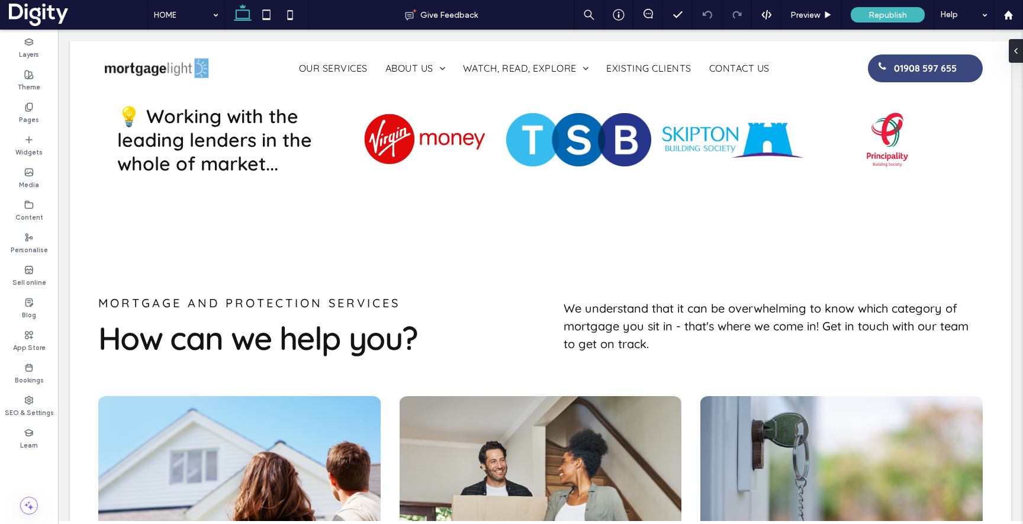
scroll to position [1653, 0]
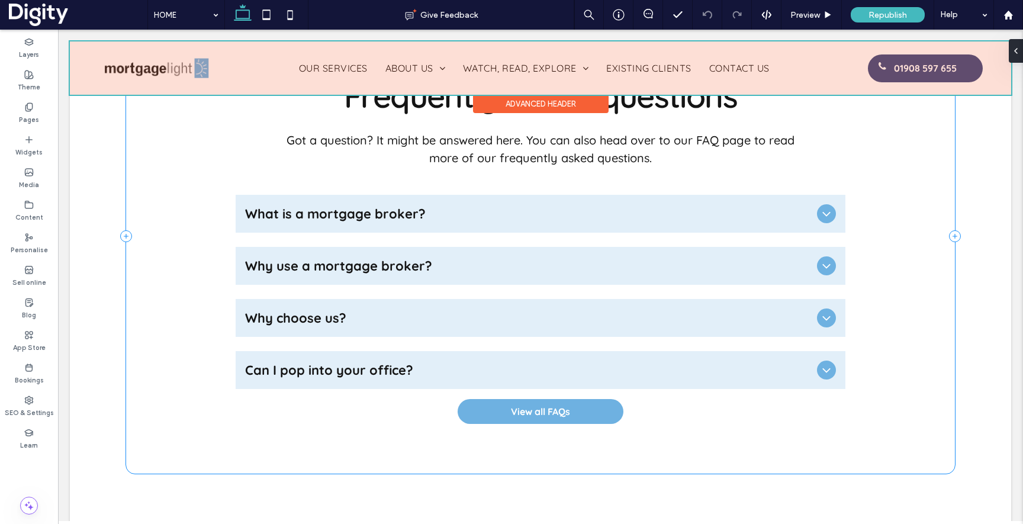
scroll to position [0, 763]
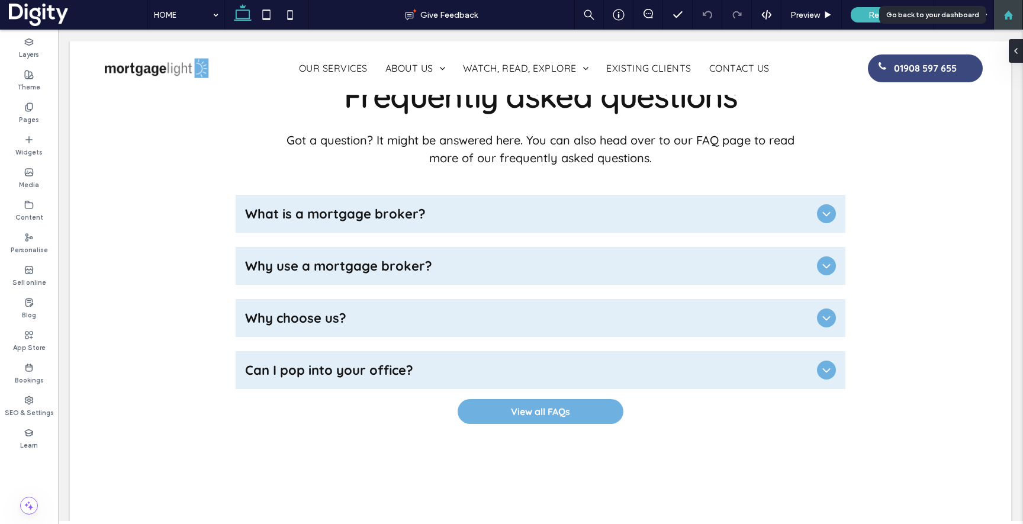
click at [1011, 17] on icon at bounding box center [1008, 15] width 10 height 10
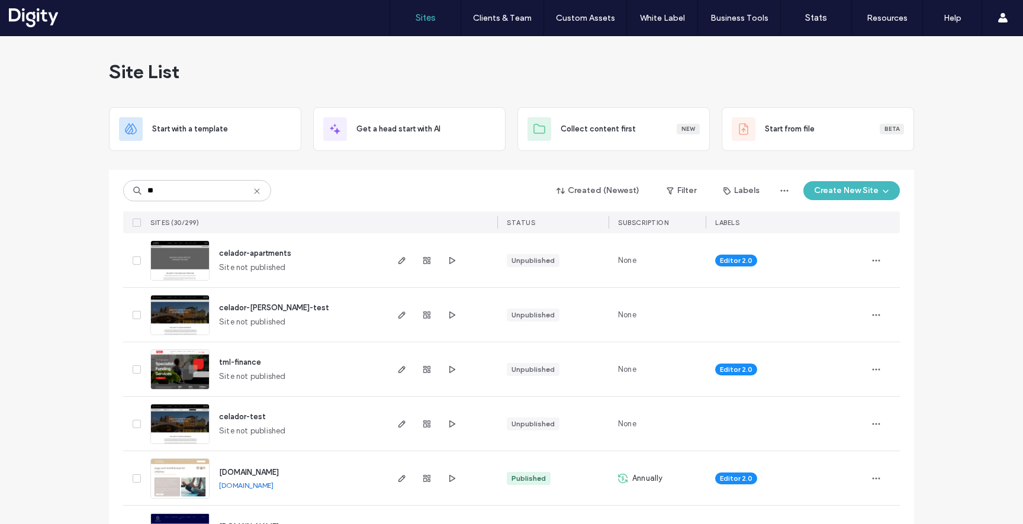
click at [250, 252] on span "celador-apartments" at bounding box center [255, 253] width 72 height 9
